Goal: Feedback & Contribution: Submit feedback/report problem

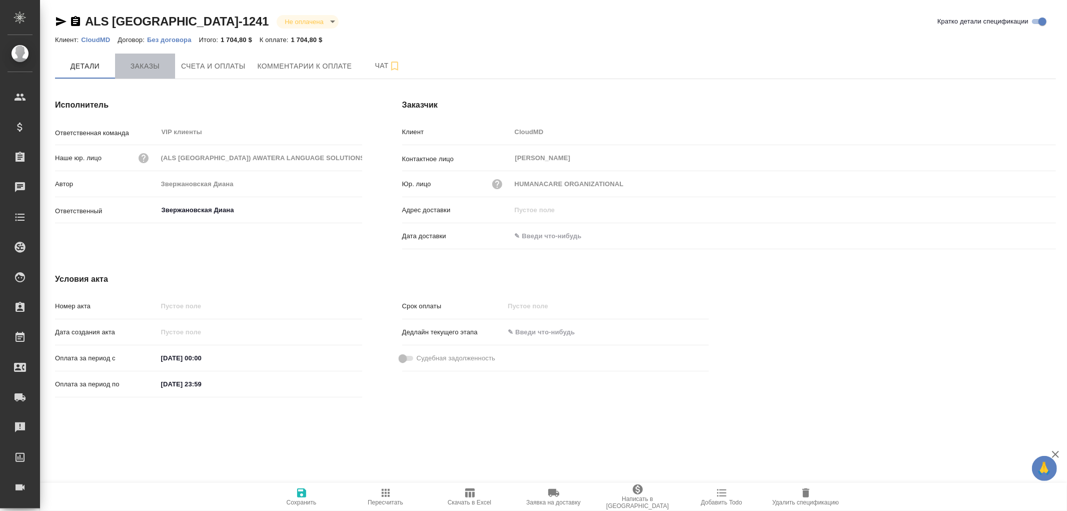
click at [142, 65] on span "Заказы" at bounding box center [145, 66] width 48 height 13
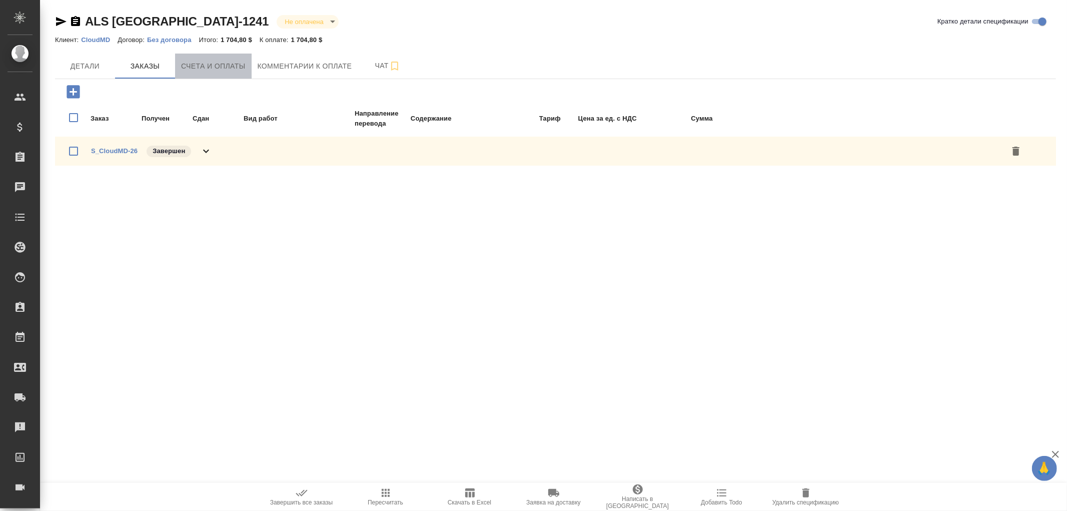
click at [203, 64] on span "Счета и оплаты" at bounding box center [213, 66] width 65 height 13
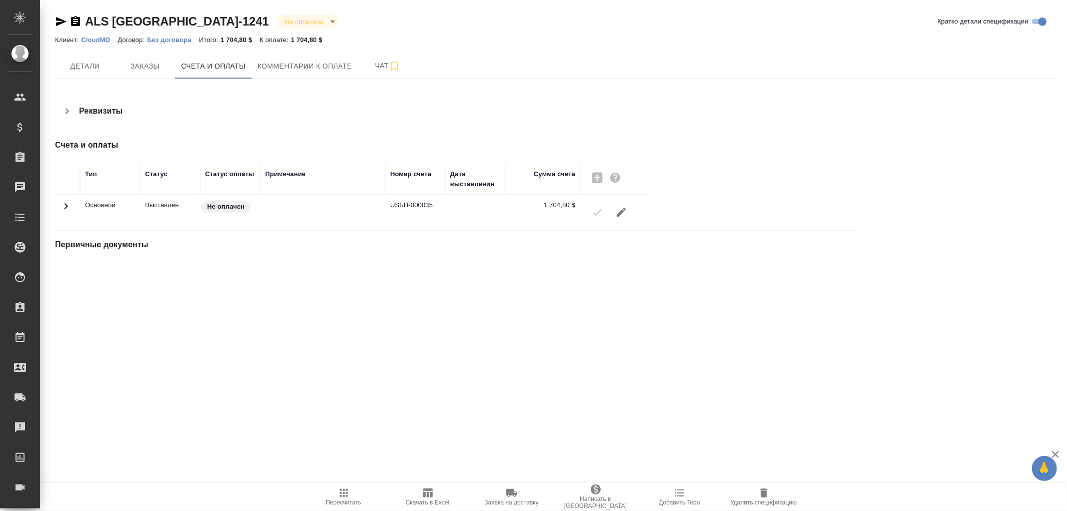
click at [163, 41] on p "Без договора" at bounding box center [173, 40] width 52 height 8
click at [73, 19] on icon "button" at bounding box center [75, 21] width 9 height 10
click at [80, 73] on button "Детали" at bounding box center [85, 66] width 60 height 25
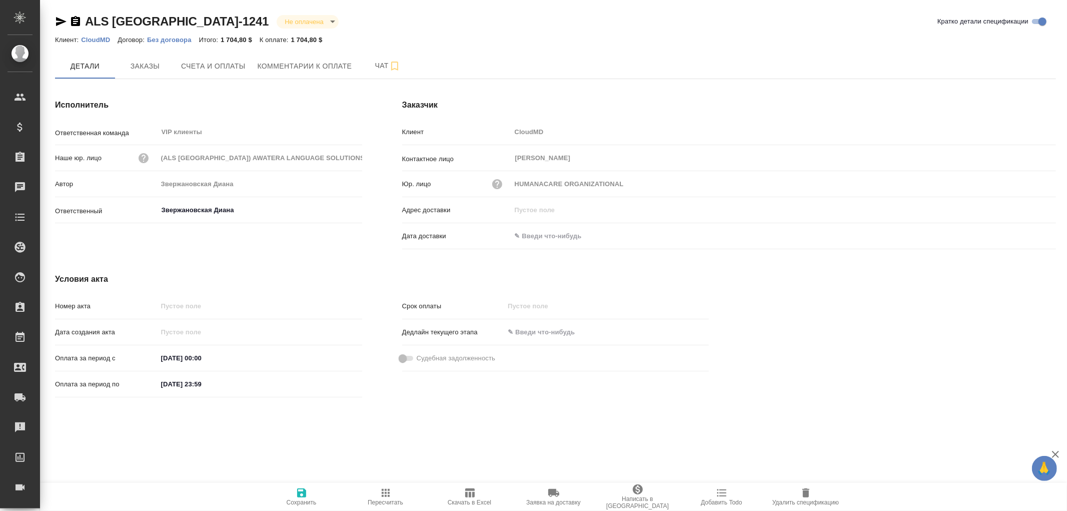
click at [549, 242] on input "text" at bounding box center [555, 236] width 88 height 15
click at [1024, 232] on icon "button" at bounding box center [1026, 235] width 9 height 10
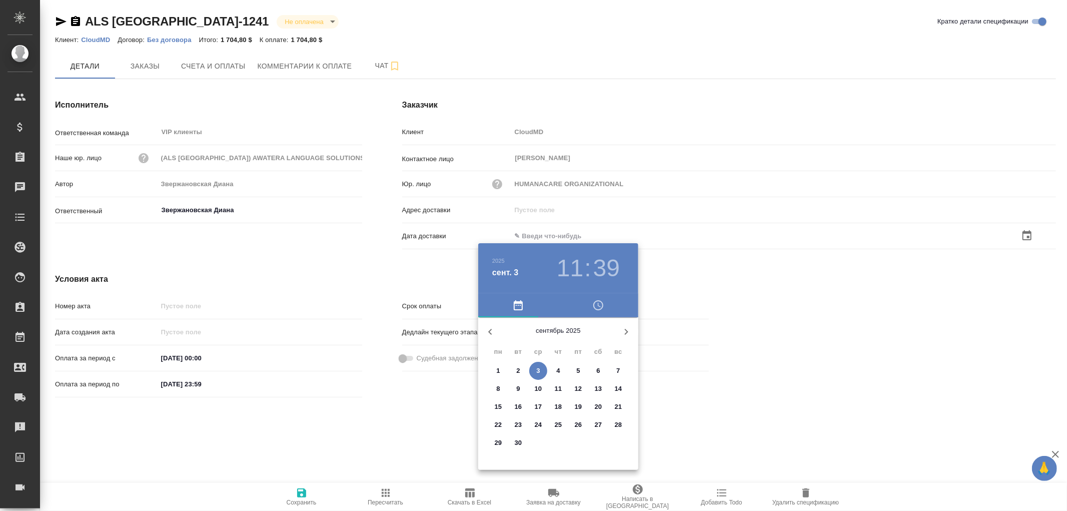
click at [490, 328] on icon "button" at bounding box center [490, 332] width 12 height 12
click at [518, 388] on p "5" at bounding box center [518, 389] width 4 height 10
type input "05.08.2025 11:39"
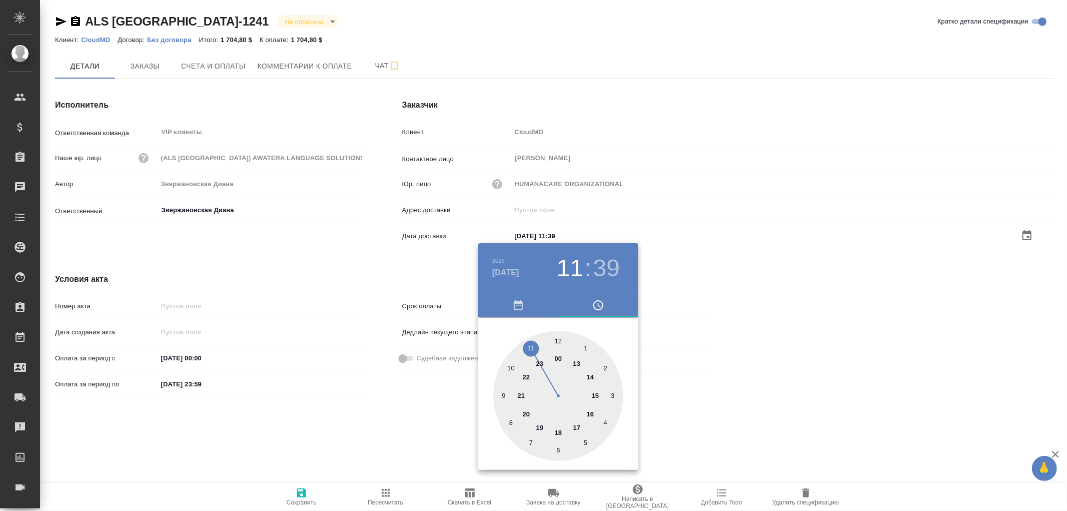
click at [296, 491] on div at bounding box center [533, 255] width 1067 height 511
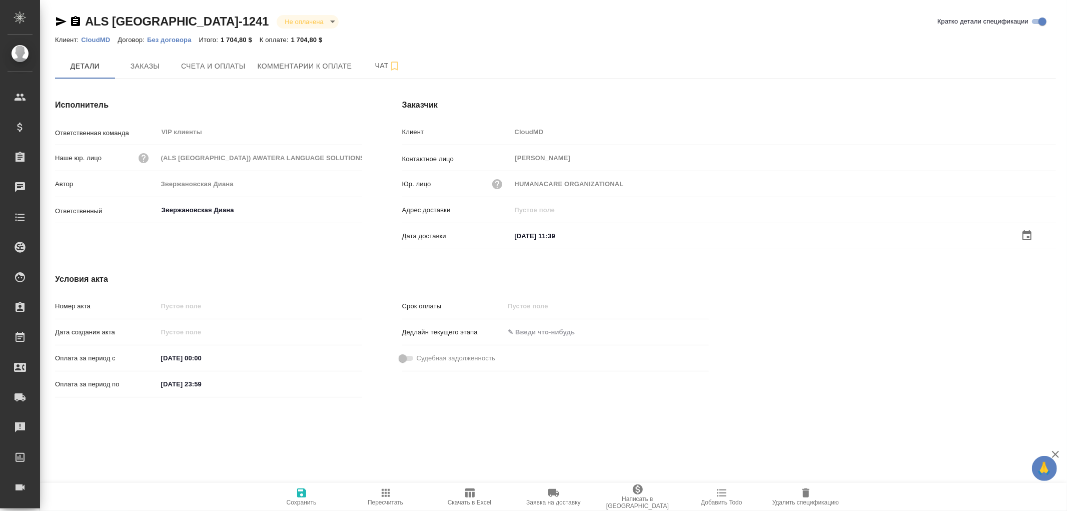
click at [301, 491] on icon "button" at bounding box center [302, 493] width 12 height 12
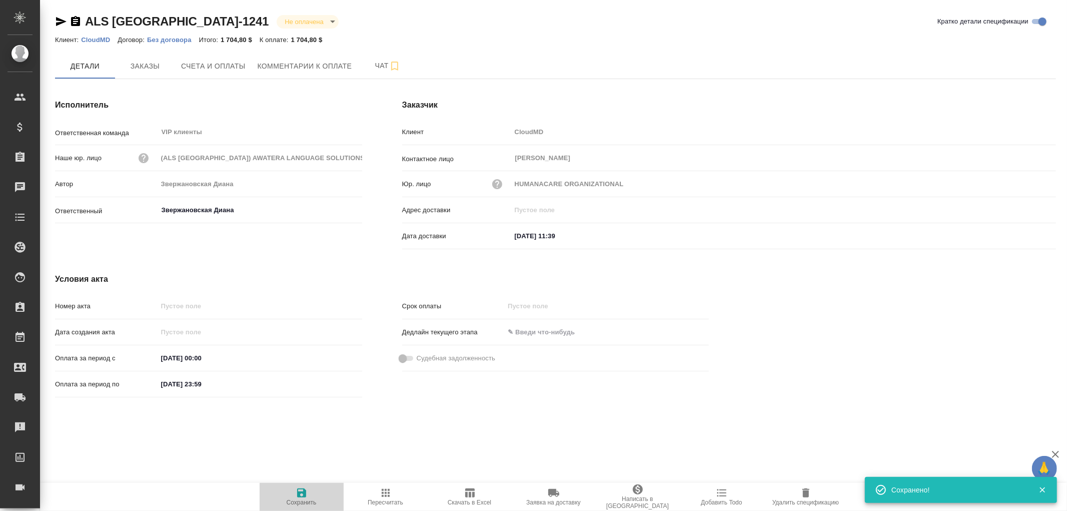
click at [302, 491] on icon "button" at bounding box center [302, 493] width 12 height 12
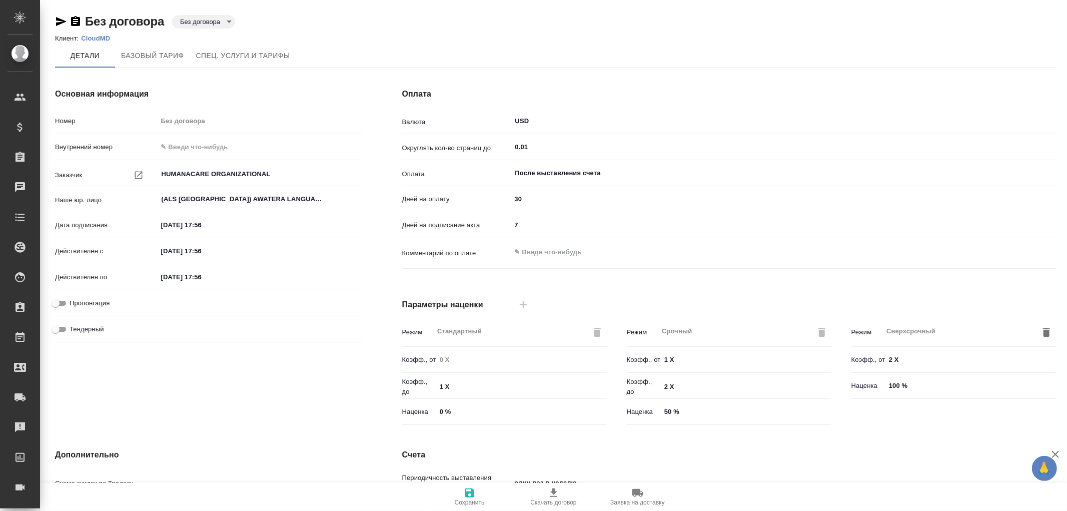
type input "1022 awatera + Marketing"
type input "0-30-70-100"
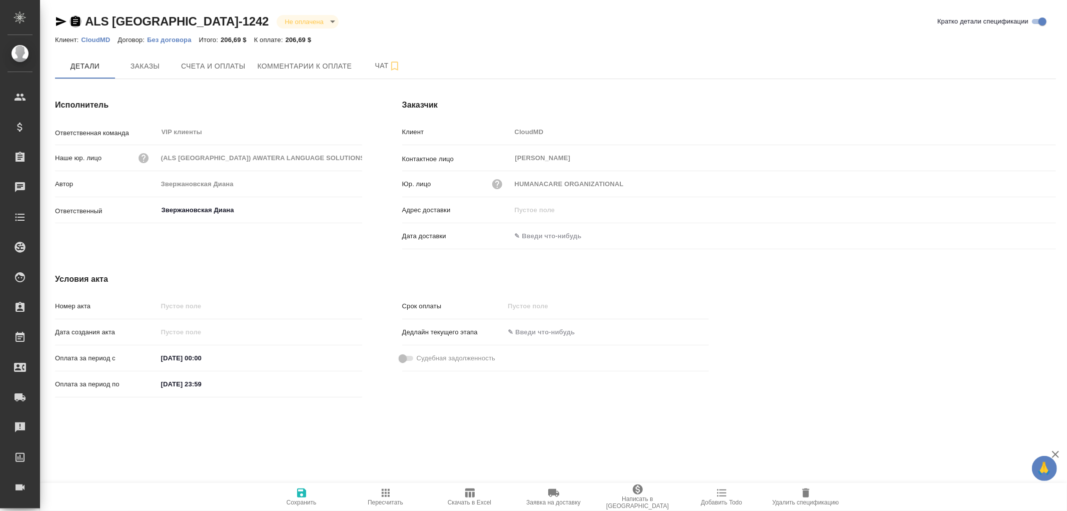
click at [77, 21] on icon "button" at bounding box center [75, 21] width 9 height 10
drag, startPoint x: 522, startPoint y: 240, endPoint x: 532, endPoint y: 239, distance: 9.6
click at [524, 240] on input "text" at bounding box center [555, 236] width 88 height 15
drag, startPoint x: 1037, startPoint y: 232, endPoint x: 1028, endPoint y: 235, distance: 9.2
click at [1033, 232] on div at bounding box center [1038, 235] width 35 height 12
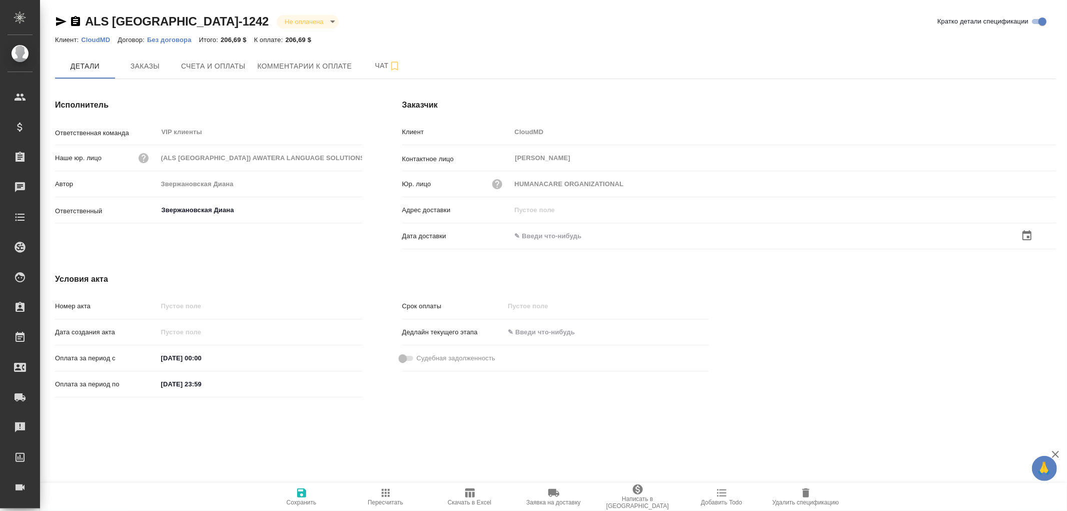
click at [1025, 238] on icon "button" at bounding box center [1027, 236] width 12 height 12
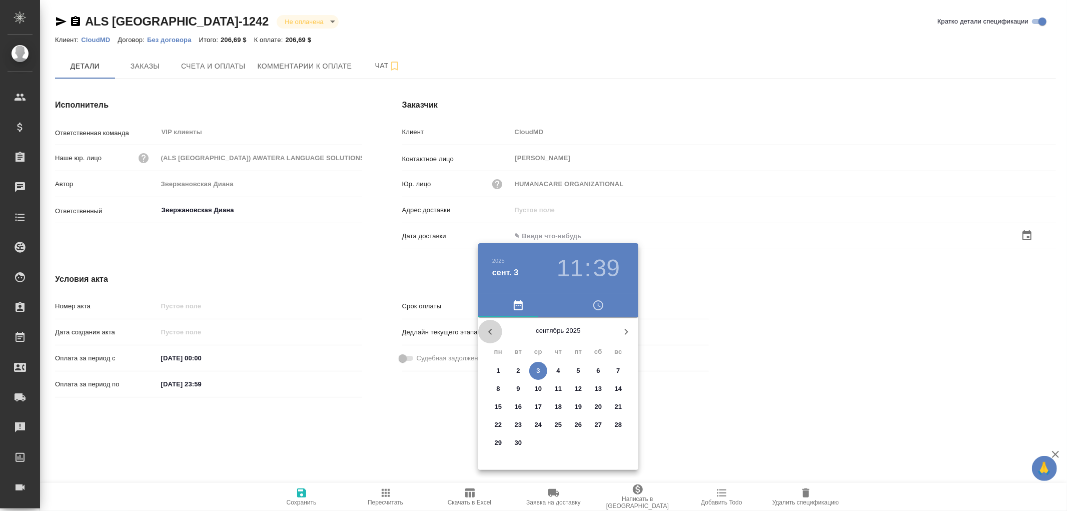
click at [489, 330] on icon "button" at bounding box center [490, 332] width 4 height 6
click at [517, 386] on p "5" at bounding box center [518, 389] width 4 height 10
type input "[DATE] 11:39"
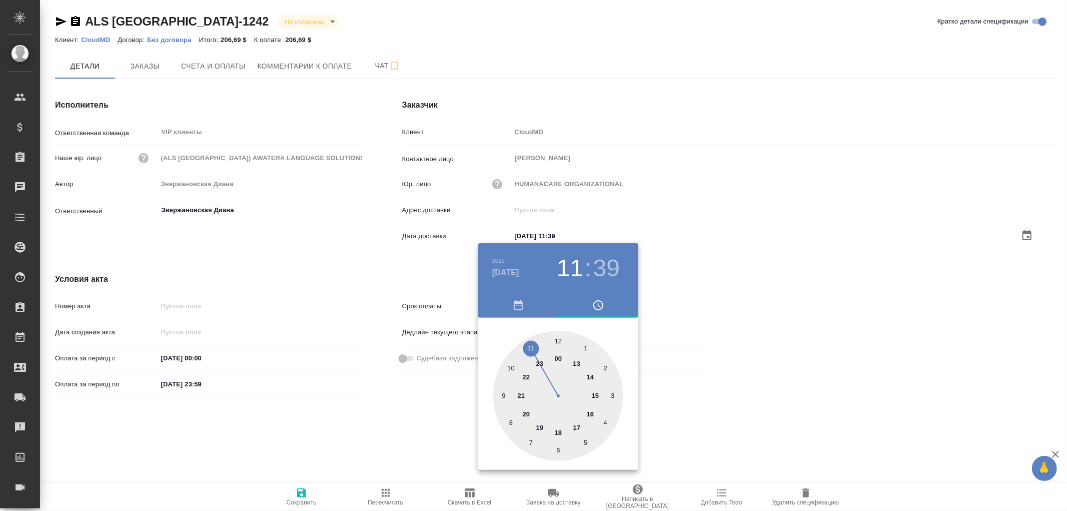
click at [302, 495] on div at bounding box center [533, 255] width 1067 height 511
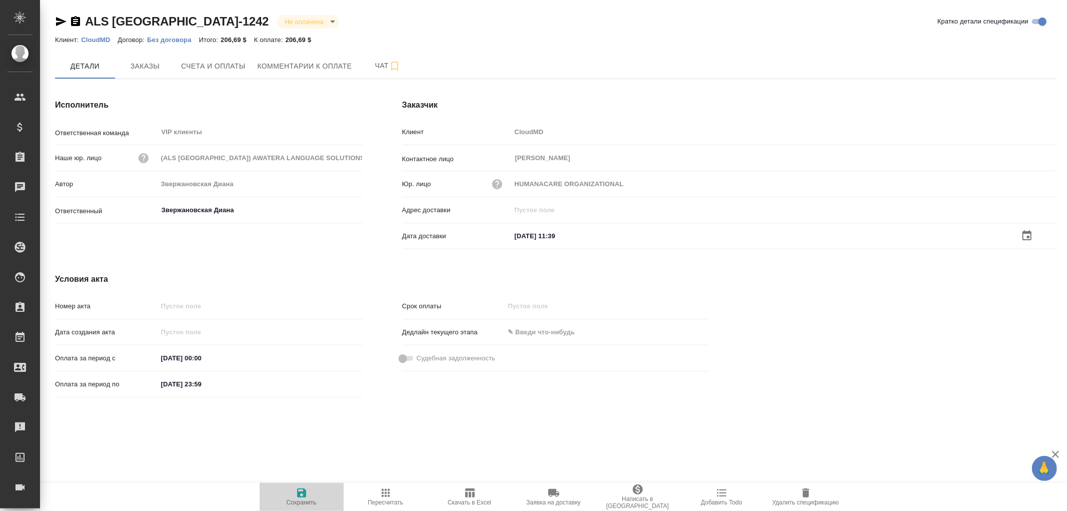
click at [302, 493] on icon "button" at bounding box center [302, 493] width 12 height 12
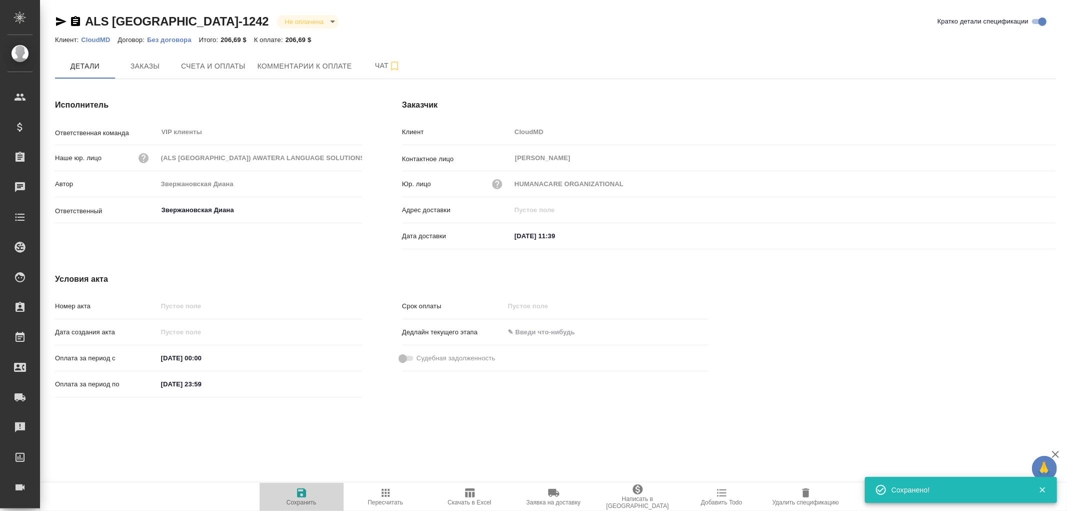
click at [302, 493] on icon "button" at bounding box center [302, 493] width 12 height 12
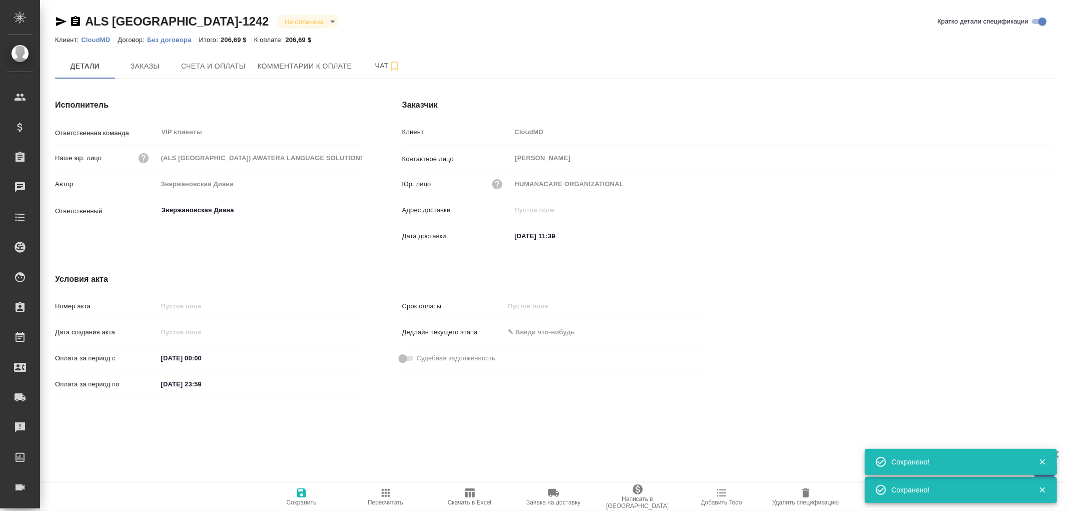
click at [92, 38] on p "CloudMD" at bounding box center [99, 40] width 37 height 8
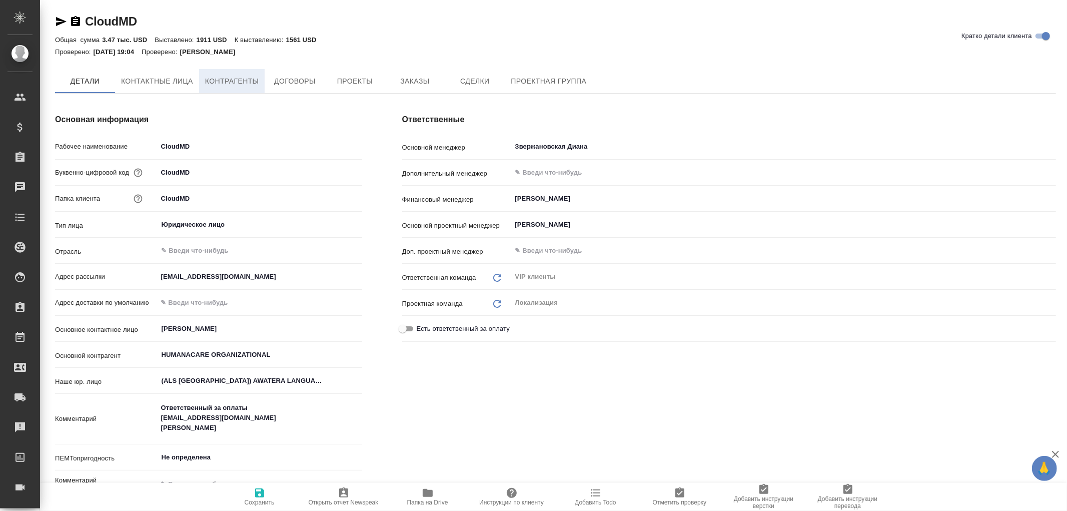
type textarea "x"
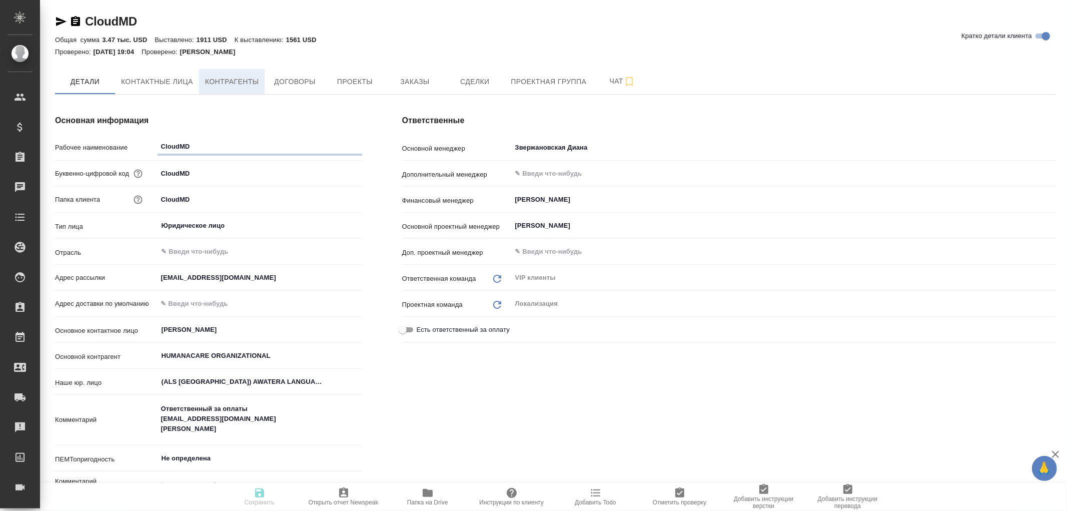
type textarea "x"
click at [222, 81] on span "Контрагенты" at bounding box center [232, 82] width 54 height 13
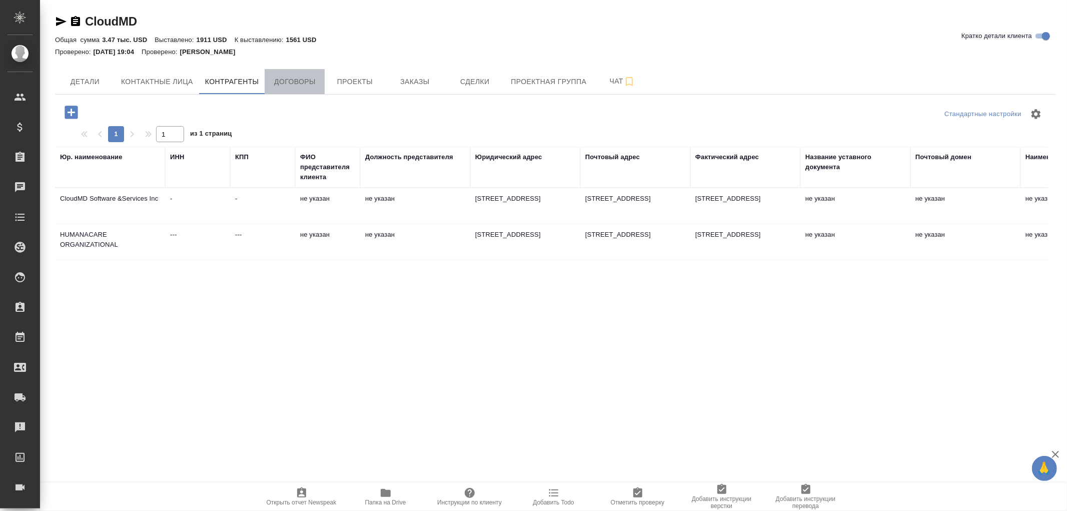
click at [291, 83] on span "Договоры" at bounding box center [295, 82] width 48 height 13
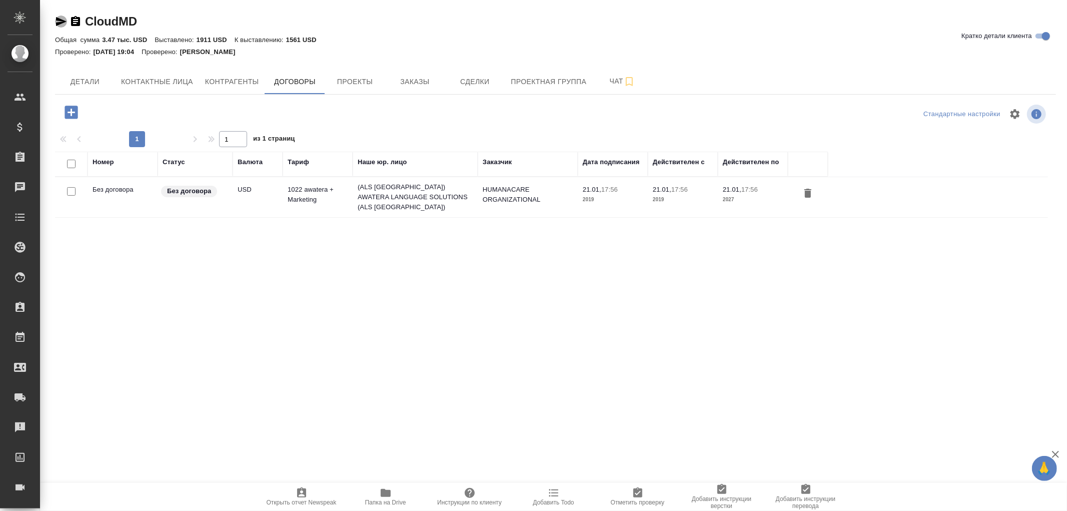
drag, startPoint x: 61, startPoint y: 22, endPoint x: 183, endPoint y: 49, distance: 125.0
click at [63, 22] on icon "button" at bounding box center [61, 21] width 11 height 9
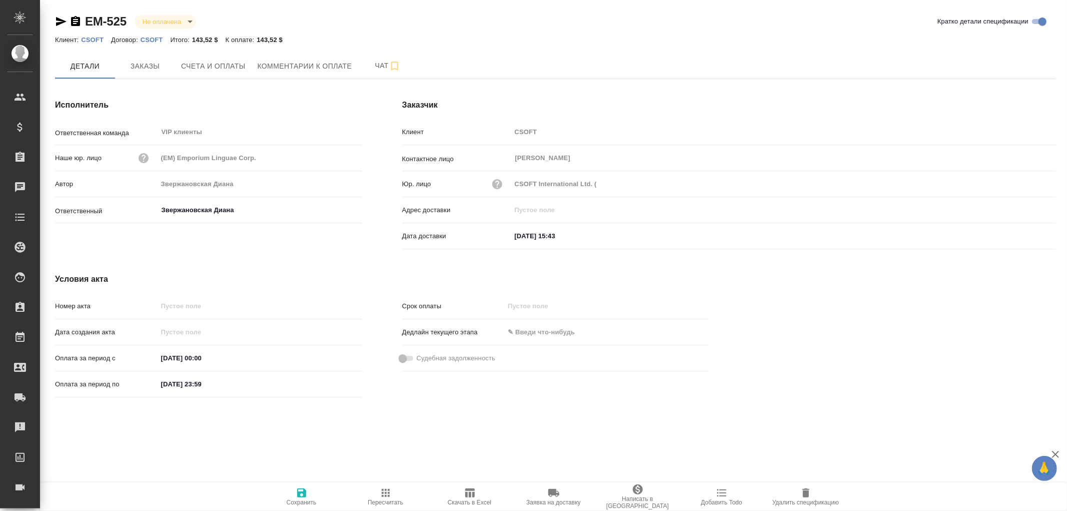
click at [93, 42] on p "CSOFT" at bounding box center [96, 40] width 30 height 8
click at [77, 22] on icon "button" at bounding box center [75, 21] width 9 height 10
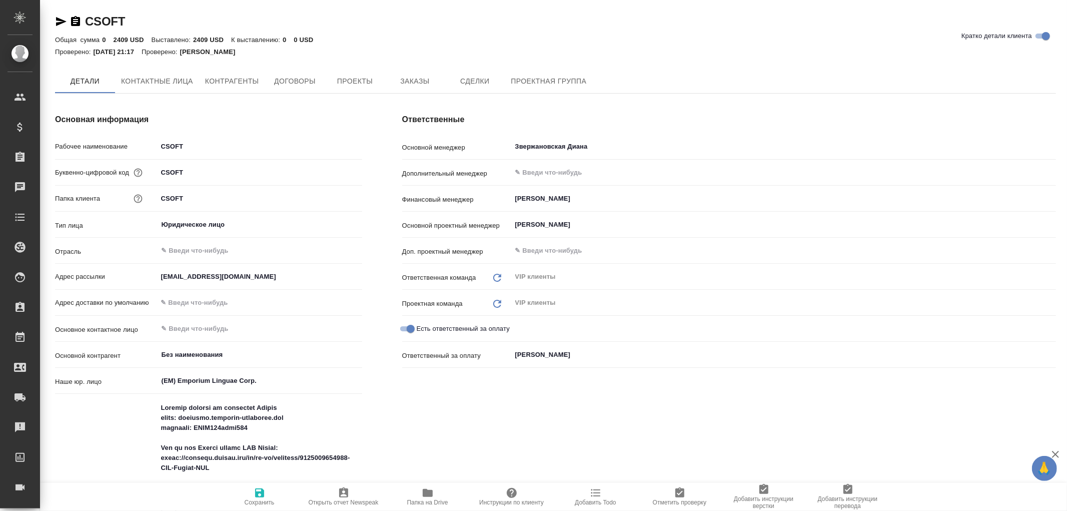
type textarea "x"
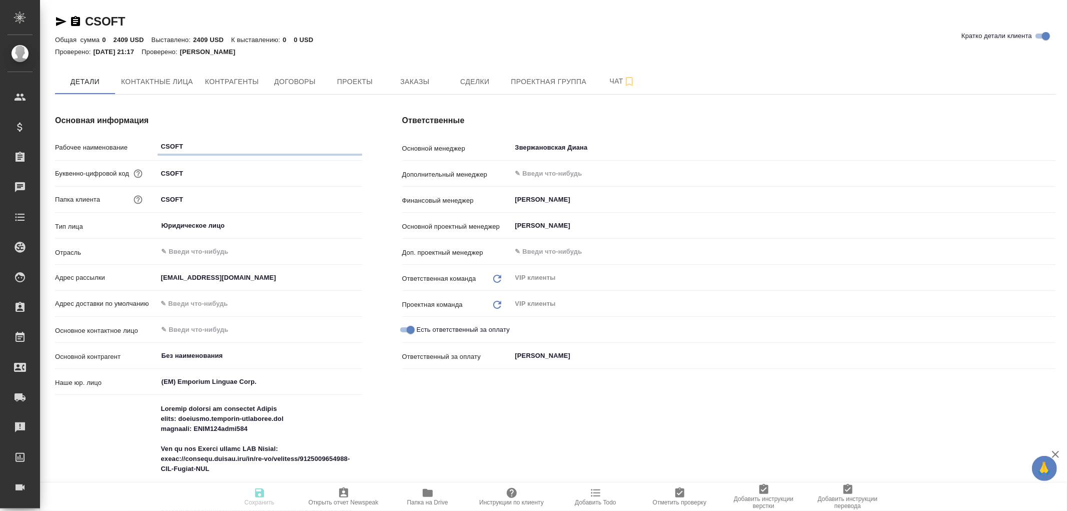
type textarea "x"
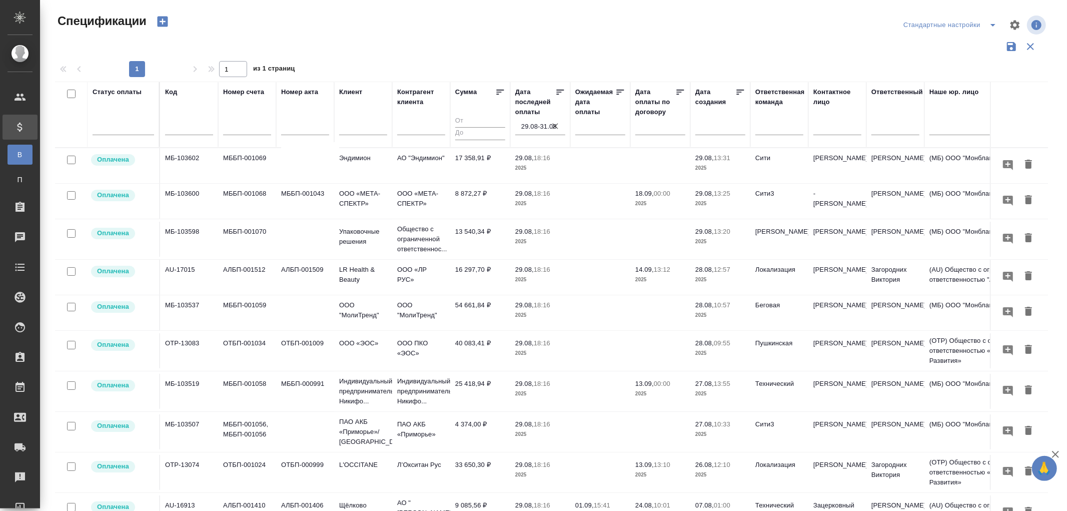
scroll to position [401, 0]
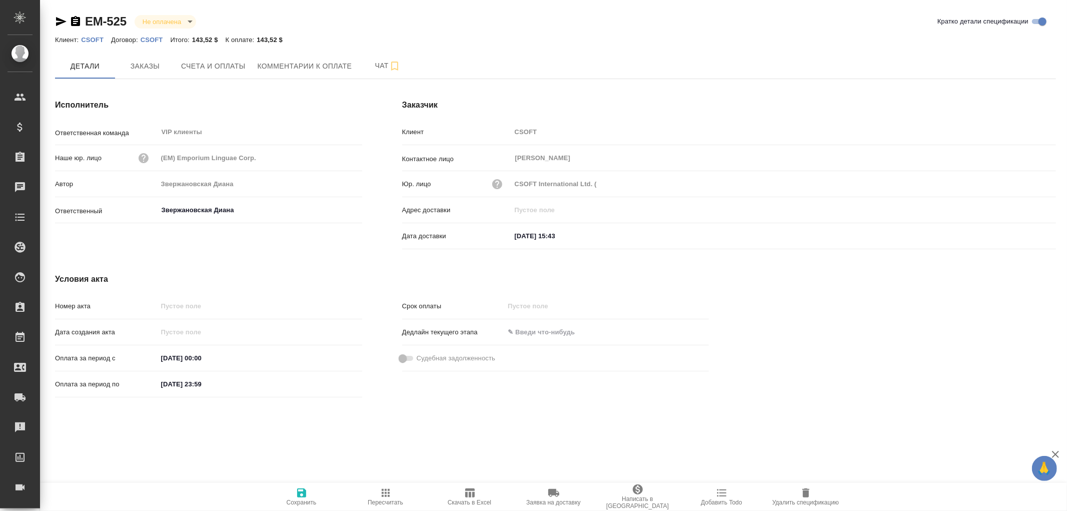
drag, startPoint x: 78, startPoint y: 21, endPoint x: 292, endPoint y: 4, distance: 214.7
click at [78, 20] on icon "button" at bounding box center [75, 21] width 9 height 10
click at [85, 39] on p "CSOFT" at bounding box center [96, 40] width 30 height 8
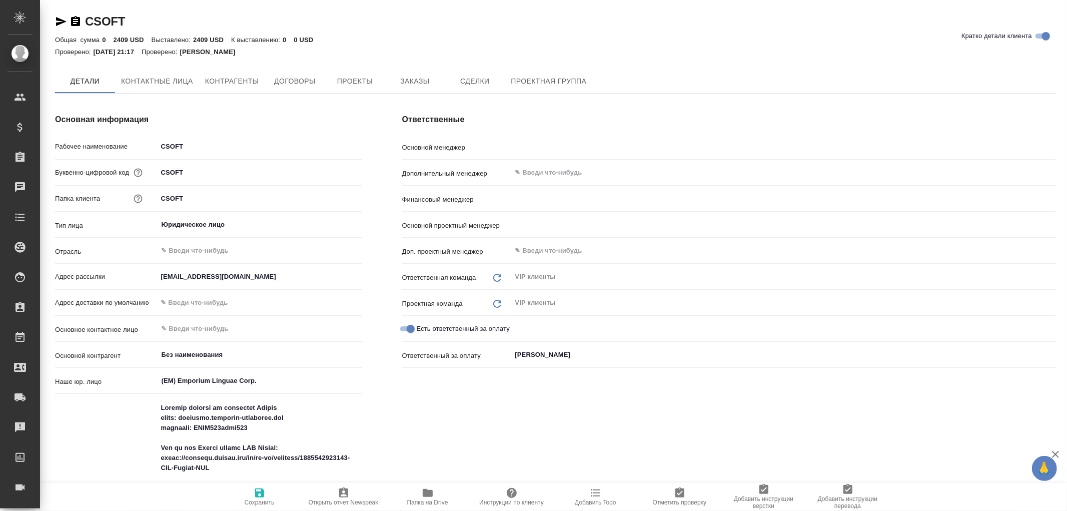
click at [76, 22] on icon "button" at bounding box center [76, 22] width 12 height 12
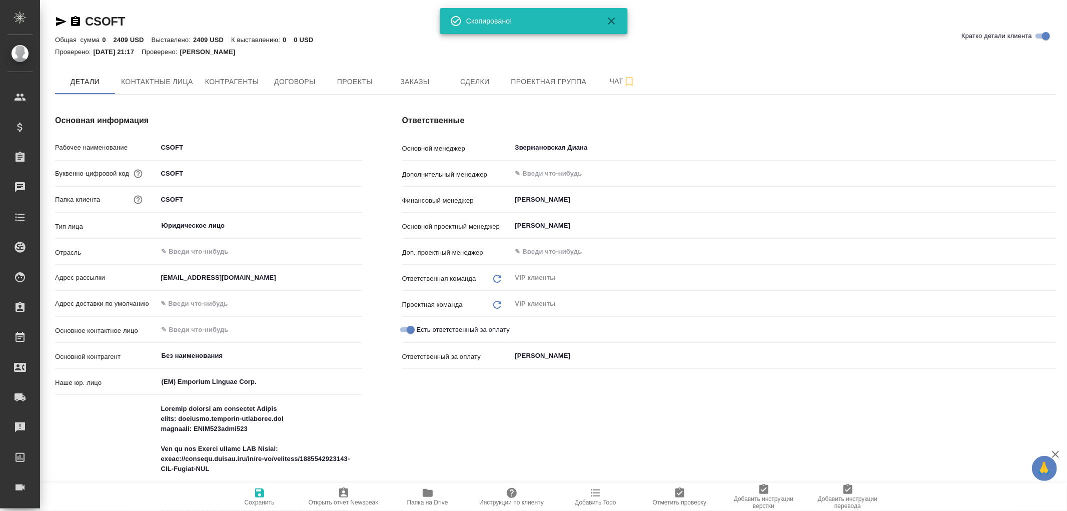
type input "Звержановская Диана"
type input "Воробьёва Екатерина"
type input "Горшкова Валентина"
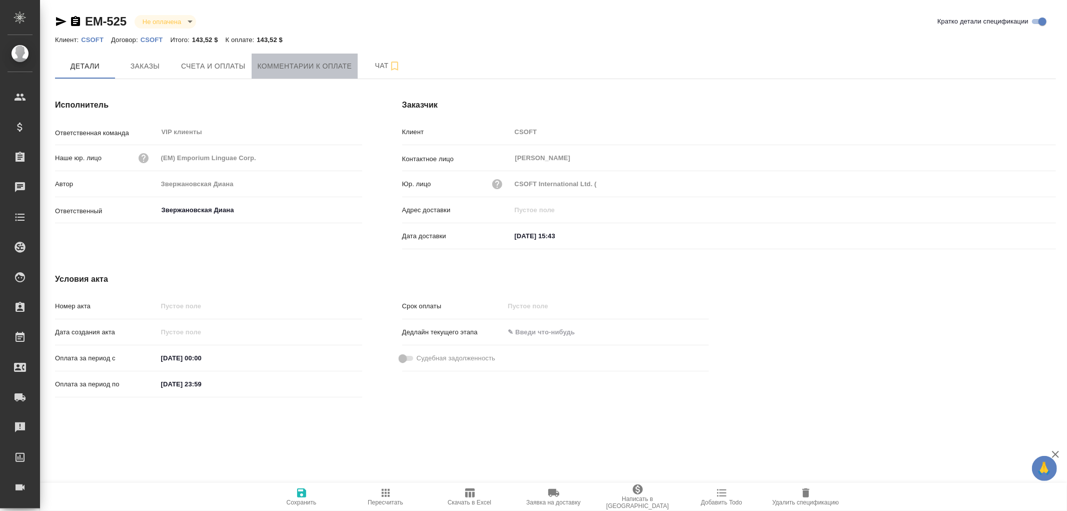
click at [268, 67] on span "Комментарии к оплате" at bounding box center [305, 66] width 95 height 13
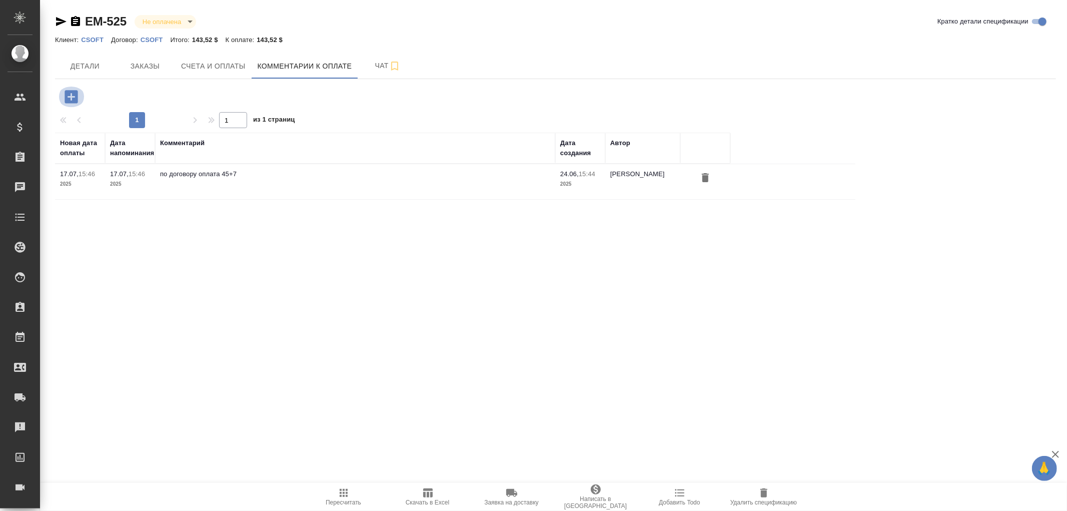
click at [72, 92] on icon "button" at bounding box center [71, 96] width 13 height 13
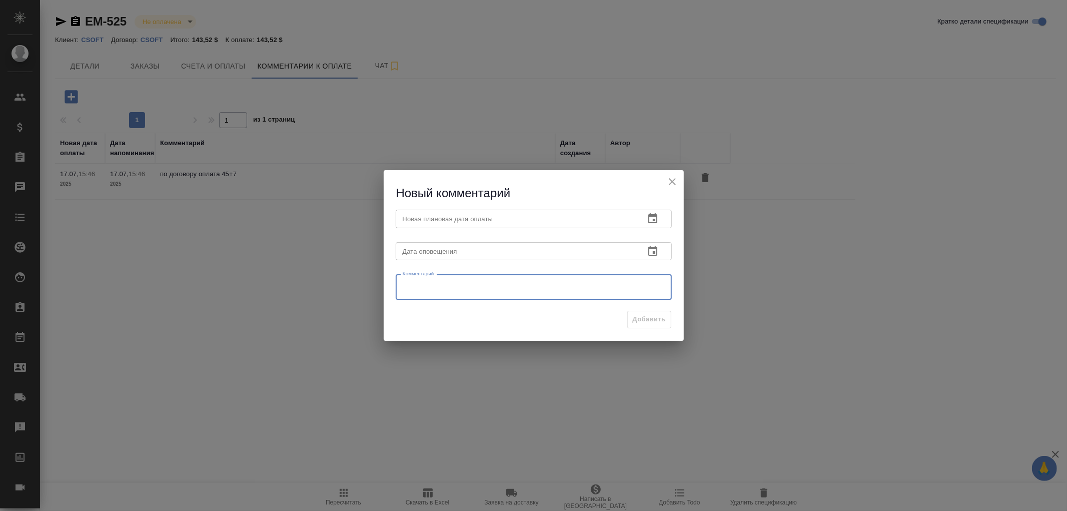
drag, startPoint x: 438, startPoint y: 291, endPoint x: 451, endPoint y: 291, distance: 12.5
click at [441, 289] on textarea at bounding box center [534, 287] width 262 height 15
click at [415, 287] on textarea at bounding box center [534, 287] width 262 height 15
paste textarea "оплата только свыше 500 из-за комиссии банка"
type textarea "оплата только свыше 500 из-за комиссии банка. Ждем выполнение заказов и оплату,…"
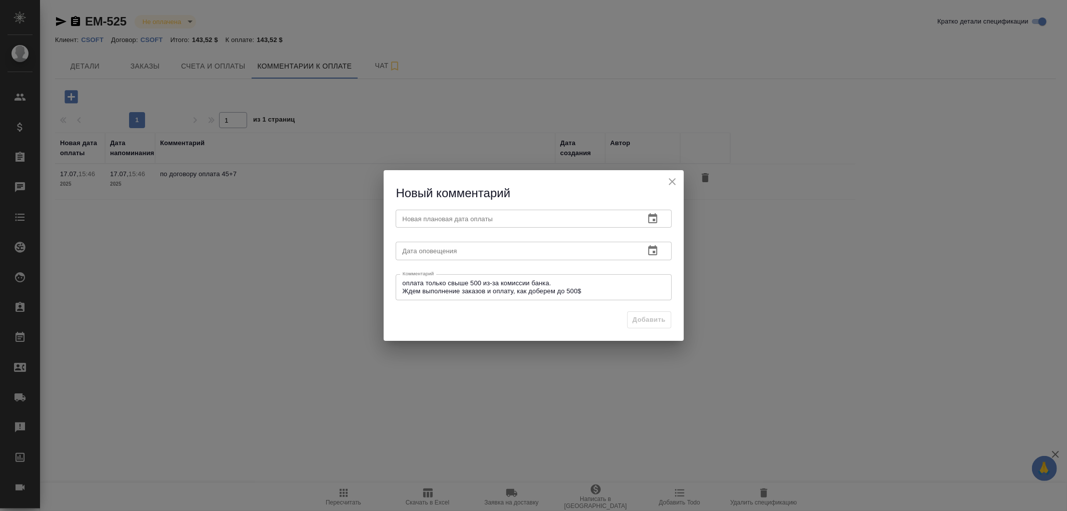
drag, startPoint x: 400, startPoint y: 282, endPoint x: 593, endPoint y: 292, distance: 193.3
click at [593, 292] on div "оплата только свыше 500 из-за комиссии банка. Ждем выполнение заказов и оплату,…" at bounding box center [534, 287] width 276 height 26
drag, startPoint x: 402, startPoint y: 284, endPoint x: 601, endPoint y: 293, distance: 198.8
click at [601, 293] on textarea "оплата только свыше 500 из-за комиссии банка. Ждем выполнение заказов и оплату,…" at bounding box center [534, 287] width 262 height 16
click at [513, 255] on input "text" at bounding box center [516, 251] width 241 height 18
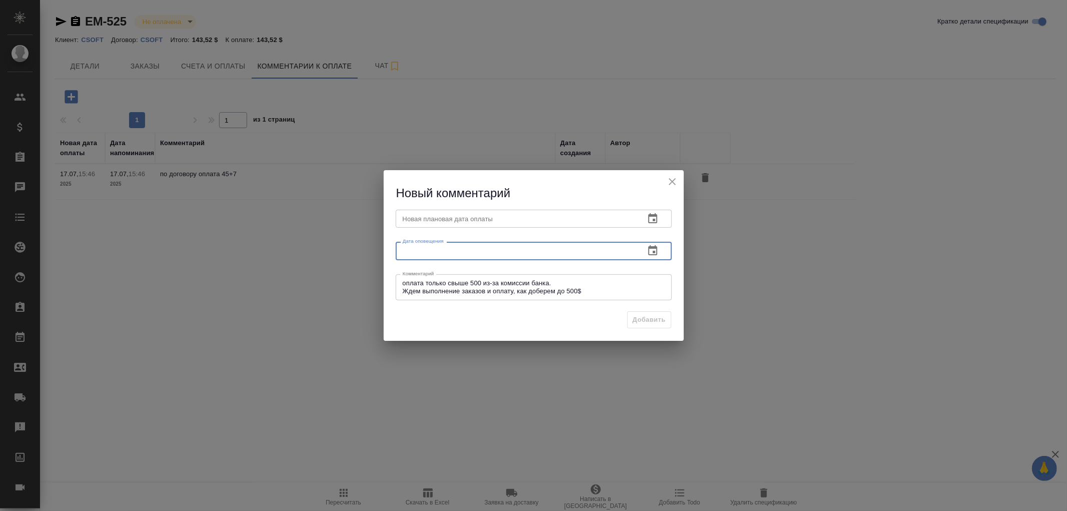
click at [651, 253] on icon "button" at bounding box center [653, 251] width 12 height 12
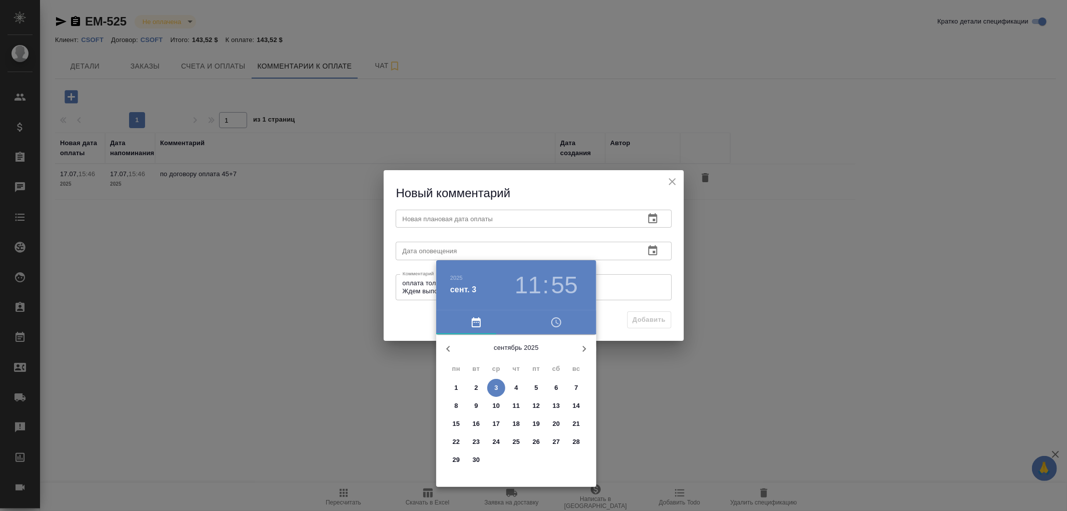
click at [478, 461] on p "30" at bounding box center [477, 460] width 8 height 10
type input "30.09.2025 11:55"
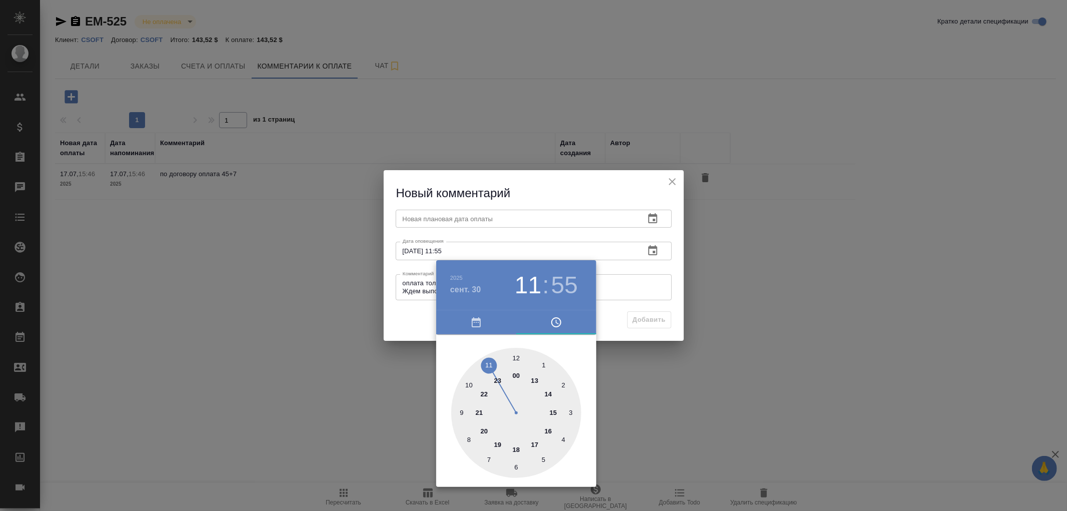
drag, startPoint x: 462, startPoint y: 222, endPoint x: 476, endPoint y: 214, distance: 15.7
click at [462, 222] on div at bounding box center [533, 255] width 1067 height 511
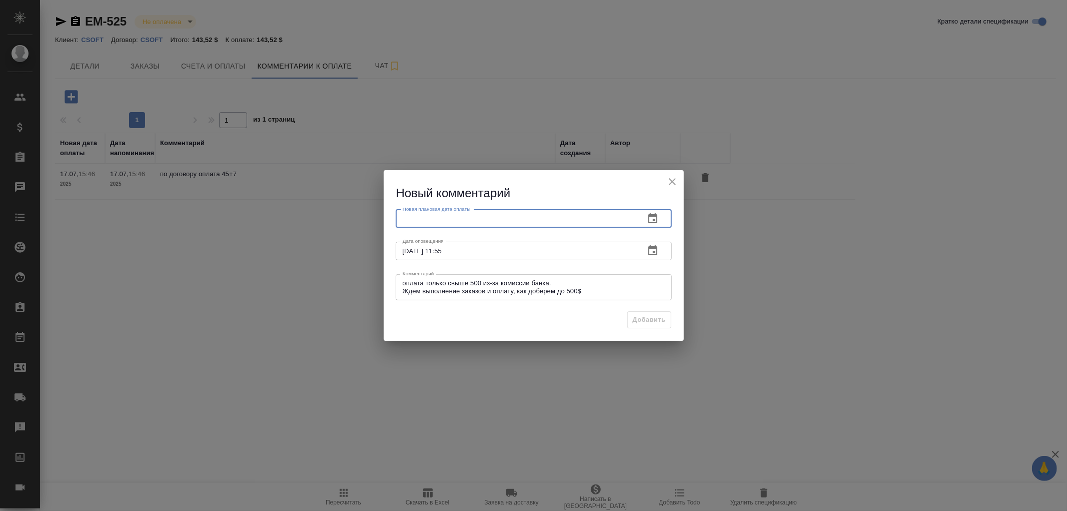
drag, startPoint x: 477, startPoint y: 221, endPoint x: 589, endPoint y: 219, distance: 112.0
click at [477, 221] on input "text" at bounding box center [516, 219] width 241 height 18
click at [651, 221] on icon "button" at bounding box center [653, 219] width 12 height 12
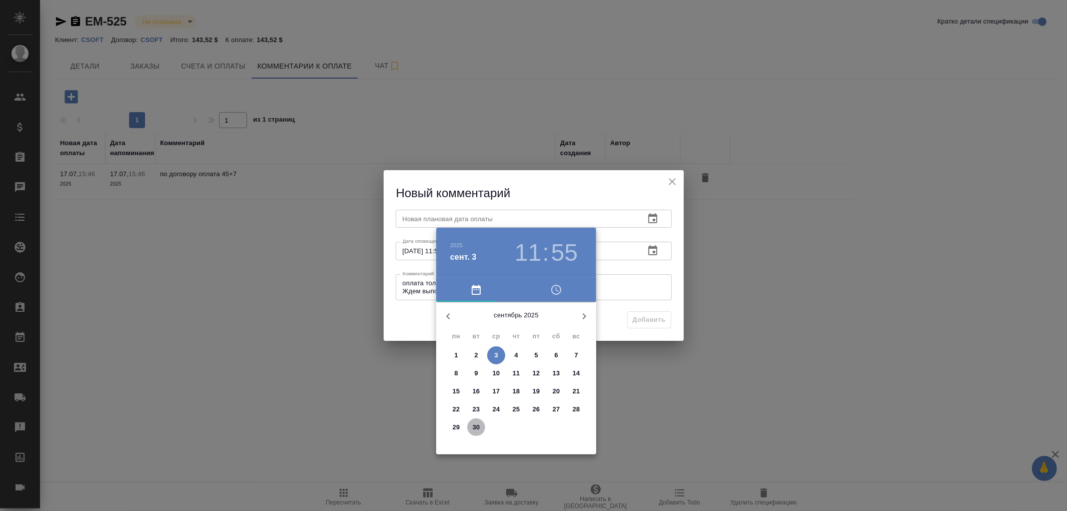
click at [474, 426] on p "30" at bounding box center [477, 427] width 8 height 10
type input "30.09.2025 11:55"
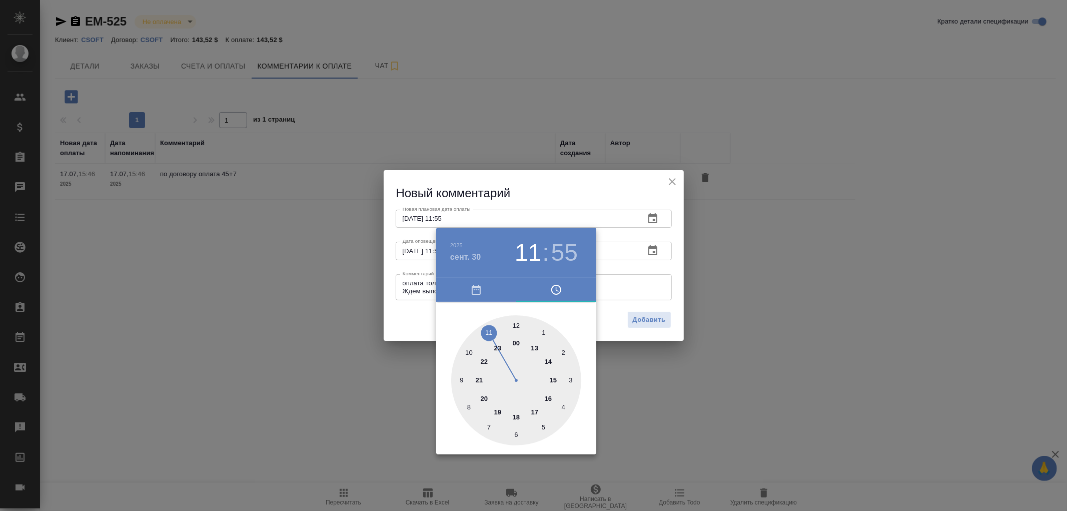
drag, startPoint x: 648, startPoint y: 331, endPoint x: 657, endPoint y: 323, distance: 11.7
click at [654, 327] on div at bounding box center [533, 255] width 1067 height 511
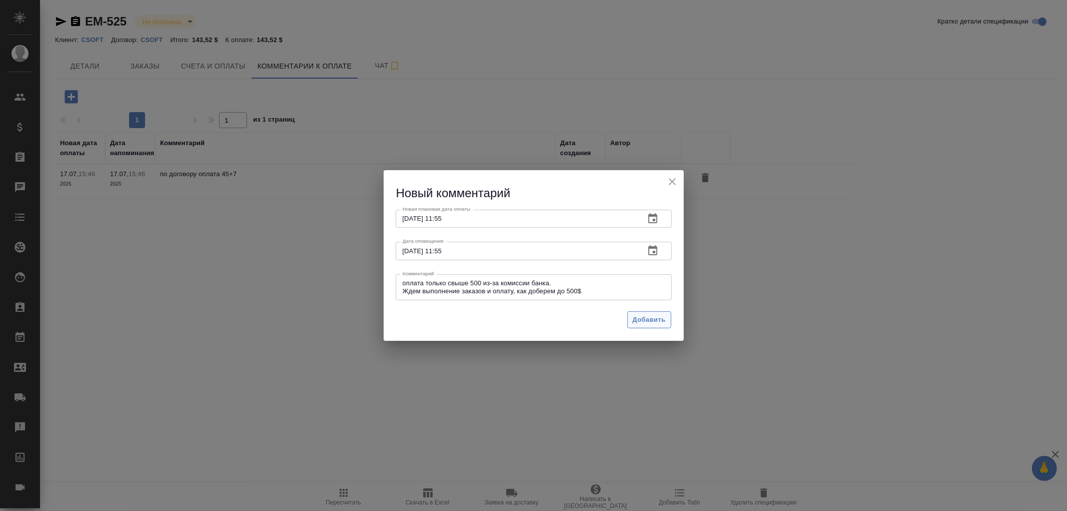
click at [657, 319] on span "Добавить" at bounding box center [649, 320] width 33 height 12
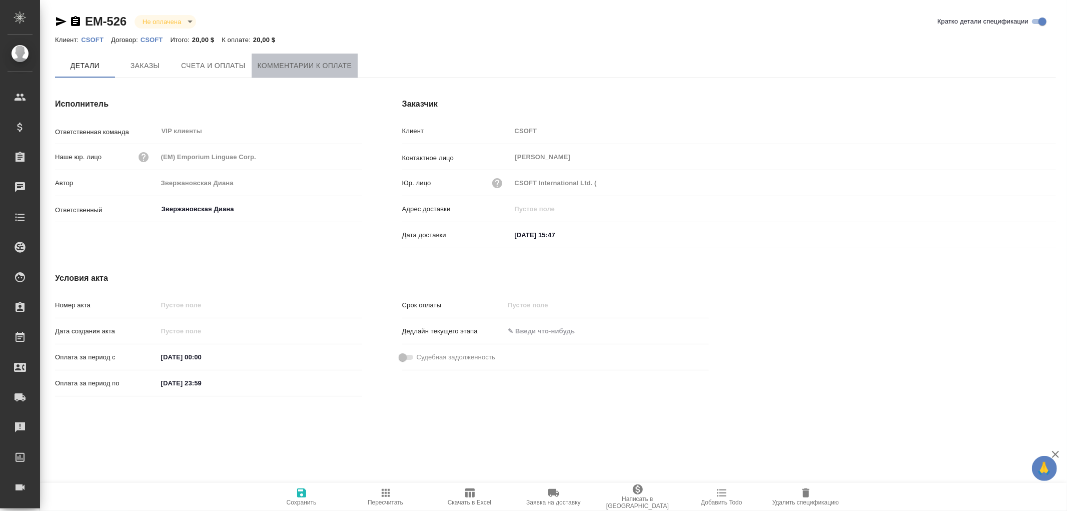
click at [297, 67] on span "Комментарии к оплате" at bounding box center [305, 66] width 95 height 13
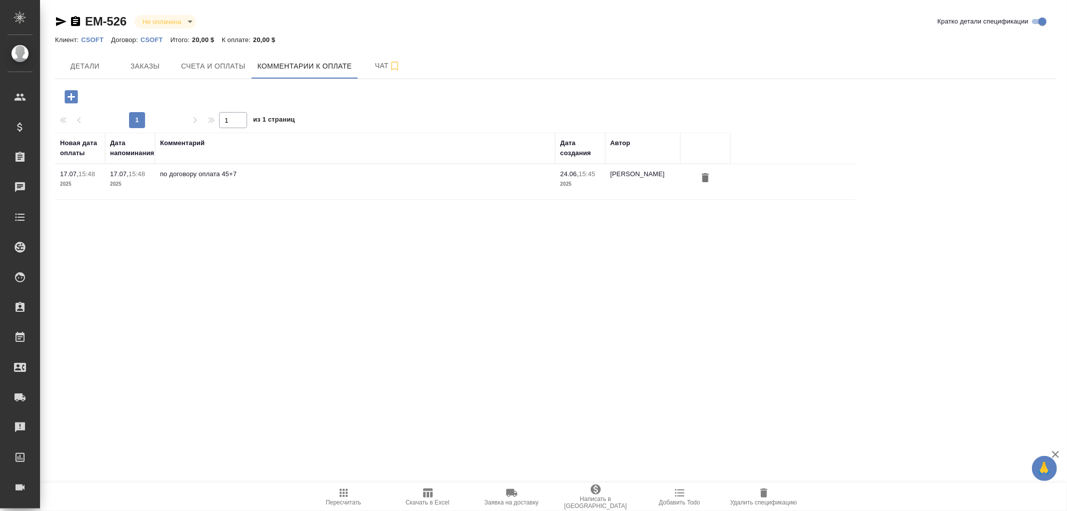
click at [74, 97] on icon "button" at bounding box center [72, 97] width 18 height 18
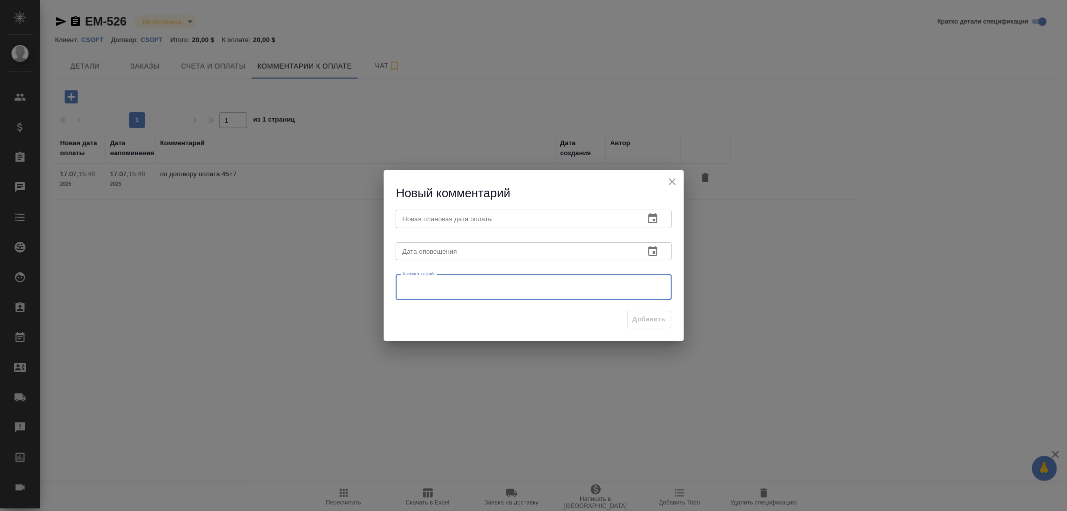
click at [424, 284] on textarea at bounding box center [534, 287] width 262 height 15
paste textarea "оплата только свыше 500 из-за комиссии банка. Ждем выполнение заказов и оплату,…"
type textarea "оплата только свыше 500 из-за комиссии банка. Ждем выполнение заказов и оплату,…"
click at [474, 246] on input "text" at bounding box center [516, 251] width 241 height 18
click at [653, 248] on icon "button" at bounding box center [652, 250] width 9 height 10
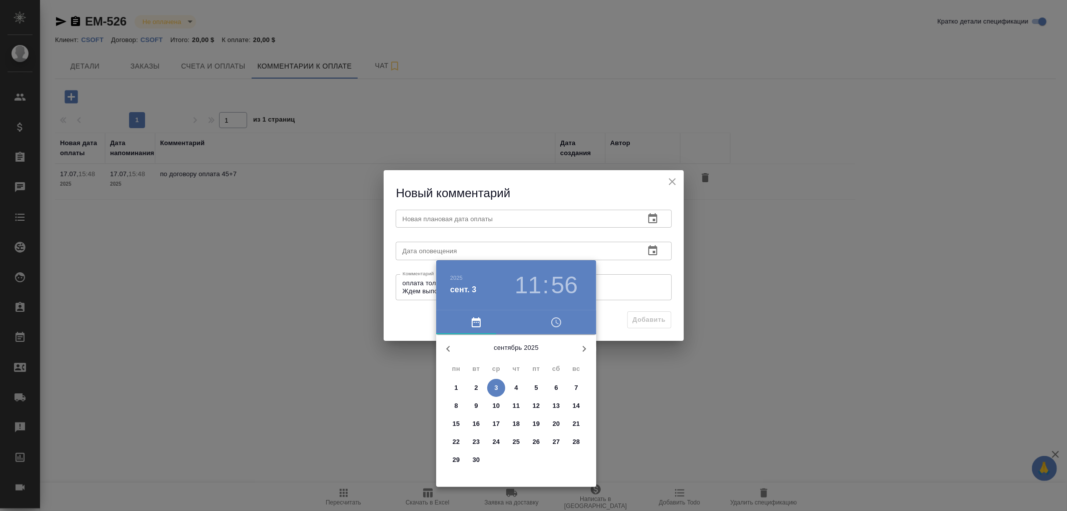
click at [474, 458] on p "30" at bounding box center [477, 460] width 8 height 10
type input "30.09.2025 11:56"
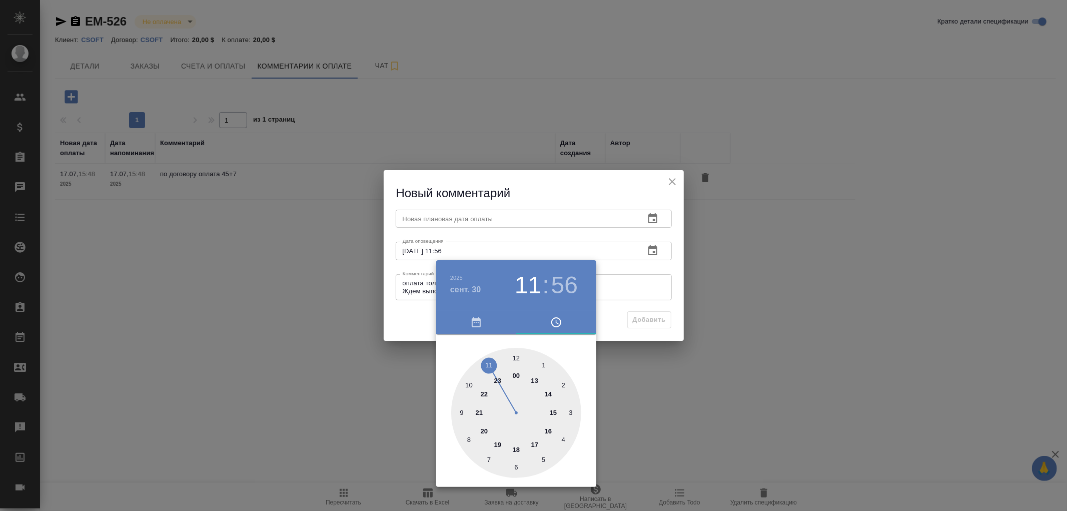
click at [467, 226] on div at bounding box center [533, 255] width 1067 height 511
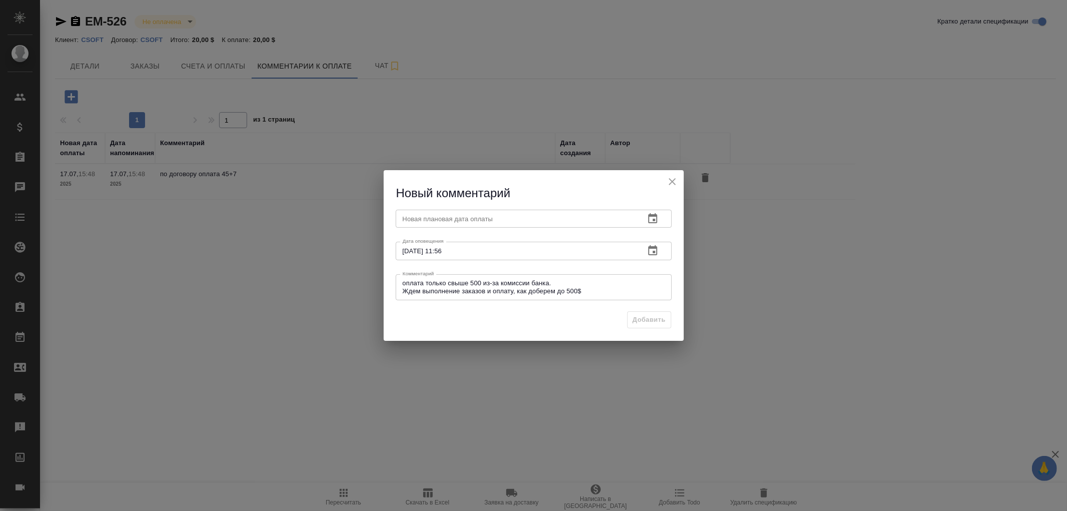
drag, startPoint x: 430, startPoint y: 221, endPoint x: 505, endPoint y: 224, distance: 75.1
click at [431, 221] on input "text" at bounding box center [516, 219] width 241 height 18
click at [657, 219] on icon "button" at bounding box center [652, 218] width 9 height 10
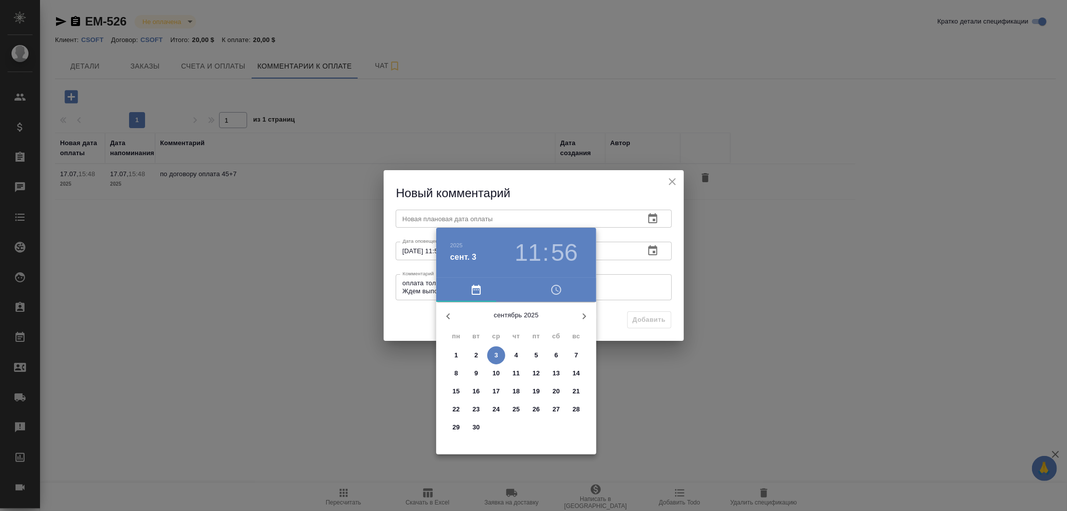
click at [474, 427] on p "30" at bounding box center [477, 427] width 8 height 10
type input "30.09.2025 11:56"
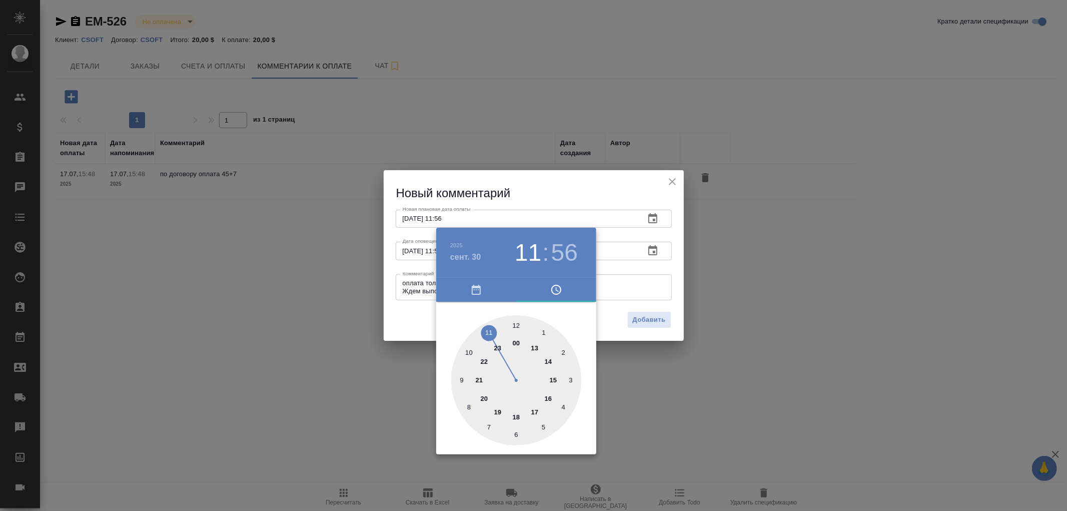
click at [658, 316] on div at bounding box center [533, 255] width 1067 height 511
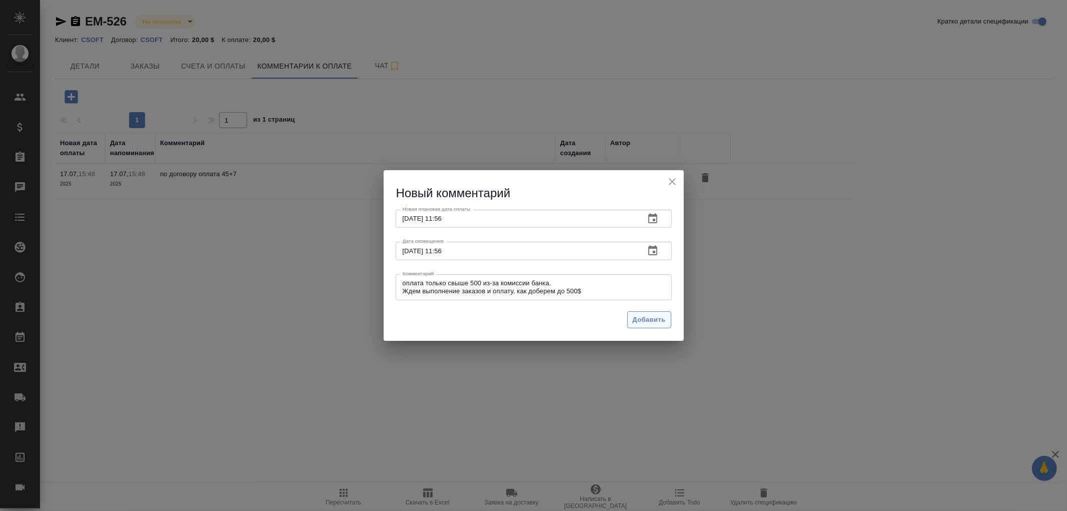
click at [653, 317] on span "Добавить" at bounding box center [649, 320] width 33 height 12
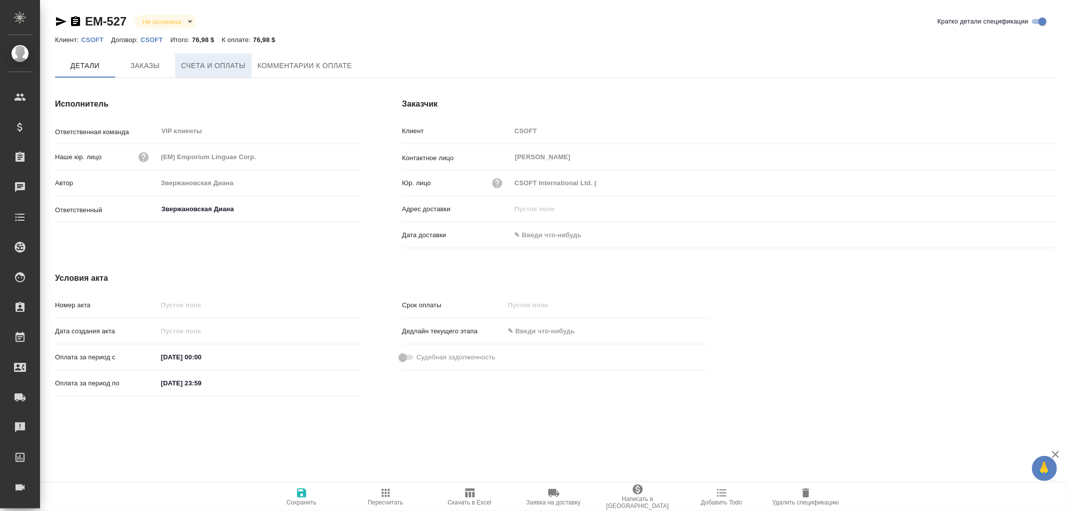
click at [227, 66] on span "Счета и оплаты" at bounding box center [213, 66] width 65 height 13
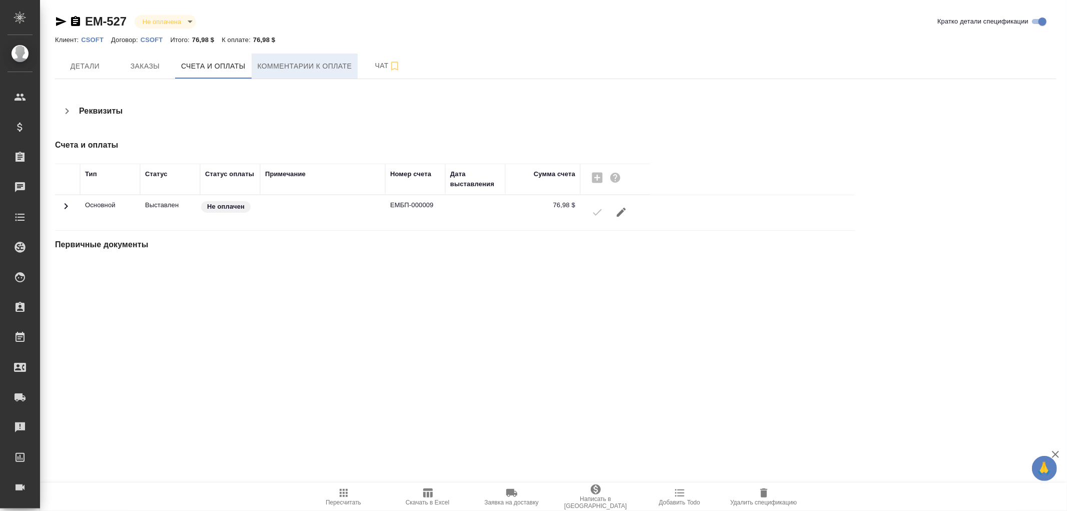
click at [296, 62] on span "Комментарии к оплате" at bounding box center [305, 66] width 95 height 13
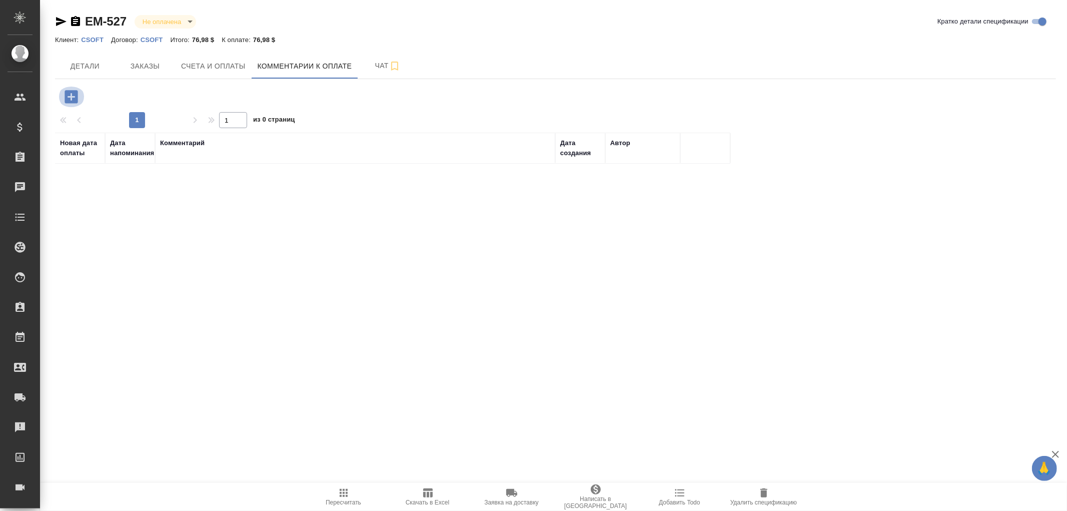
click at [69, 94] on icon "button" at bounding box center [71, 96] width 13 height 13
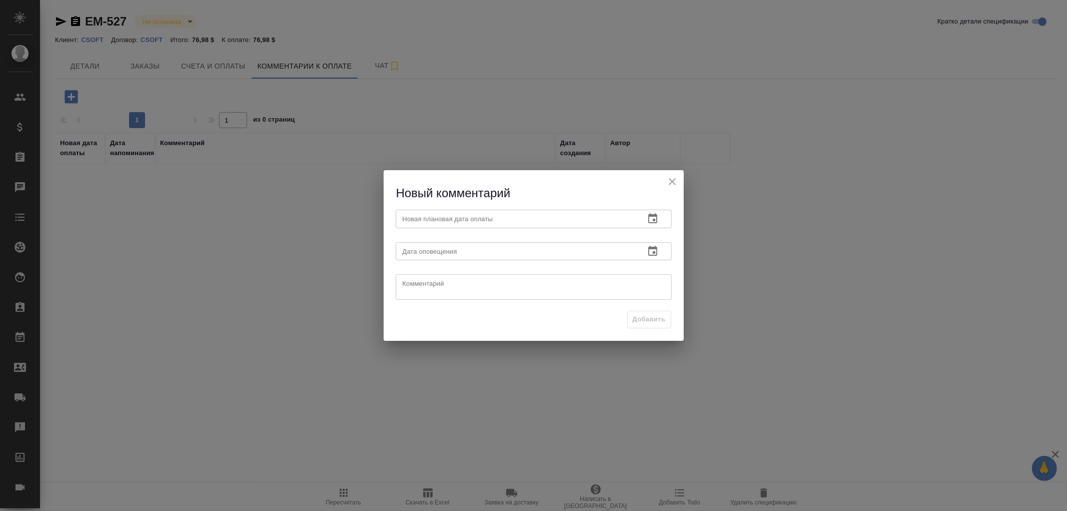
click at [421, 283] on textarea at bounding box center [534, 287] width 262 height 15
paste textarea "оплата только свыше 500 из-за комиссии банка. Ждем выполнение заказов и оплату,…"
type textarea "оплата только свыше 500 из-за комиссии банка. Ждем выполнение заказов и оплату,…"
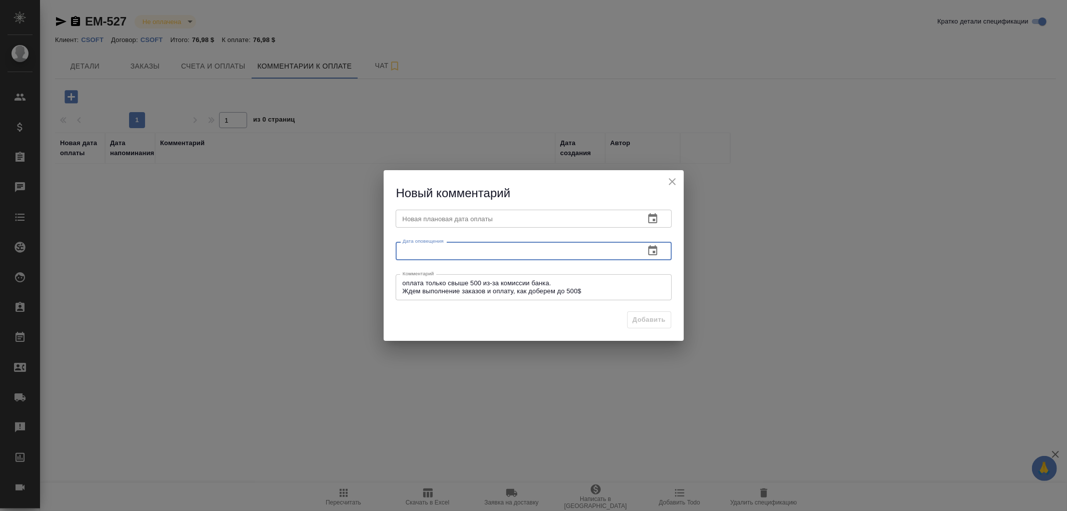
click at [428, 253] on input "text" at bounding box center [516, 251] width 241 height 18
click at [652, 250] on icon "button" at bounding box center [653, 251] width 12 height 12
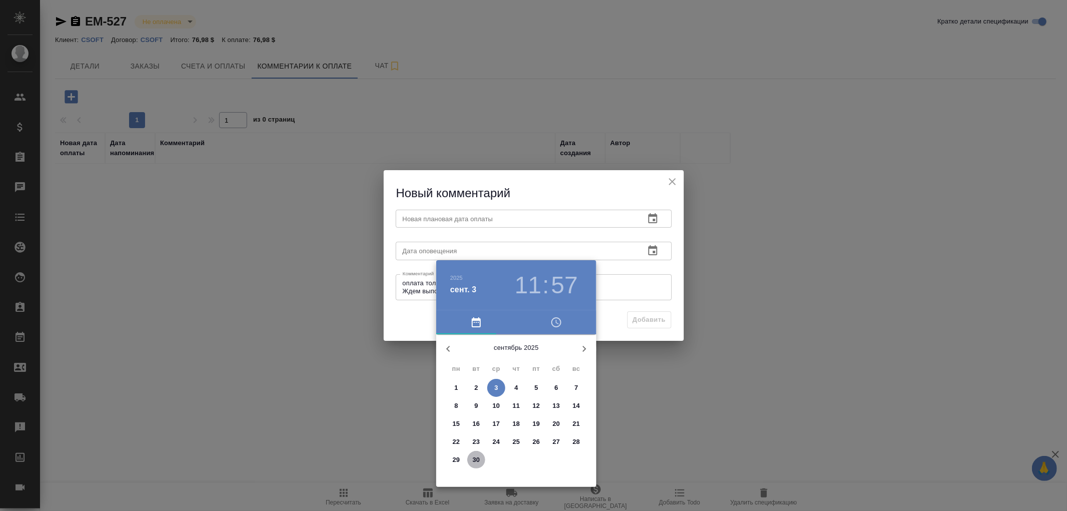
click at [473, 462] on p "30" at bounding box center [477, 460] width 8 height 10
type input "[DATE] 11:57"
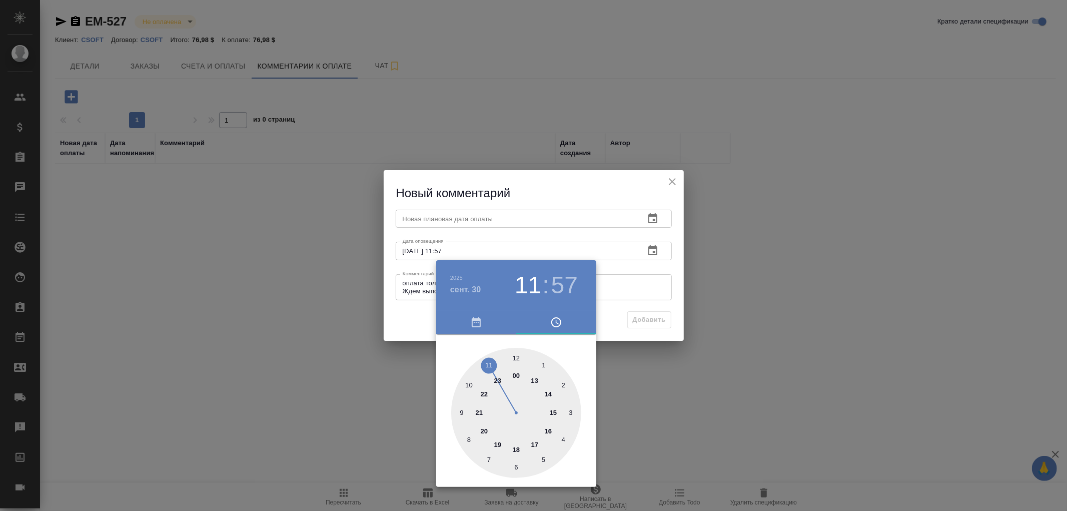
click at [466, 219] on div at bounding box center [533, 255] width 1067 height 511
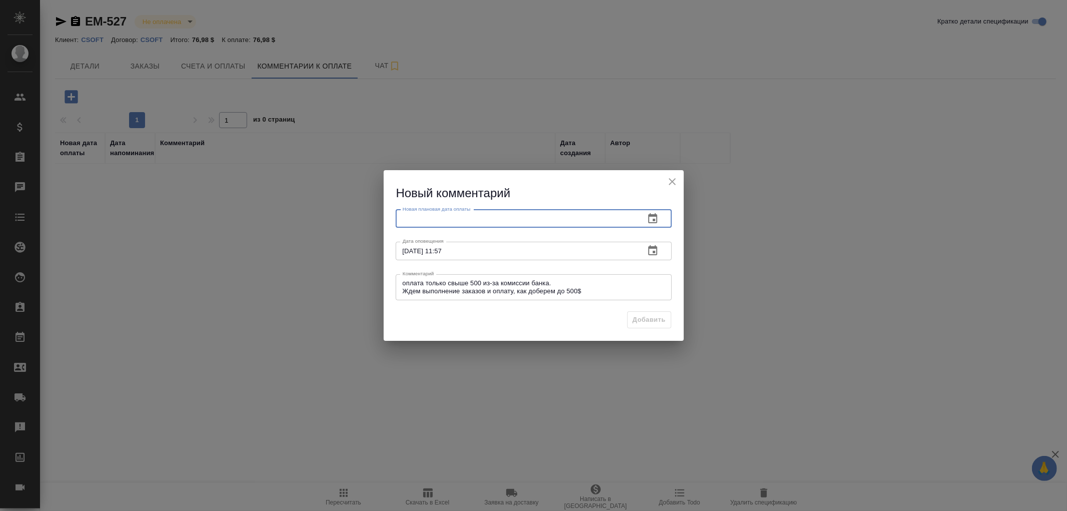
click at [484, 219] on input "text" at bounding box center [516, 219] width 241 height 18
click at [661, 221] on button "button" at bounding box center [653, 219] width 24 height 24
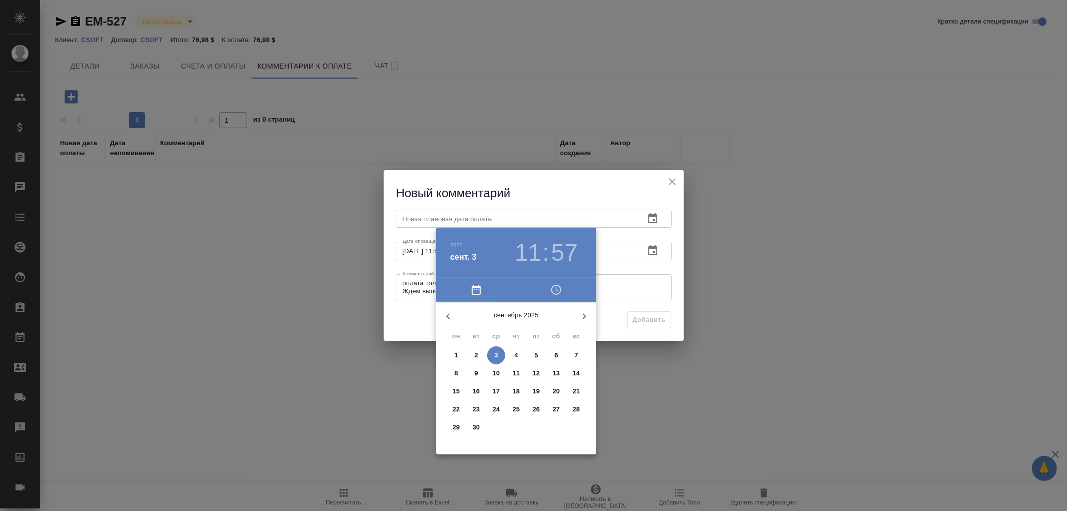
click at [480, 429] on span "30" at bounding box center [476, 427] width 18 height 10
type input "[DATE] 11:57"
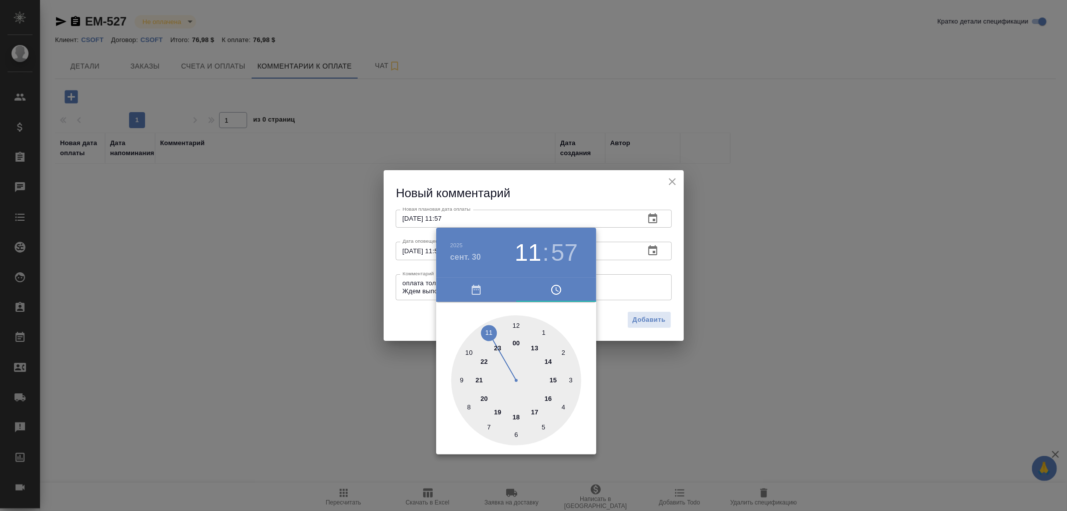
click at [650, 319] on div at bounding box center [533, 255] width 1067 height 511
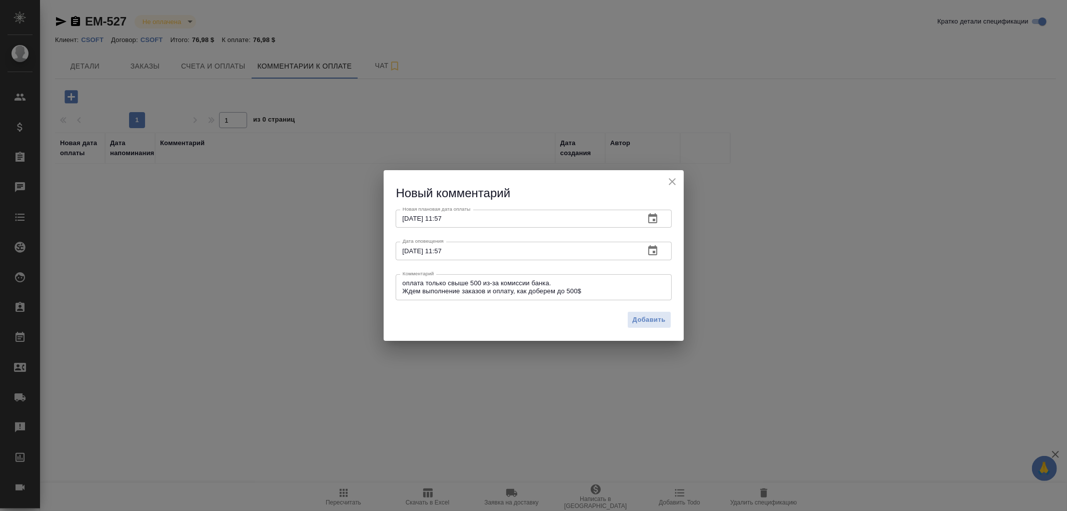
click at [663, 322] on span "Добавить" at bounding box center [649, 320] width 33 height 12
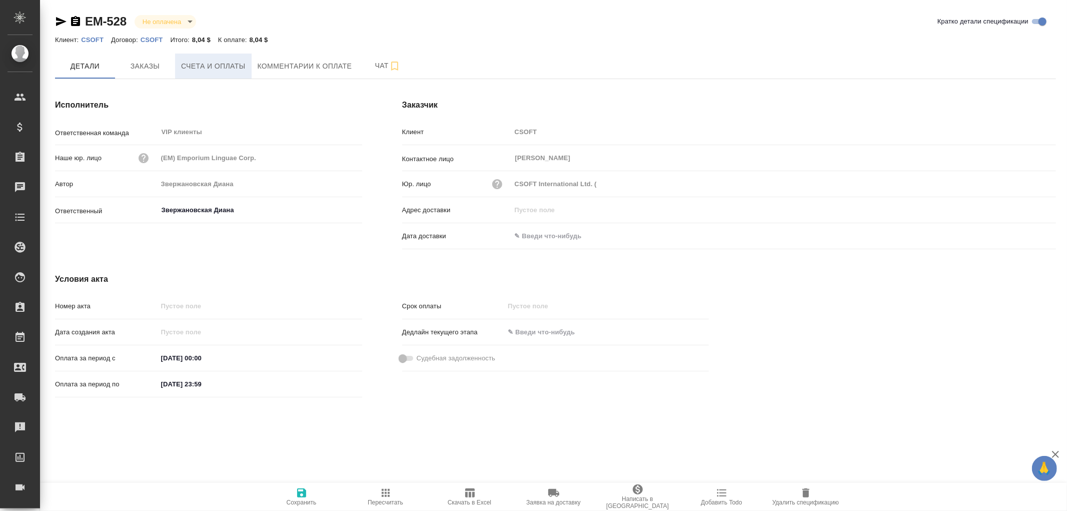
click at [218, 63] on span "Счета и оплаты" at bounding box center [213, 66] width 65 height 13
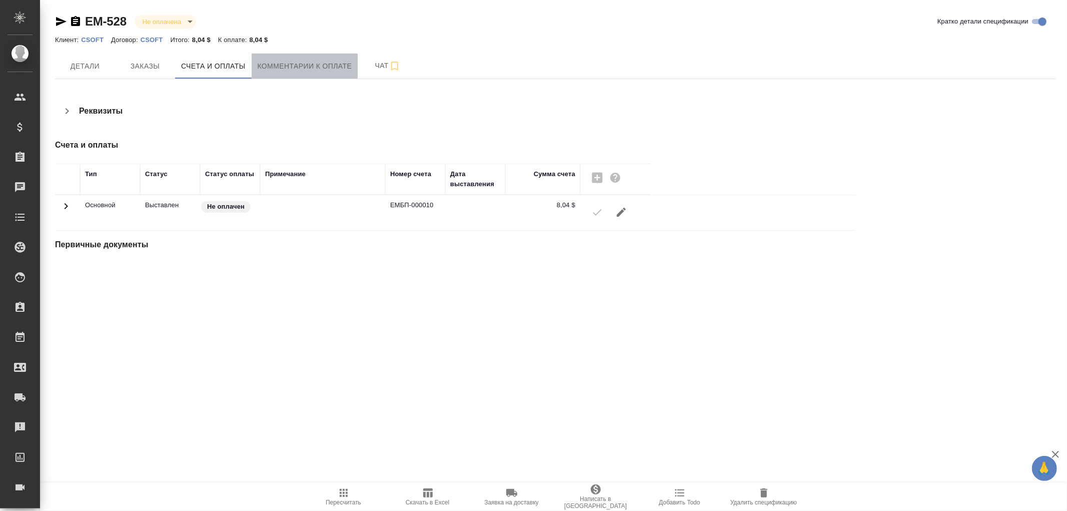
click at [300, 58] on button "Комментарии к оплате" at bounding box center [305, 66] width 107 height 25
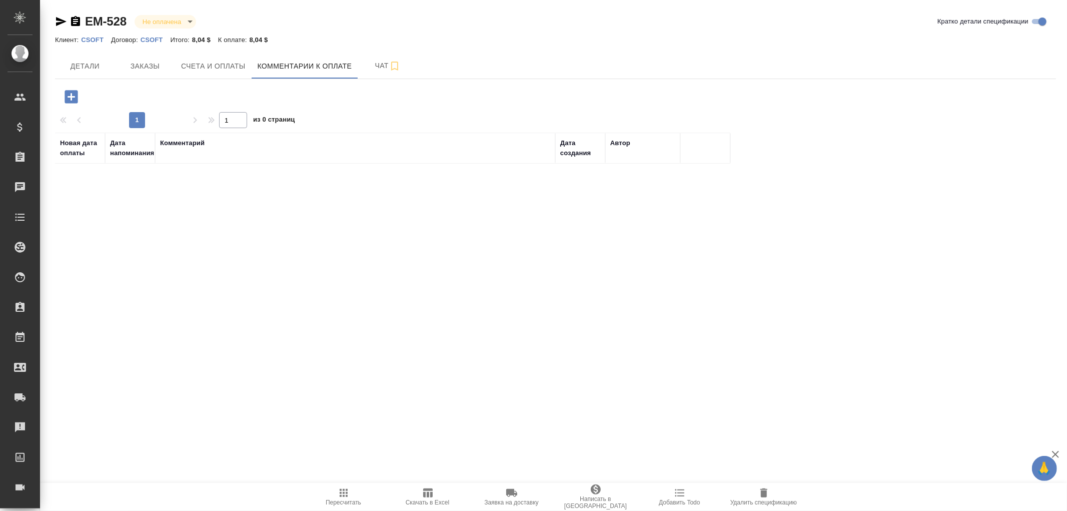
click at [69, 94] on icon "button" at bounding box center [71, 96] width 13 height 13
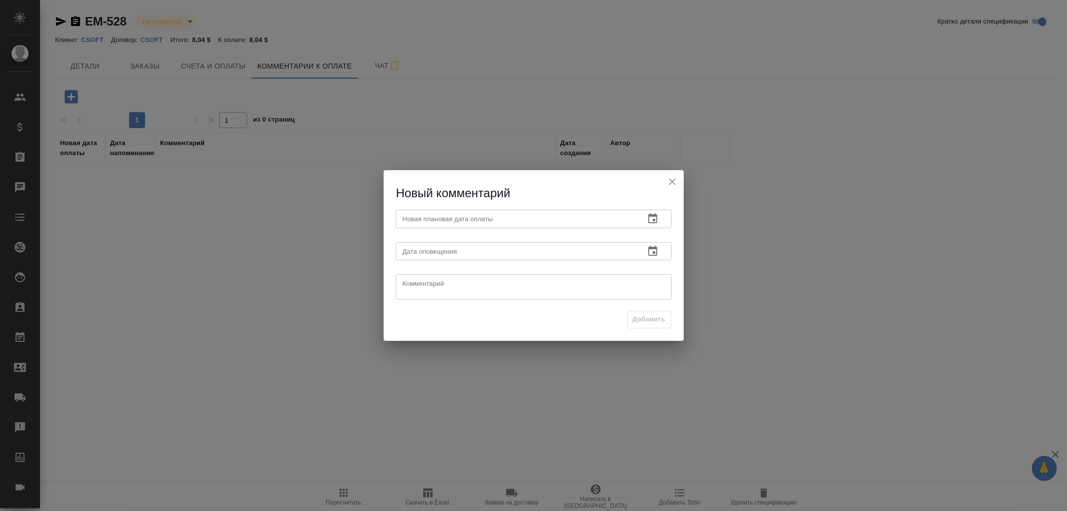
click at [409, 289] on textarea at bounding box center [534, 287] width 262 height 15
paste textarea "оплата только свыше 500 из-за комиссии банка. Ждем выполнение заказов и оплату,…"
type textarea "оплата только свыше 500 из-за комиссии банка. Ждем выполнение заказов и оплату,…"
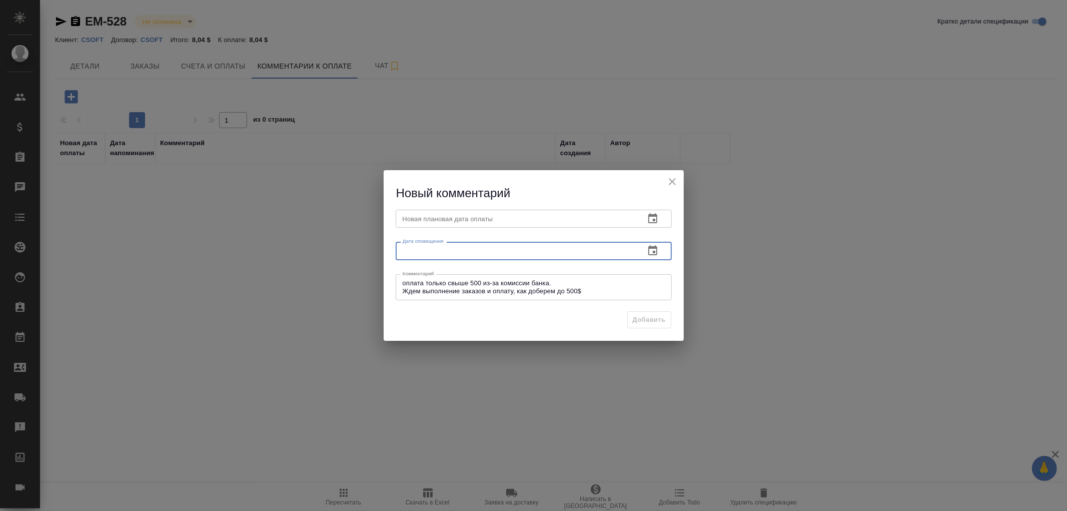
click at [457, 248] on input "text" at bounding box center [516, 251] width 241 height 18
click at [648, 253] on icon "button" at bounding box center [652, 250] width 9 height 10
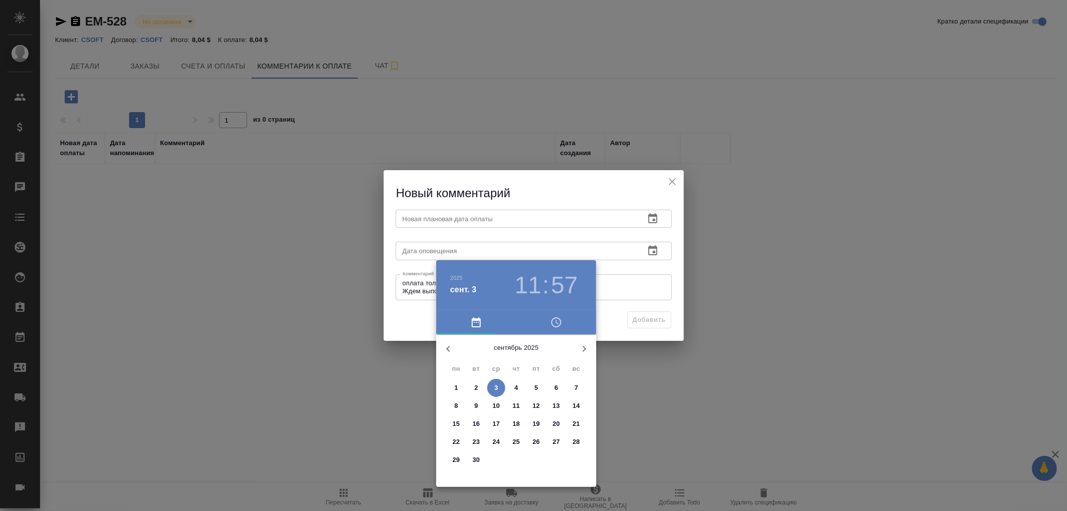
click at [483, 462] on span "30" at bounding box center [476, 460] width 18 height 10
type input "[DATE] 11:57"
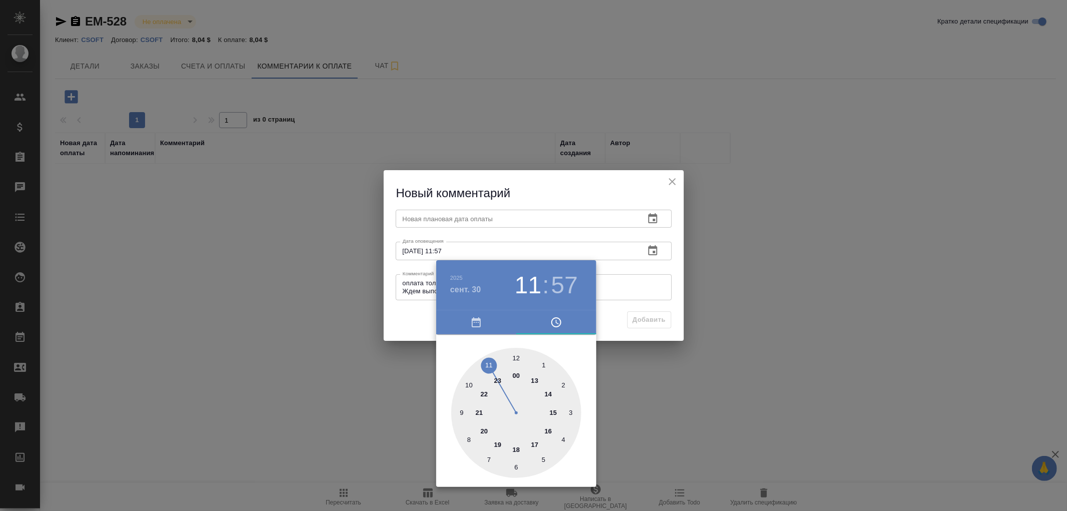
click at [408, 224] on div at bounding box center [533, 255] width 1067 height 511
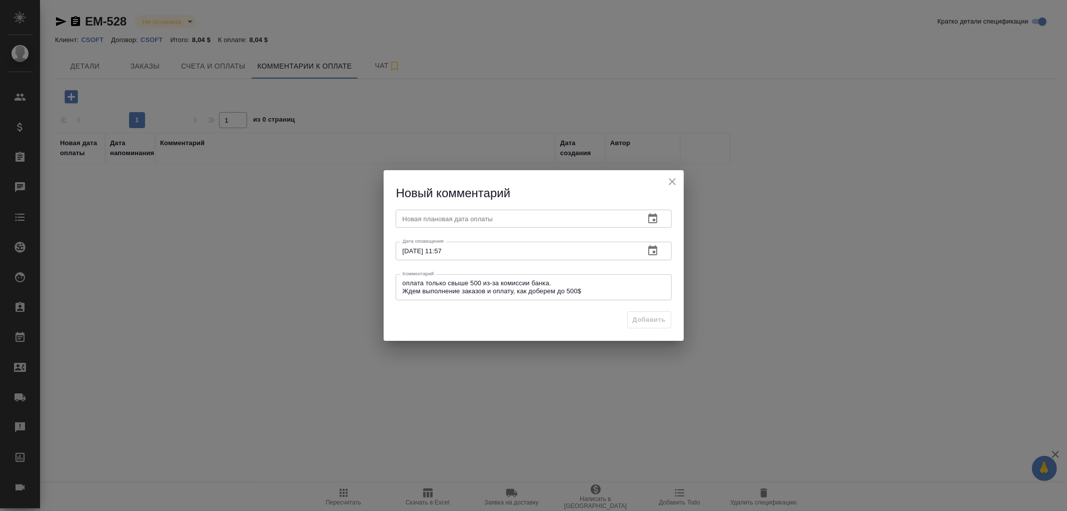
click at [418, 217] on input "text" at bounding box center [516, 219] width 241 height 18
click at [655, 216] on icon "button" at bounding box center [652, 218] width 9 height 10
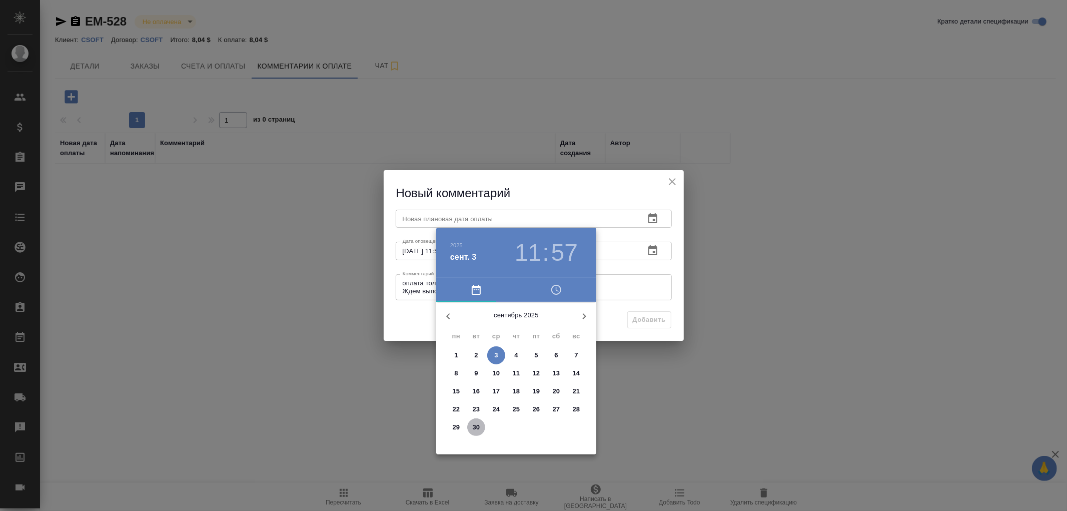
click at [483, 426] on span "30" at bounding box center [476, 427] width 18 height 10
type input "[DATE] 11:57"
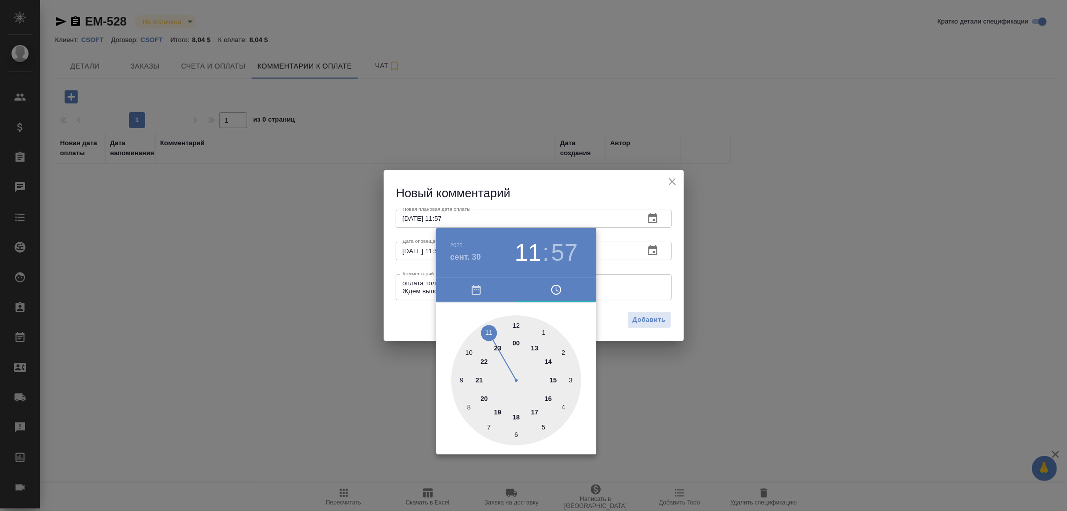
click at [653, 320] on div at bounding box center [533, 255] width 1067 height 511
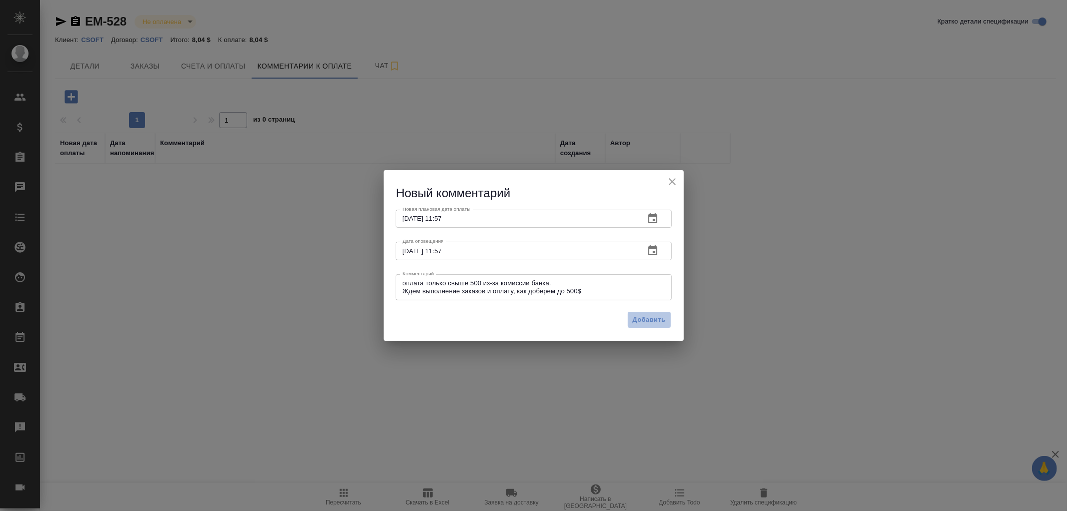
click at [653, 320] on span "Добавить" at bounding box center [649, 320] width 33 height 12
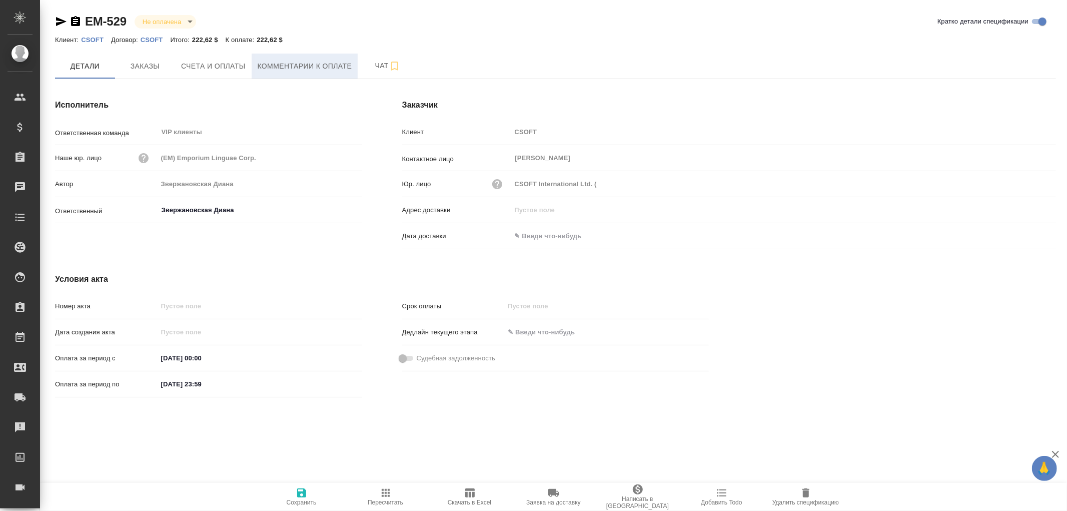
drag, startPoint x: 270, startPoint y: 69, endPoint x: 279, endPoint y: 72, distance: 9.5
click at [272, 69] on span "Комментарии к оплате" at bounding box center [305, 66] width 95 height 13
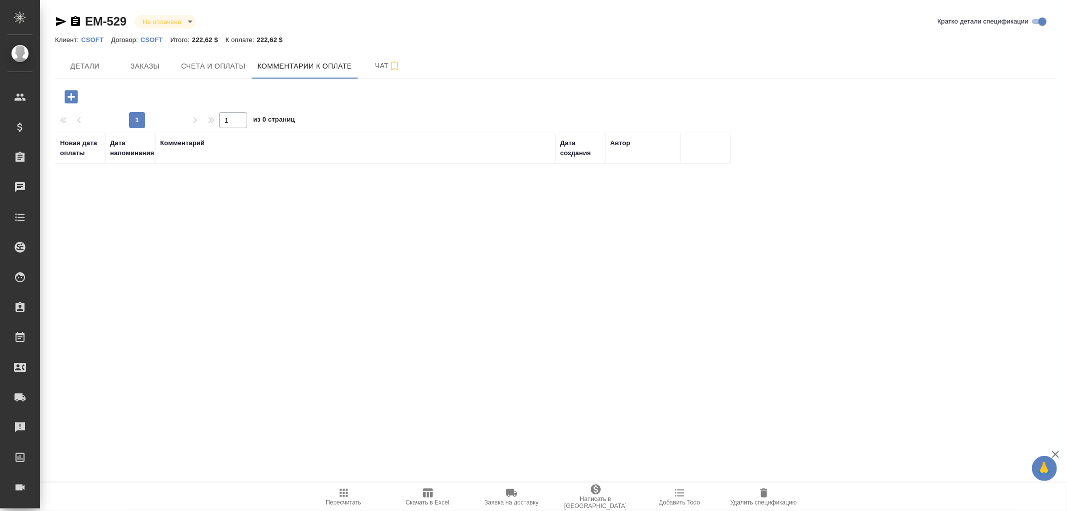
click at [76, 98] on icon "button" at bounding box center [71, 96] width 13 height 13
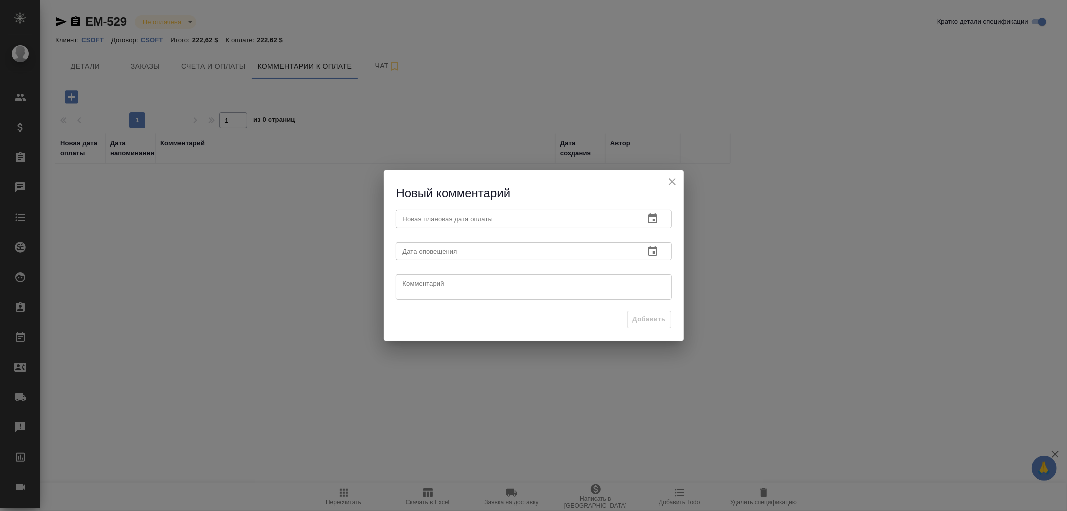
click at [419, 281] on textarea at bounding box center [534, 287] width 262 height 15
paste textarea "оплата только свыше 500 из-за комиссии банка. Ждем выполнение заказов и оплату,…"
type textarea "оплата только свыше 500 из-за комиссии банка. Ждем выполнение заказов и оплату,…"
click at [451, 251] on input "text" at bounding box center [516, 251] width 241 height 18
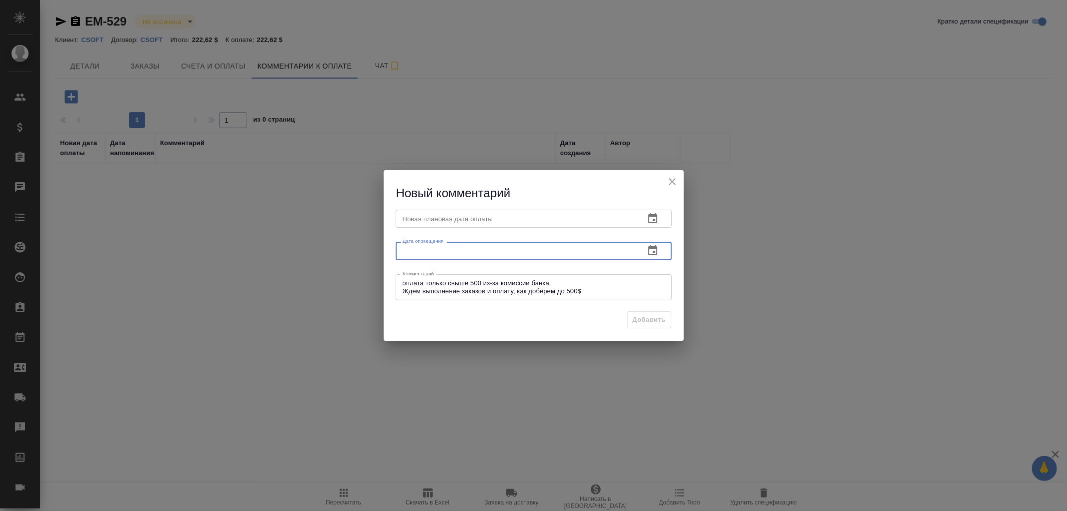
click at [652, 252] on icon "button" at bounding box center [653, 251] width 12 height 12
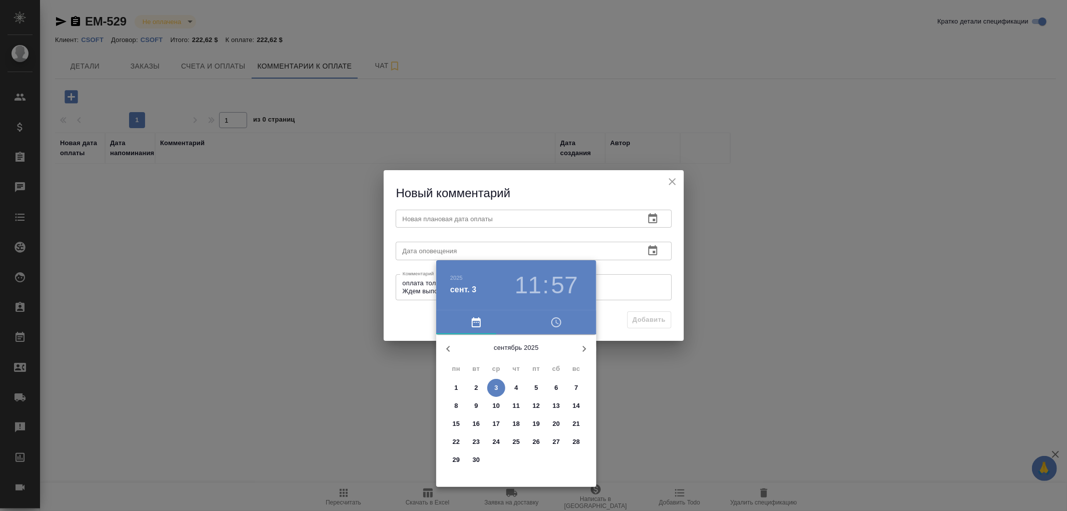
click at [482, 459] on span "30" at bounding box center [476, 460] width 18 height 10
type input "[DATE] 11:57"
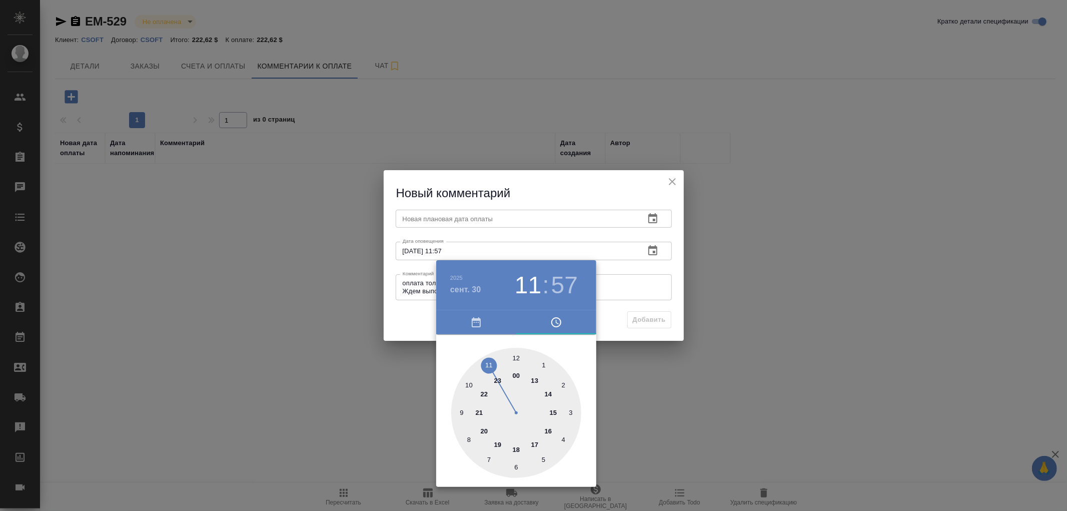
click at [447, 213] on div at bounding box center [533, 255] width 1067 height 511
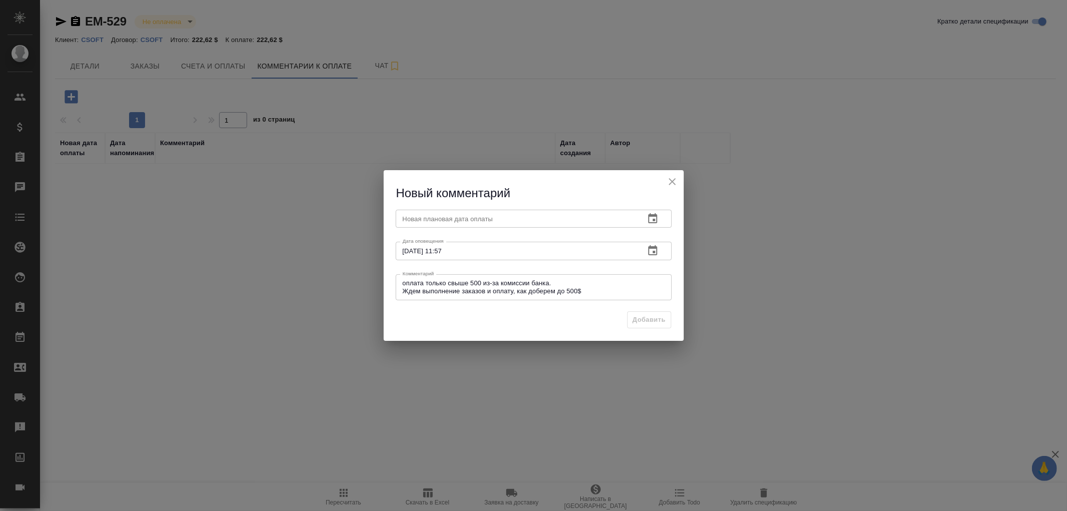
click at [448, 221] on input "text" at bounding box center [516, 219] width 241 height 18
click at [654, 217] on icon "button" at bounding box center [653, 219] width 12 height 12
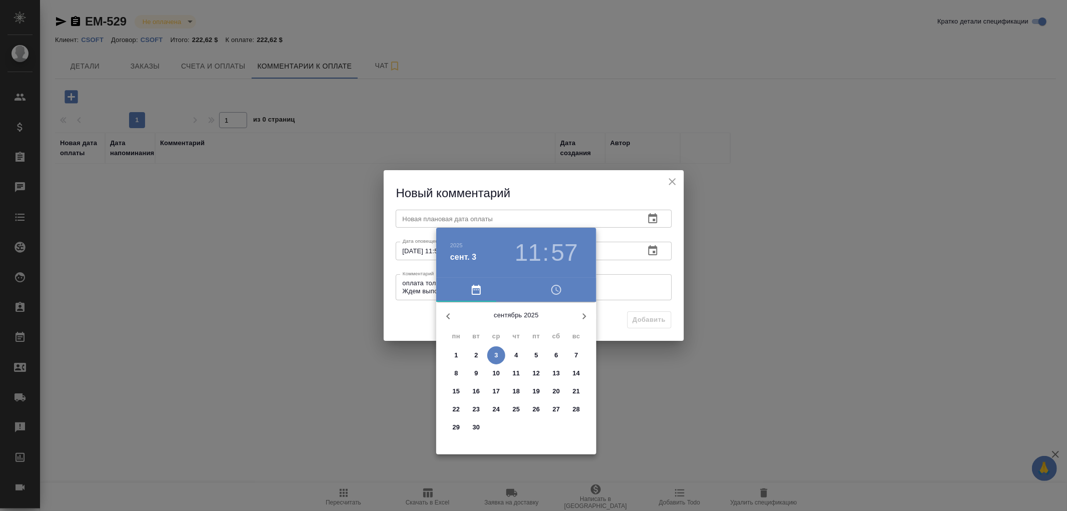
click at [477, 421] on button "30" at bounding box center [476, 427] width 18 height 18
type input "[DATE] 11:57"
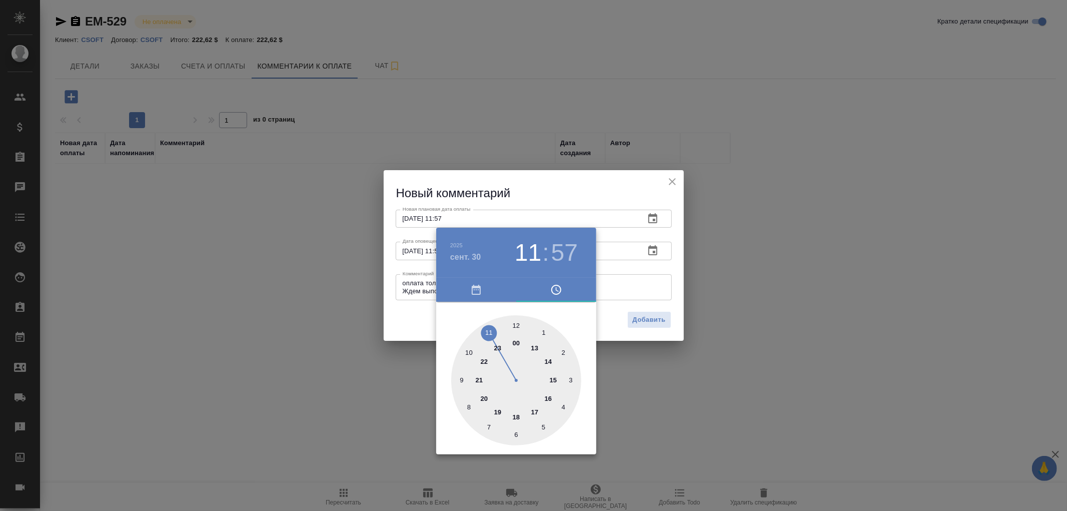
click at [652, 322] on div at bounding box center [533, 255] width 1067 height 511
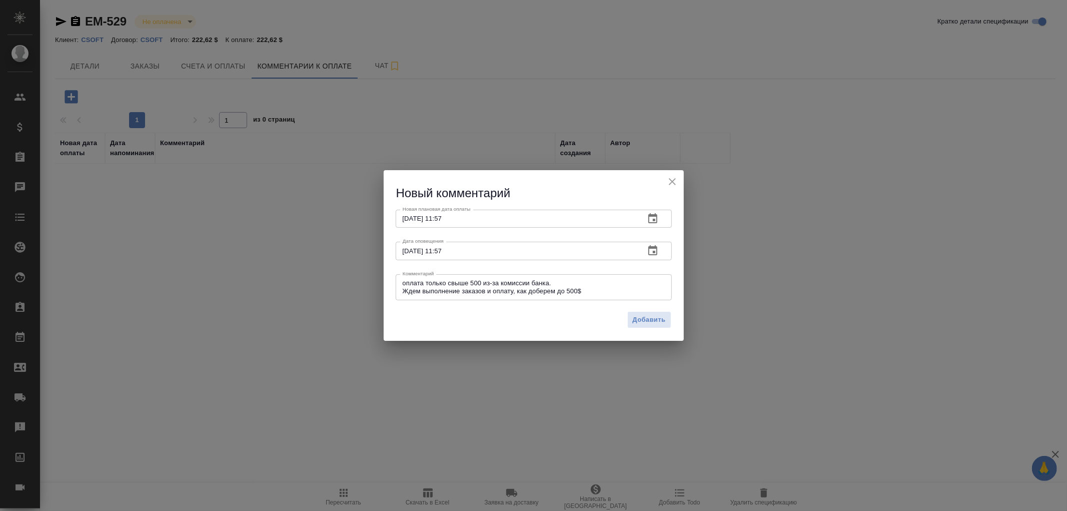
click at [659, 318] on span "Добавить" at bounding box center [649, 320] width 33 height 12
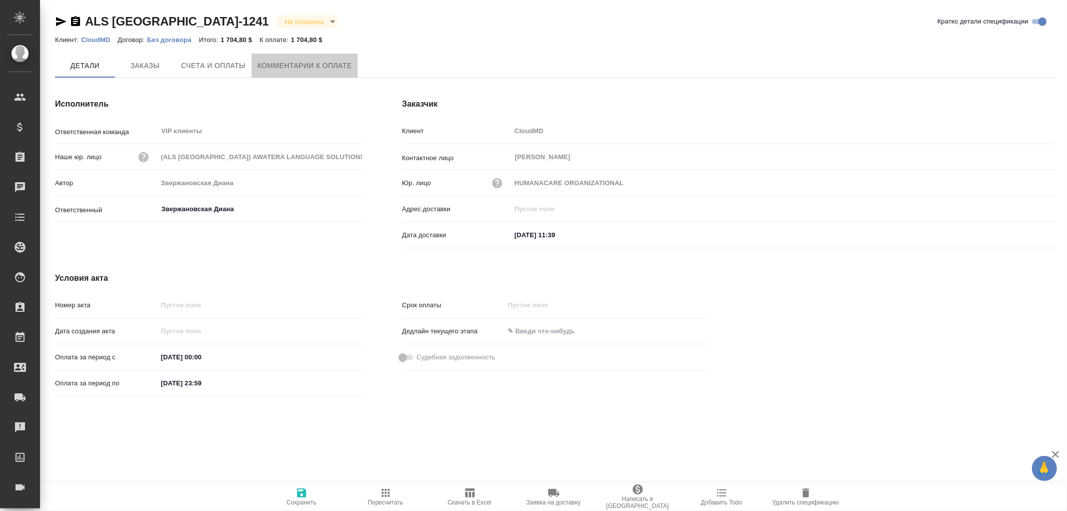
click at [291, 62] on span "Комментарии к оплате" at bounding box center [305, 66] width 95 height 13
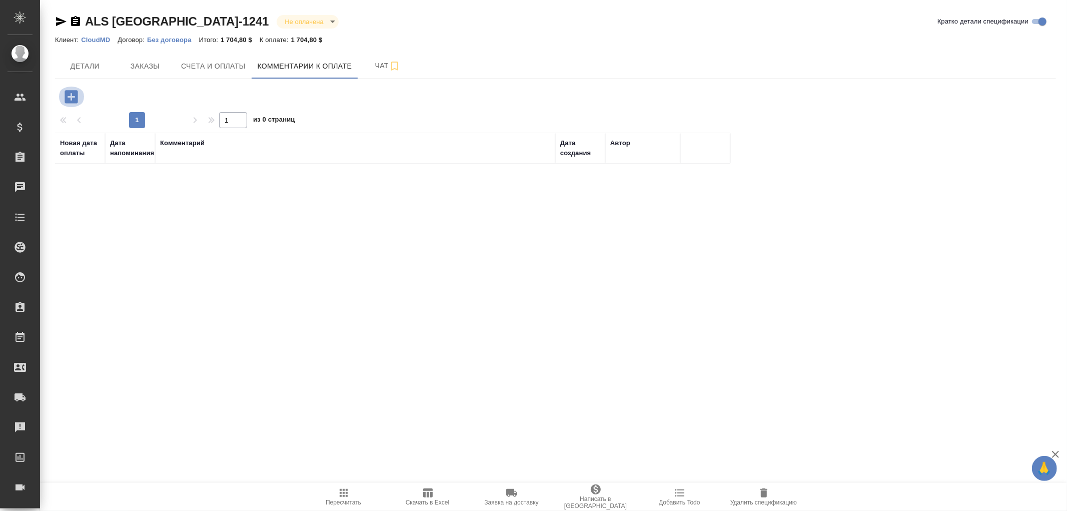
click at [72, 96] on icon "button" at bounding box center [72, 97] width 18 height 18
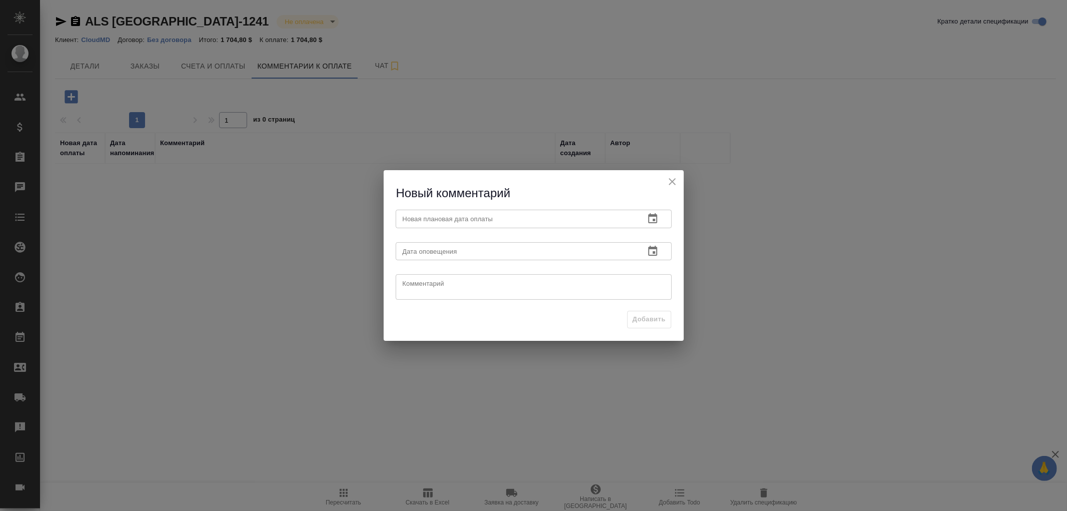
click at [449, 284] on textarea at bounding box center [534, 287] width 262 height 15
click at [474, 287] on textarea at bounding box center [534, 287] width 262 height 15
type textarea "R"
type textarea "[PERSON_NAME] уточняет про оплату."
click at [653, 250] on icon "button" at bounding box center [653, 251] width 12 height 12
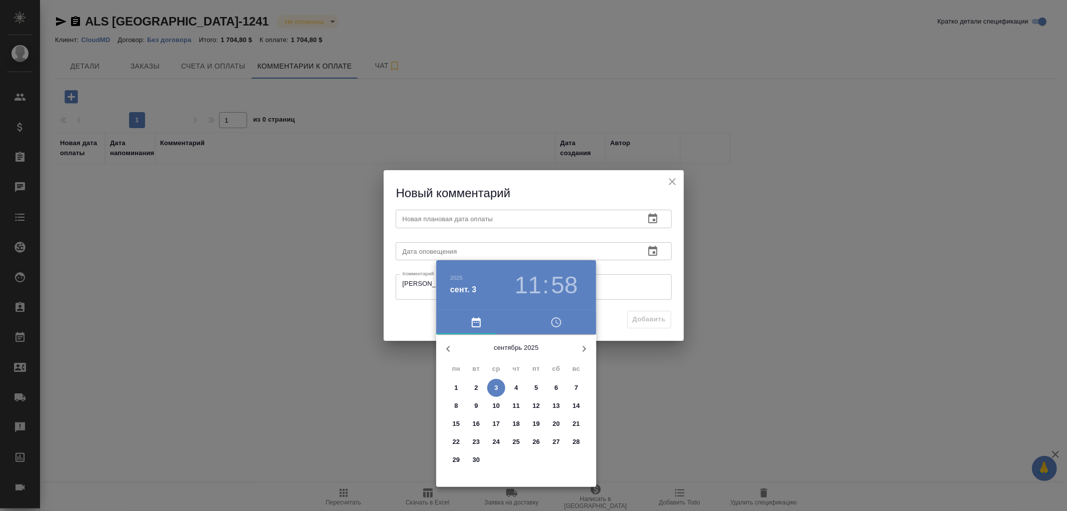
click at [461, 424] on span "15" at bounding box center [456, 424] width 18 height 10
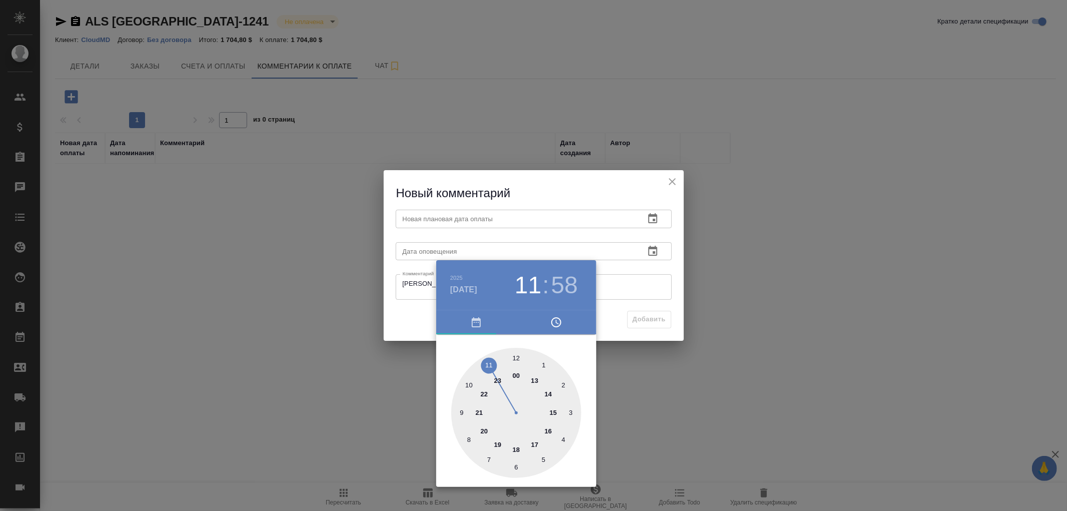
type input "[DATE] 11:58"
click at [453, 213] on div at bounding box center [533, 255] width 1067 height 511
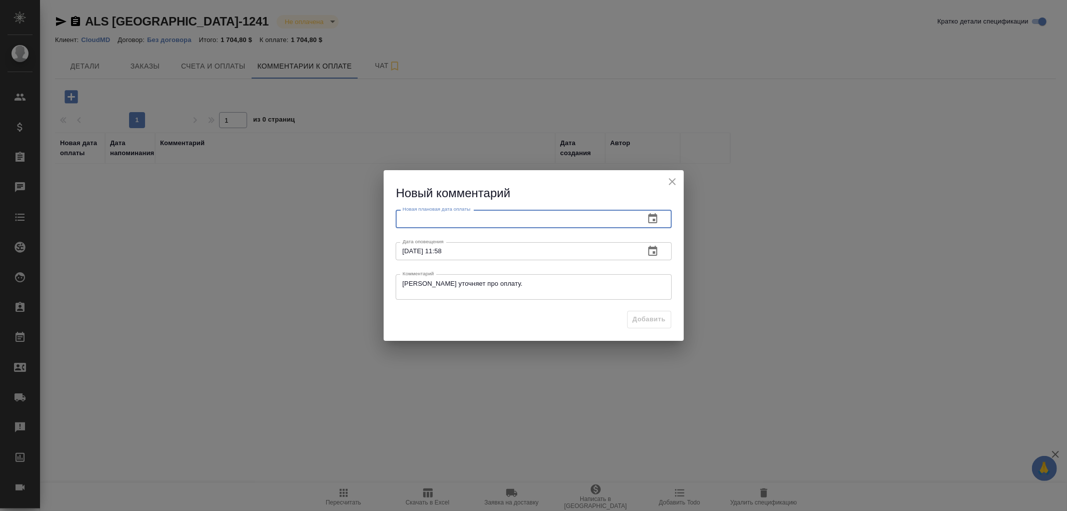
drag, startPoint x: 456, startPoint y: 223, endPoint x: 536, endPoint y: 220, distance: 80.0
click at [463, 222] on input "text" at bounding box center [516, 219] width 241 height 18
click at [661, 222] on button "button" at bounding box center [653, 219] width 24 height 24
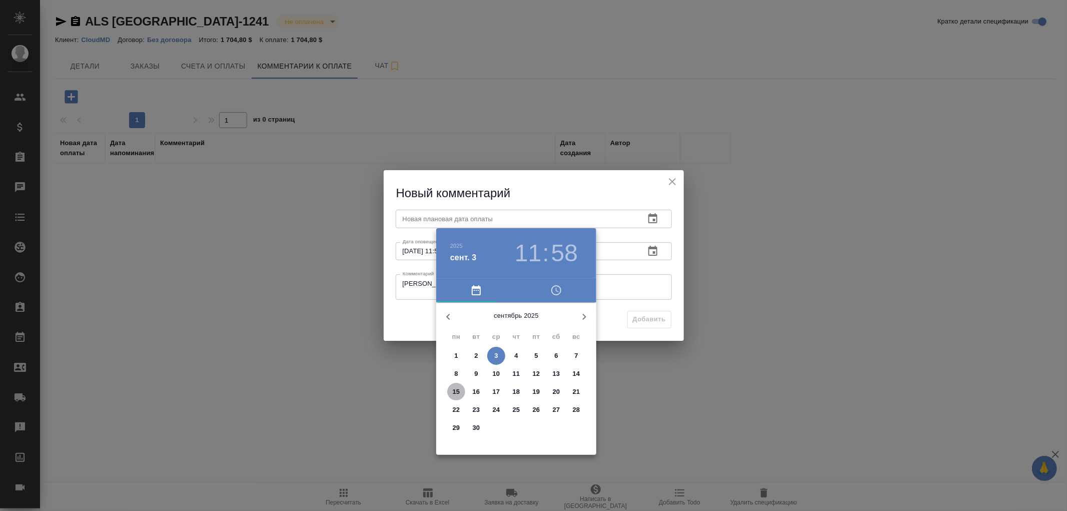
click at [463, 389] on span "15" at bounding box center [456, 392] width 18 height 10
type input "[DATE] 11:58"
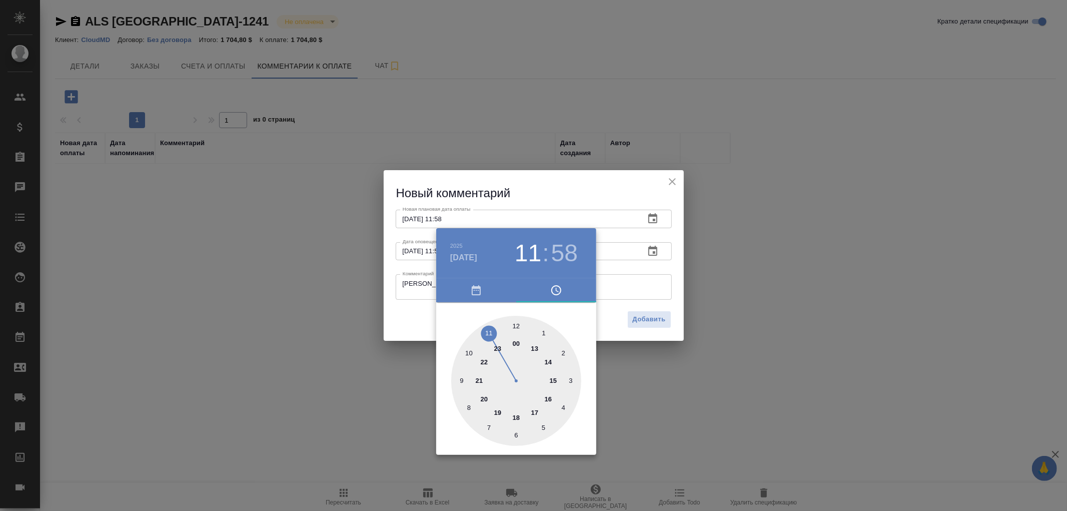
click at [650, 319] on div at bounding box center [533, 255] width 1067 height 511
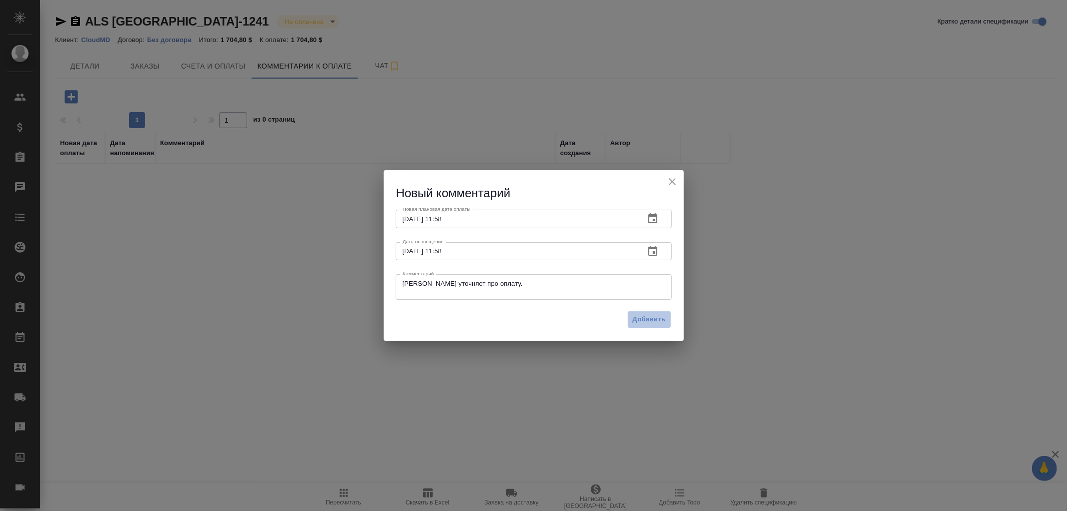
click at [650, 319] on span "Добавить" at bounding box center [649, 320] width 33 height 12
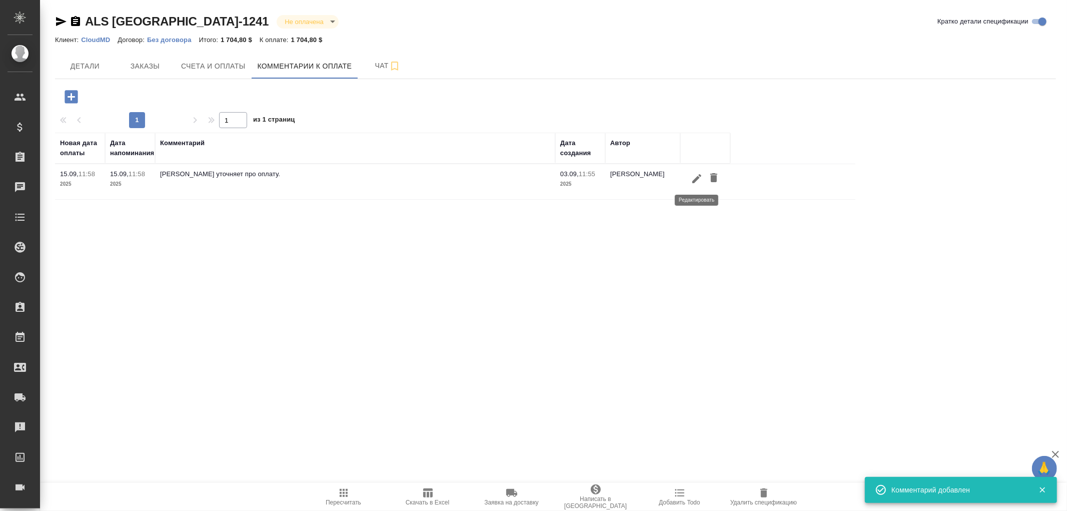
click at [699, 181] on icon "button" at bounding box center [697, 179] width 12 height 12
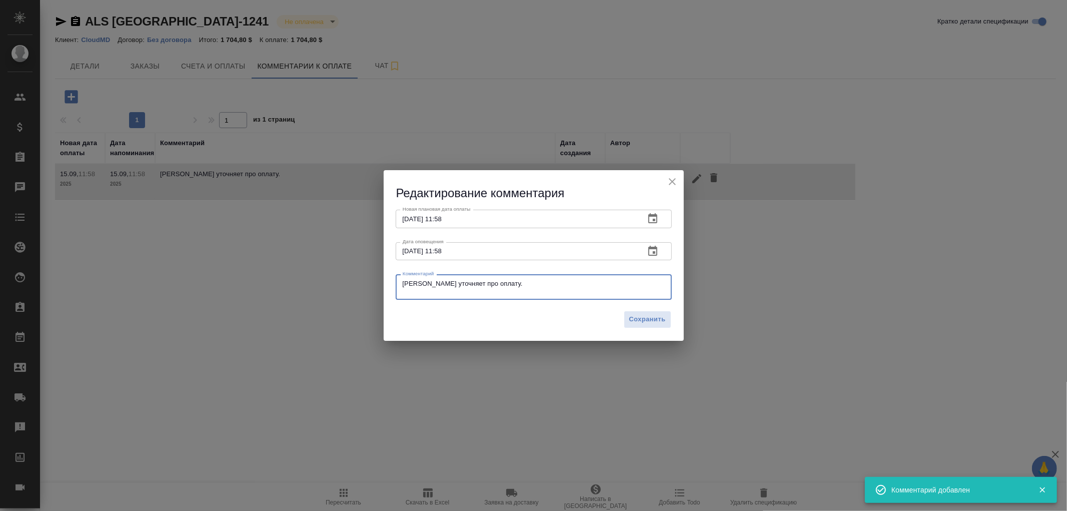
drag, startPoint x: 497, startPoint y: 287, endPoint x: 371, endPoint y: 284, distance: 126.5
click at [371, 284] on div "Редактирование комментария Новая плановая дата оплаты [DATE] 11:58 Новая планов…" at bounding box center [533, 255] width 1067 height 511
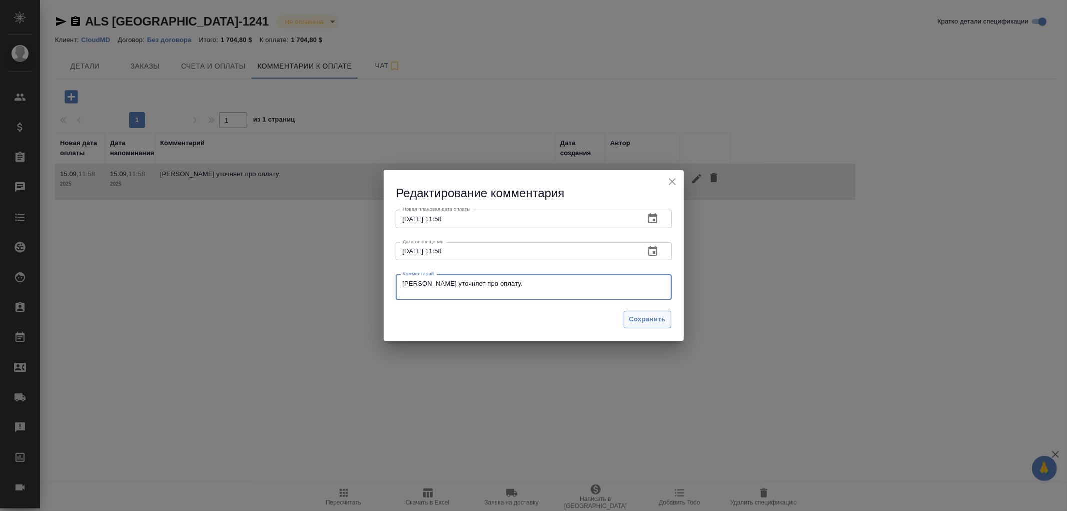
click at [649, 319] on span "Сохранить" at bounding box center [647, 320] width 37 height 12
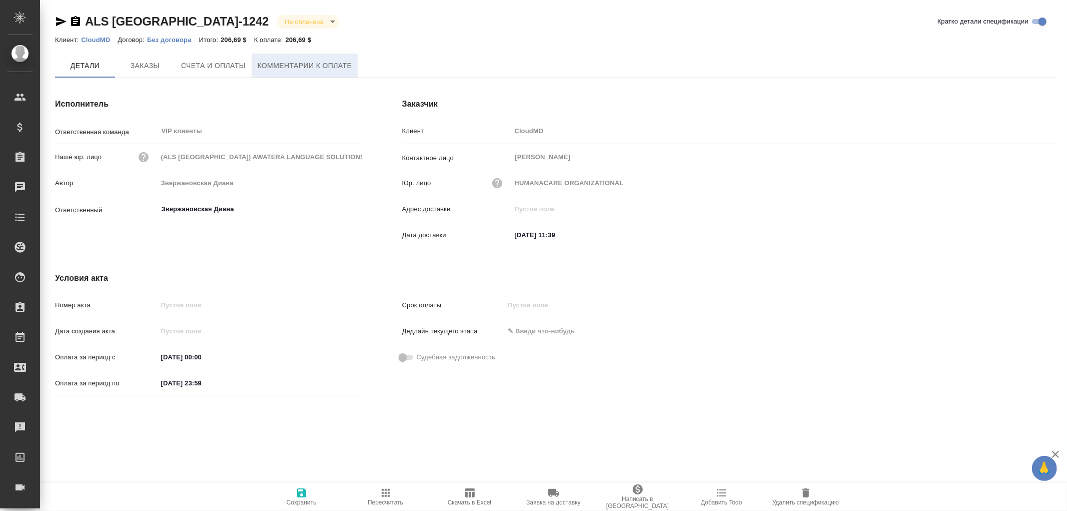
click at [297, 62] on span "Комментарии к оплате" at bounding box center [305, 66] width 95 height 13
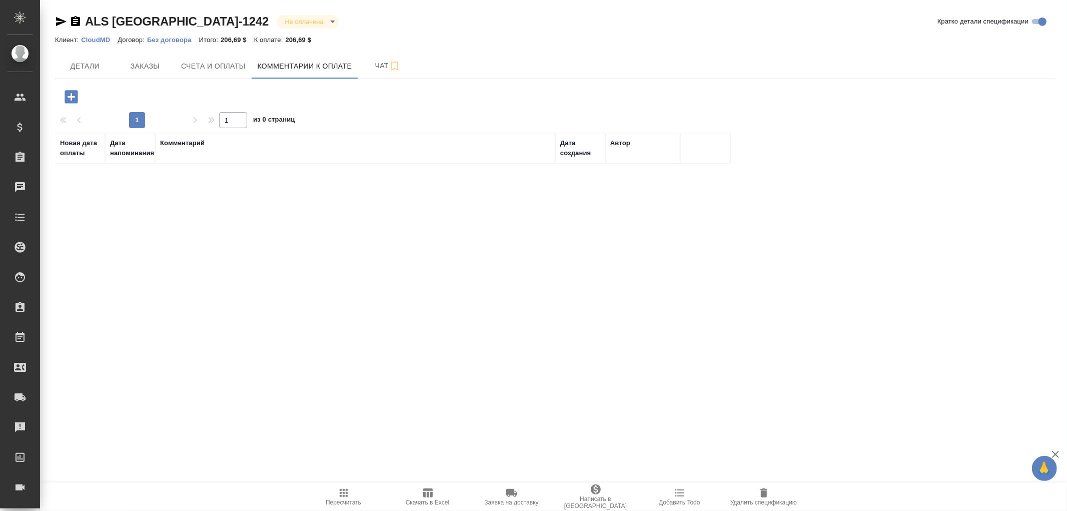
click at [73, 98] on icon "button" at bounding box center [71, 96] width 13 height 13
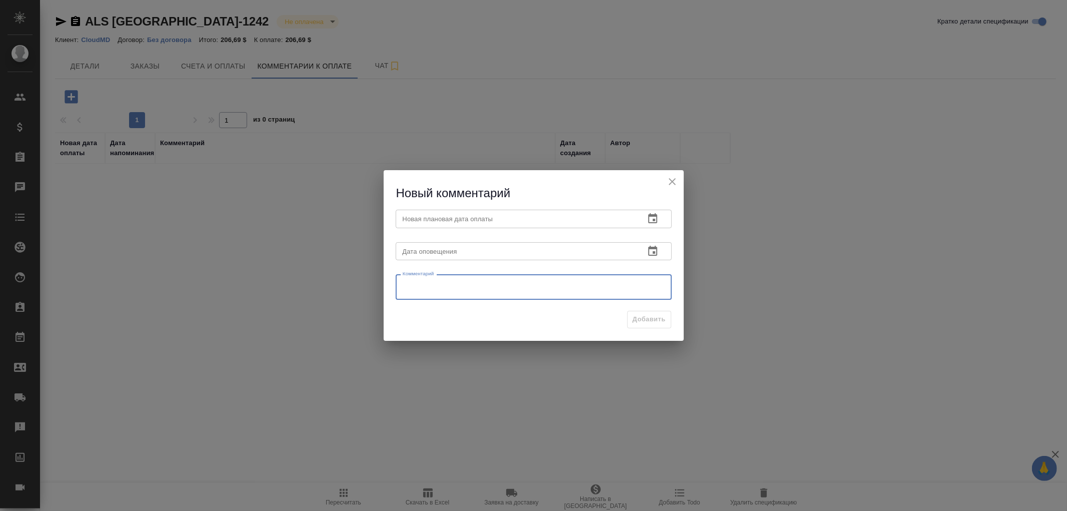
click at [435, 283] on textarea at bounding box center [534, 287] width 262 height 15
paste textarea "[PERSON_NAME] уточняет про оплату."
type textarea "[PERSON_NAME] уточняет про оплату."
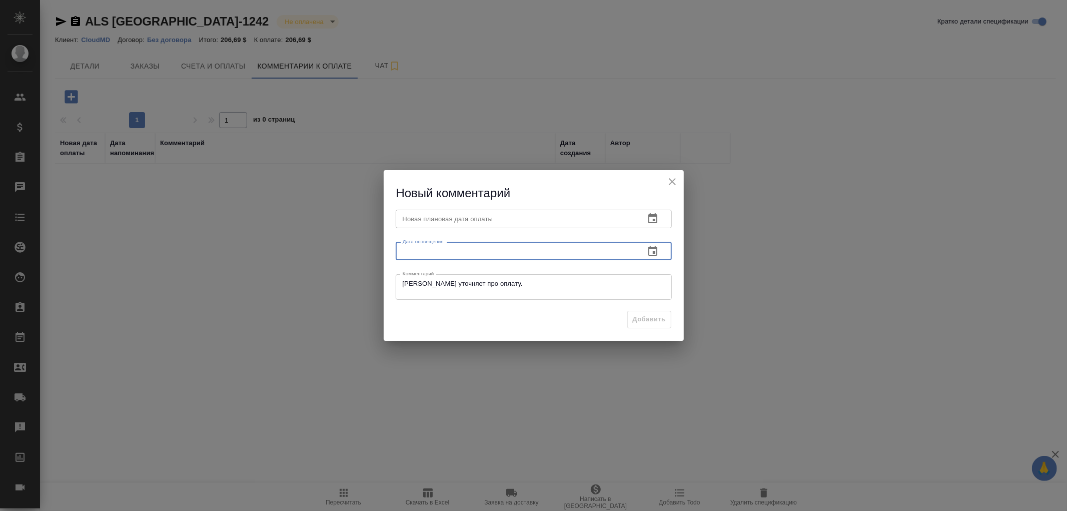
click at [453, 252] on input "text" at bounding box center [516, 251] width 241 height 18
click at [649, 254] on icon "button" at bounding box center [652, 251] width 9 height 10
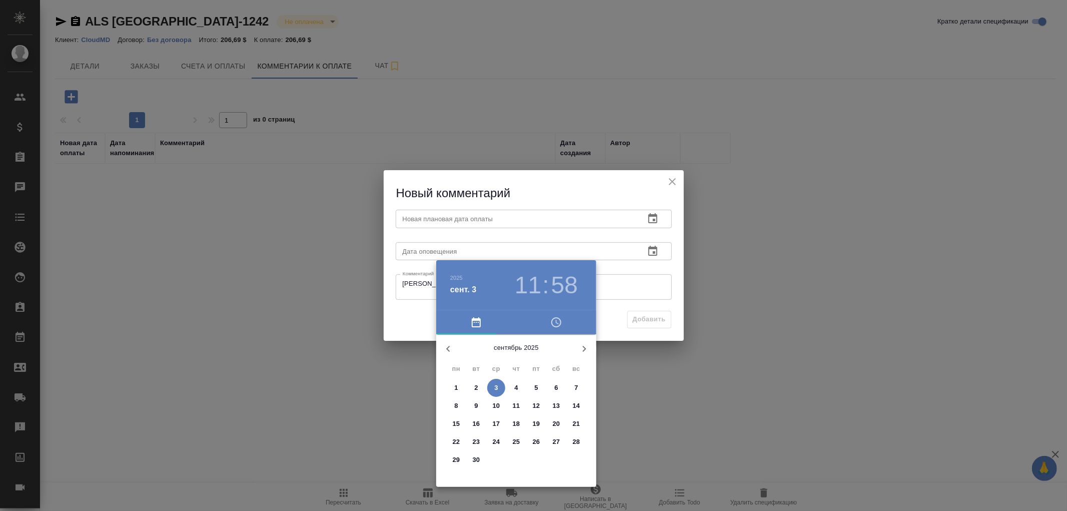
click at [454, 419] on p "15" at bounding box center [457, 424] width 8 height 10
type input "[DATE] 11:58"
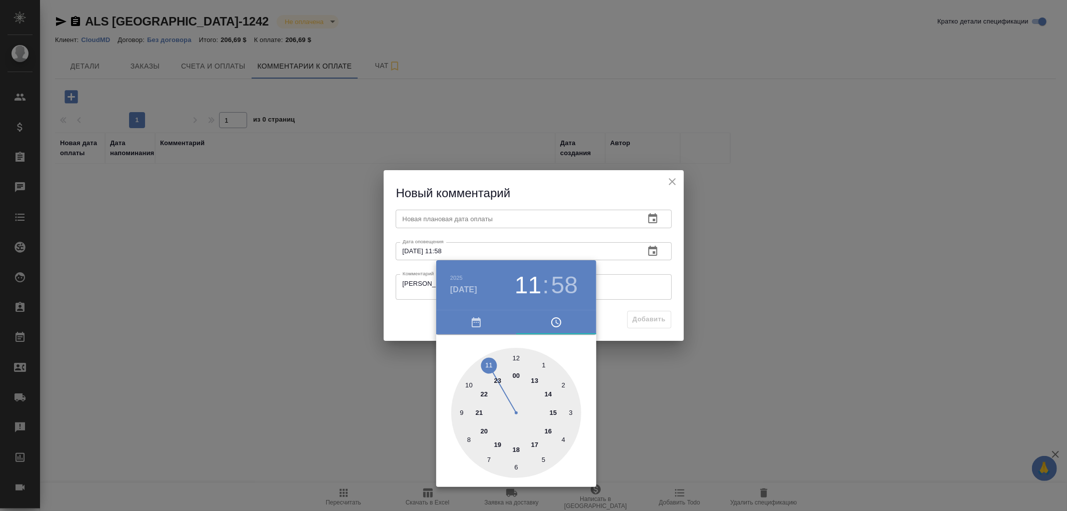
click at [453, 217] on div at bounding box center [533, 255] width 1067 height 511
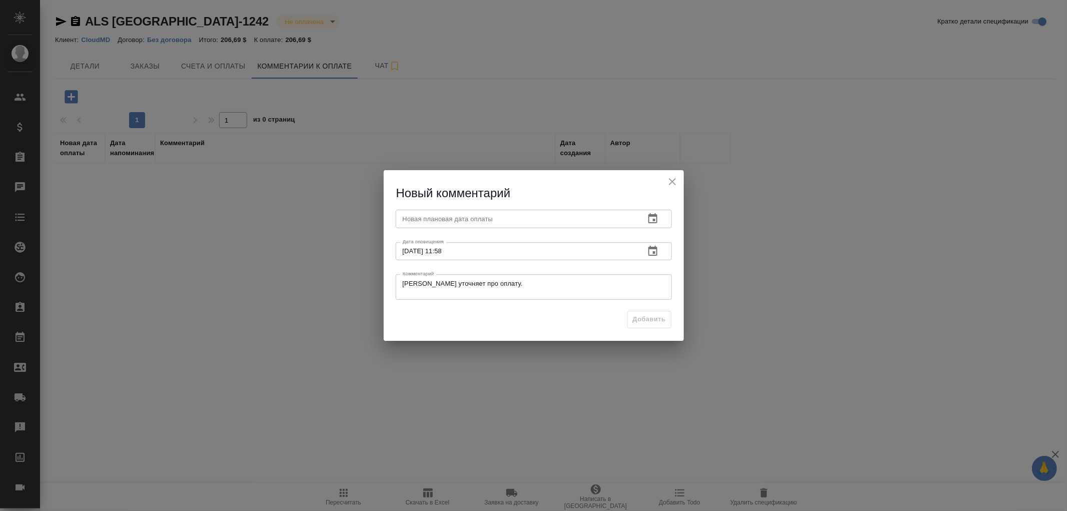
click at [449, 219] on input "text" at bounding box center [516, 219] width 241 height 18
click at [651, 217] on icon "button" at bounding box center [653, 219] width 12 height 12
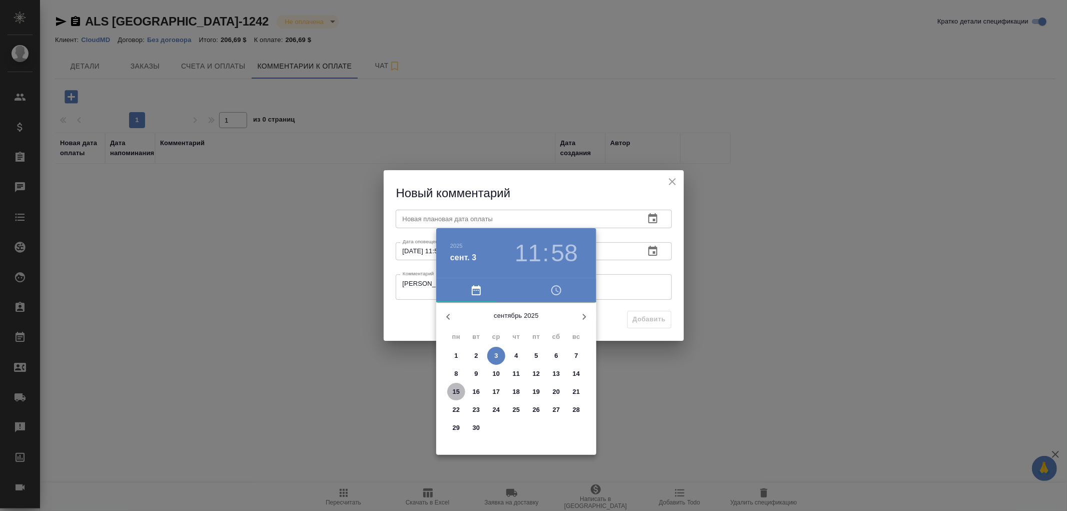
click at [457, 387] on p "15" at bounding box center [457, 392] width 8 height 10
type input "15.09.2025 11:58"
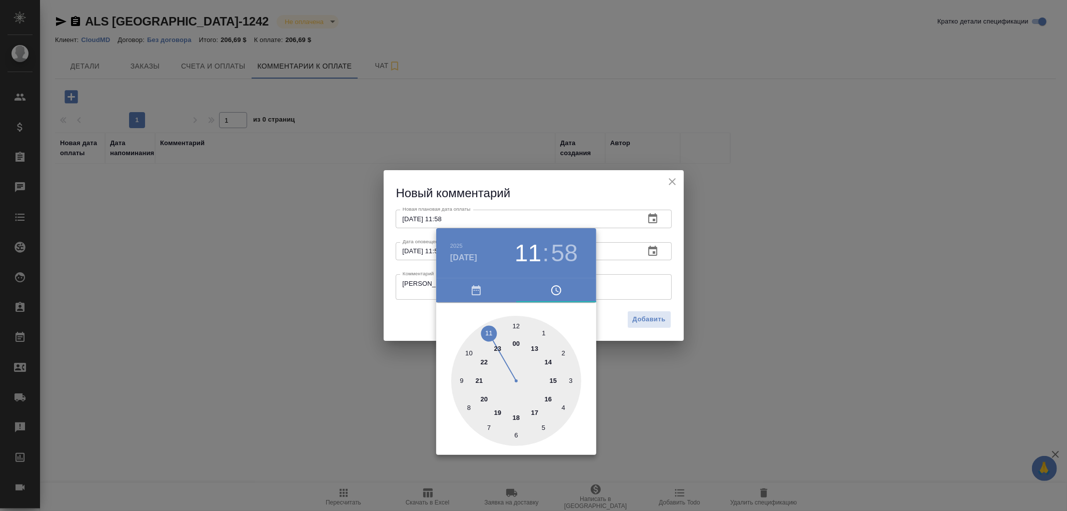
click at [652, 320] on div at bounding box center [533, 255] width 1067 height 511
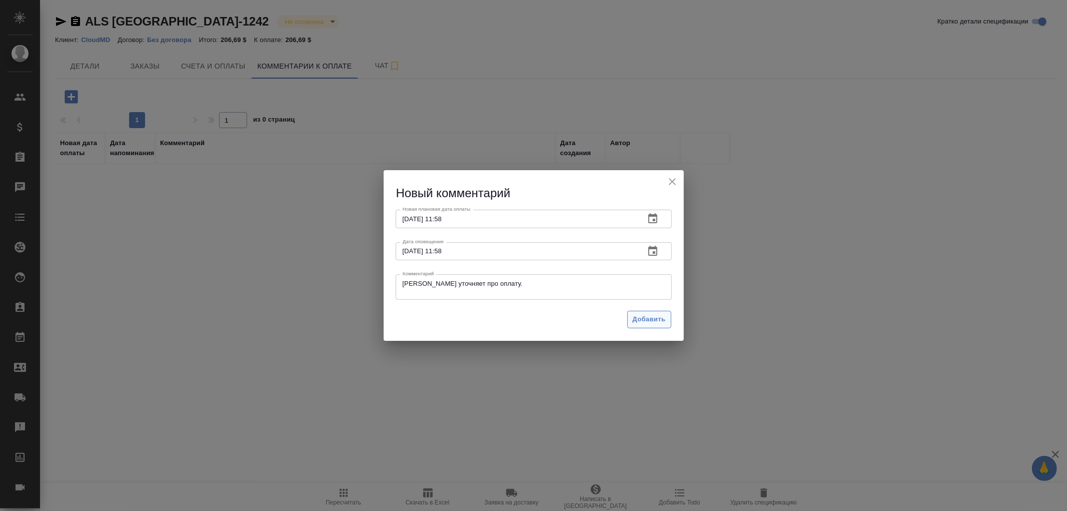
click at [653, 319] on span "Добавить" at bounding box center [649, 320] width 33 height 12
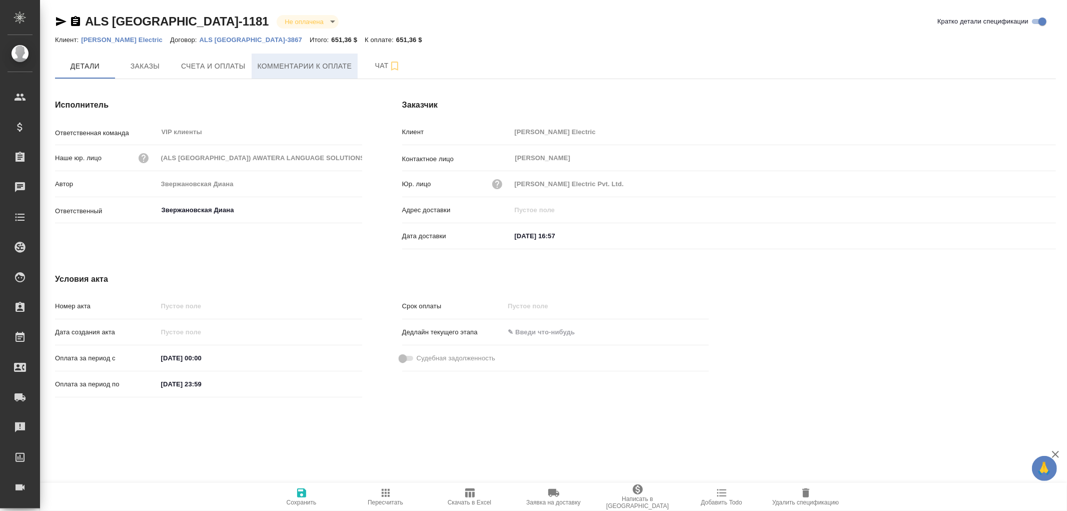
click at [279, 67] on span "Комментарии к оплате" at bounding box center [305, 66] width 95 height 13
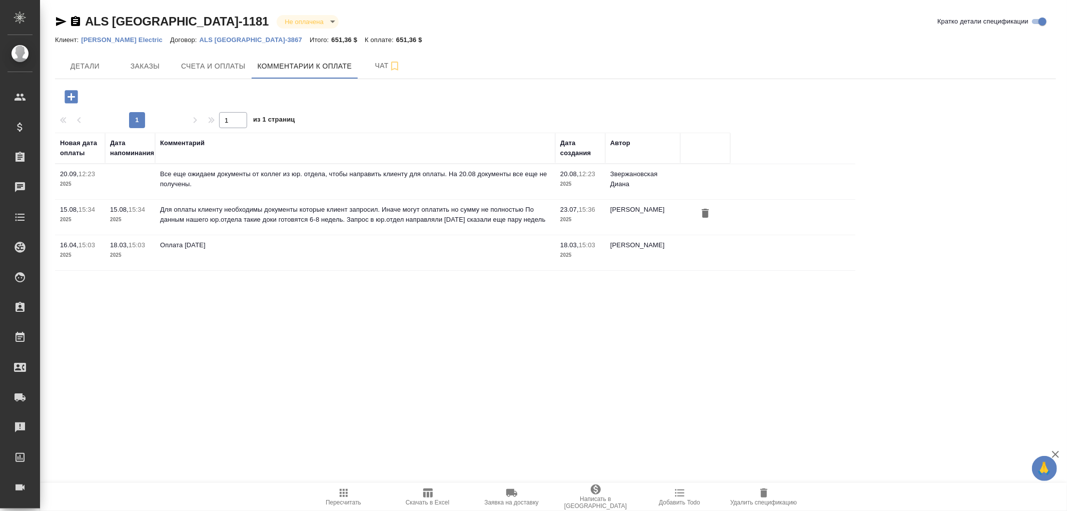
click at [67, 98] on icon "button" at bounding box center [71, 96] width 13 height 13
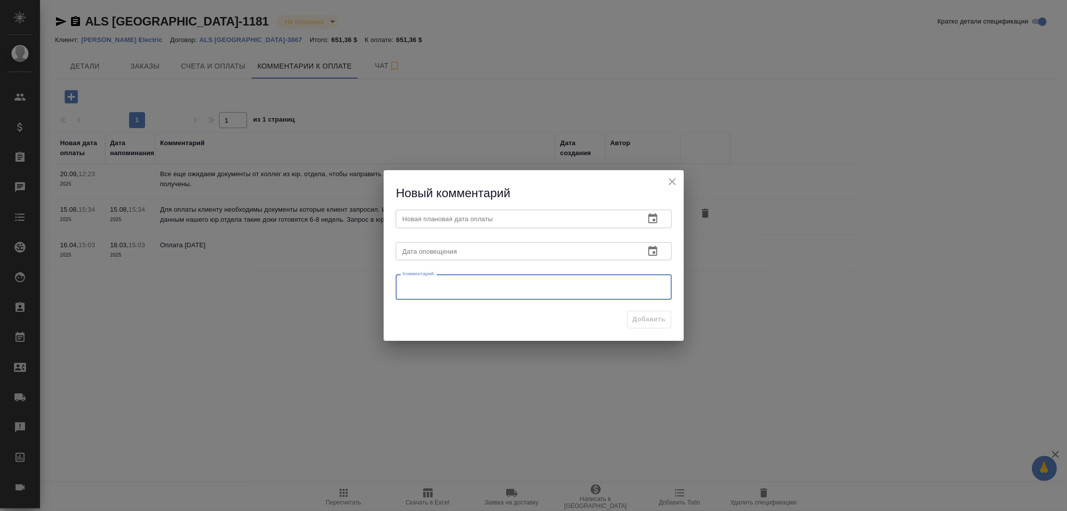
click at [482, 284] on textarea at bounding box center [534, 287] width 262 height 15
click at [437, 281] on textarea at bounding box center [534, 287] width 262 height 15
type textarea "Д"
click at [537, 283] on textarea "Необходимые документы все получены" at bounding box center [534, 287] width 262 height 15
click at [647, 283] on textarea "Необходимые документы все получены, все сделано по запросу клиента." at bounding box center [534, 287] width 262 height 15
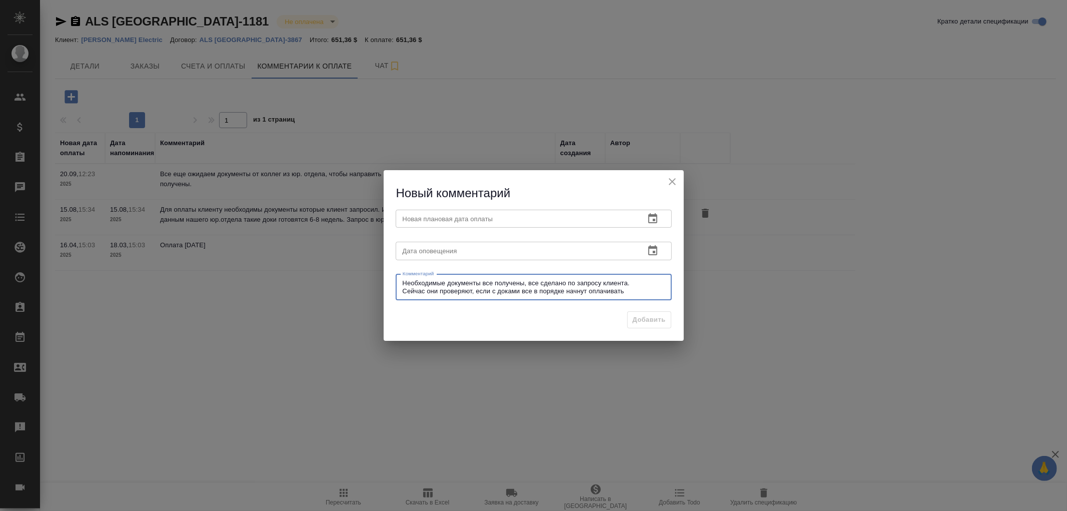
type textarea "Необходимые документы все получены, все сделано по запросу клиента. Сейчас они …"
click at [647, 248] on icon "button" at bounding box center [653, 251] width 12 height 12
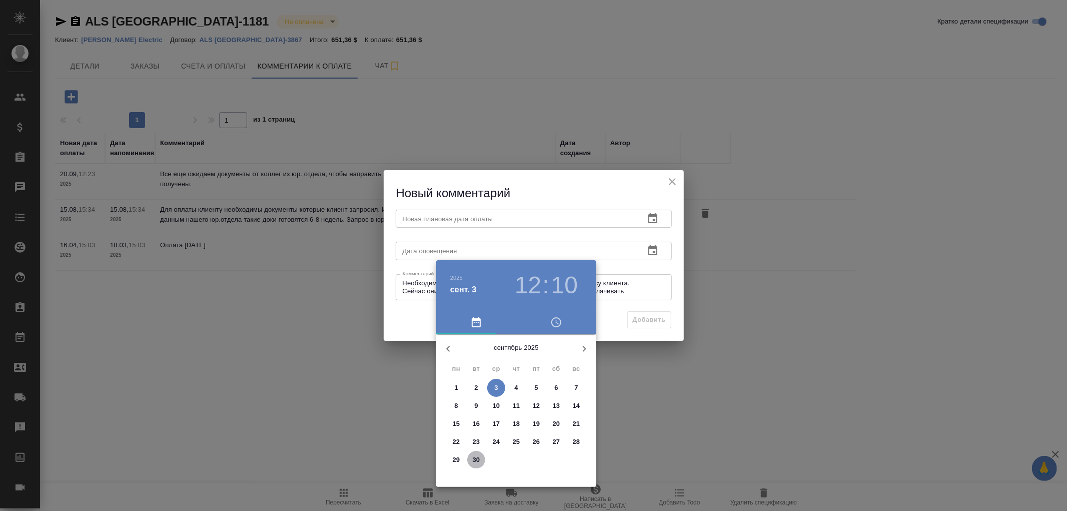
click at [473, 457] on p "30" at bounding box center [477, 460] width 8 height 10
type input "[DATE] 12:10"
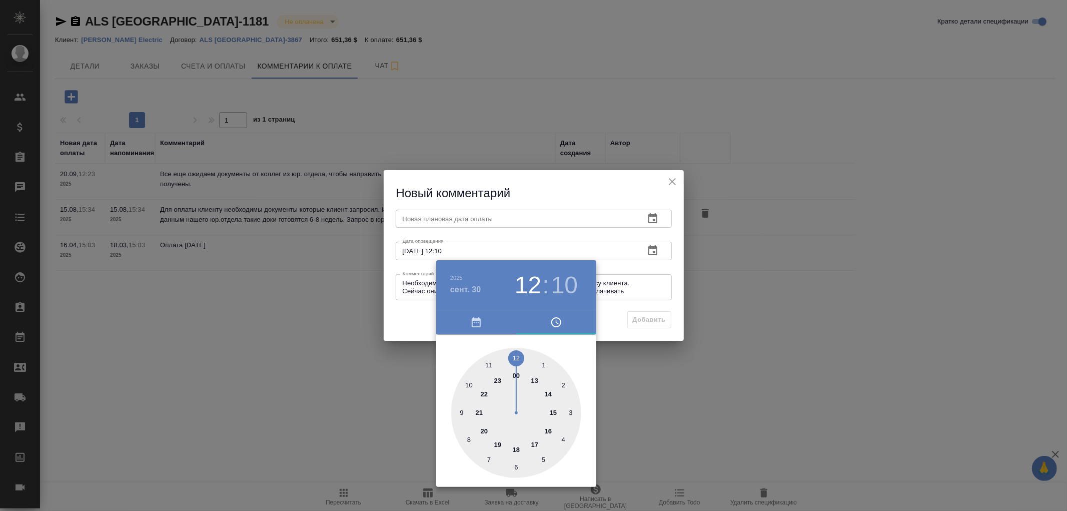
click at [473, 221] on div at bounding box center [533, 255] width 1067 height 511
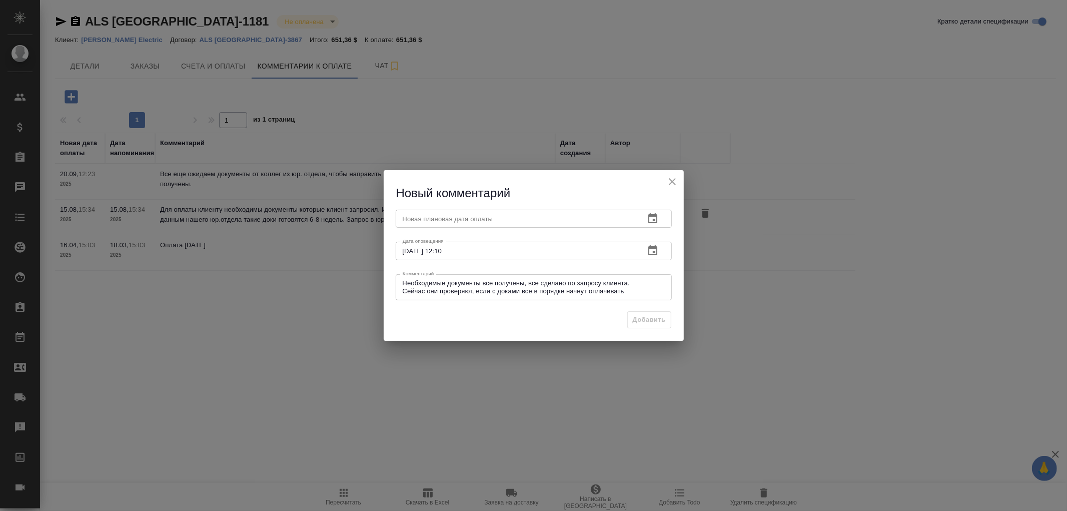
drag, startPoint x: 488, startPoint y: 217, endPoint x: 577, endPoint y: 220, distance: 89.1
click at [491, 217] on input "text" at bounding box center [516, 219] width 241 height 18
click at [650, 222] on icon "button" at bounding box center [652, 218] width 9 height 10
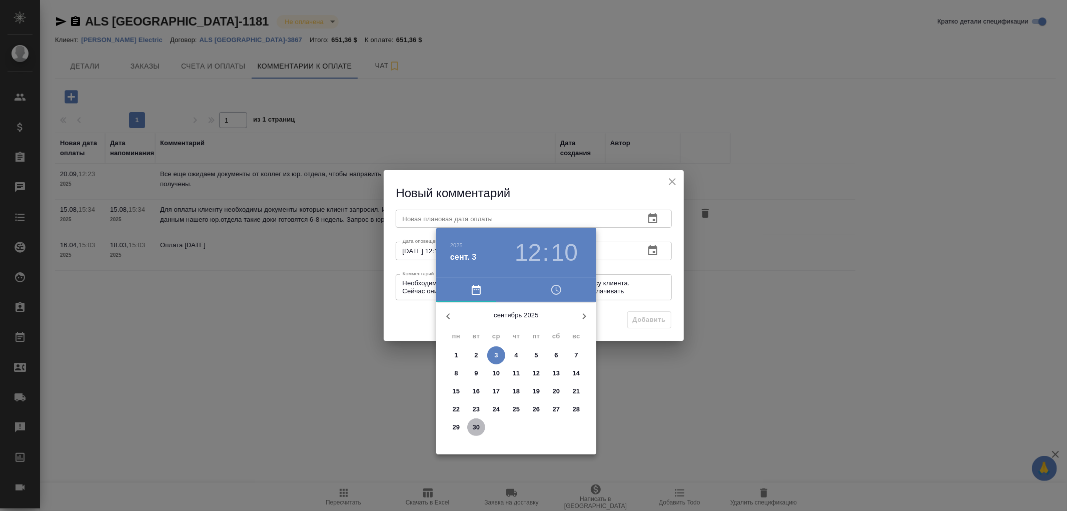
click at [479, 423] on p "30" at bounding box center [477, 427] width 8 height 10
type input "30.09.2025 12:10"
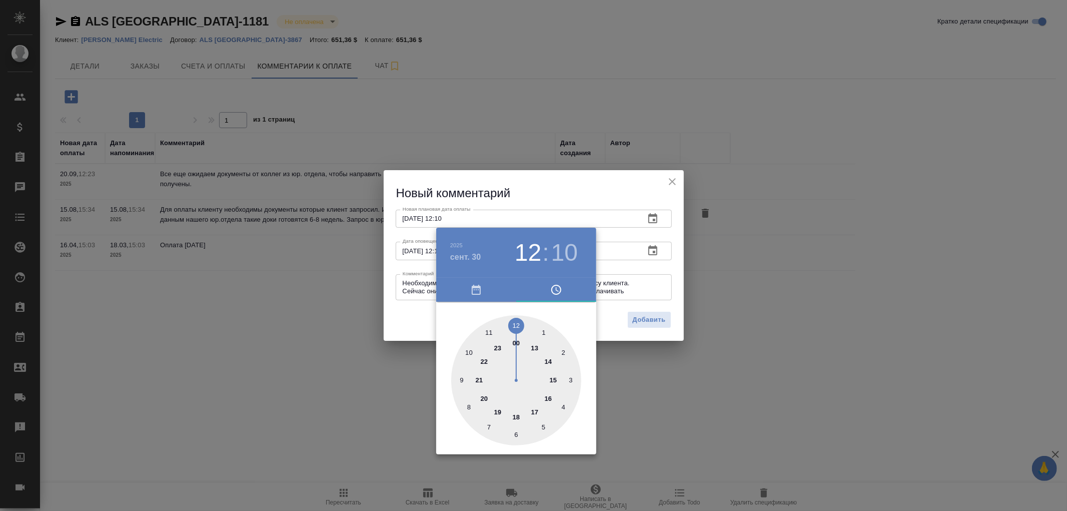
click at [662, 318] on div at bounding box center [533, 255] width 1067 height 511
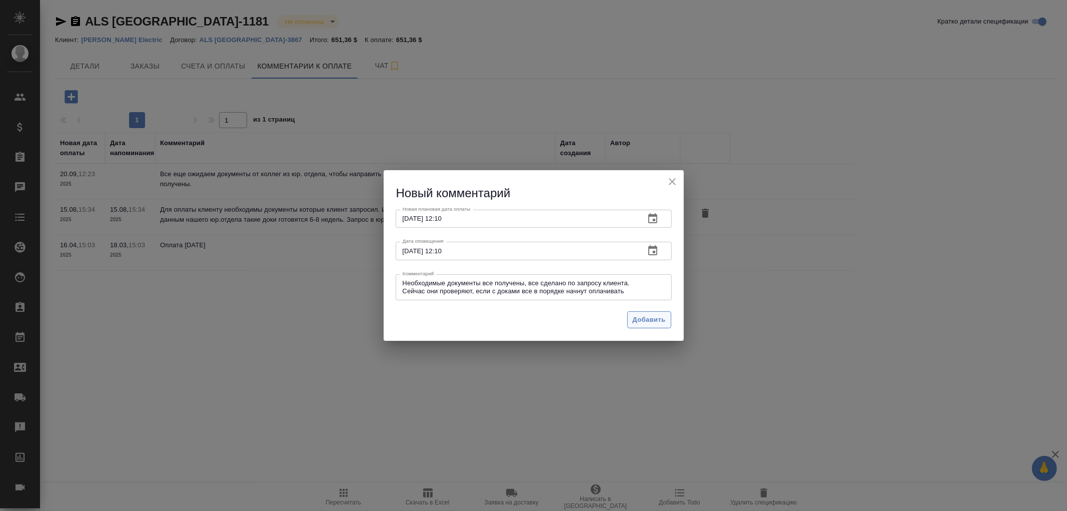
click at [652, 317] on span "Добавить" at bounding box center [649, 320] width 33 height 12
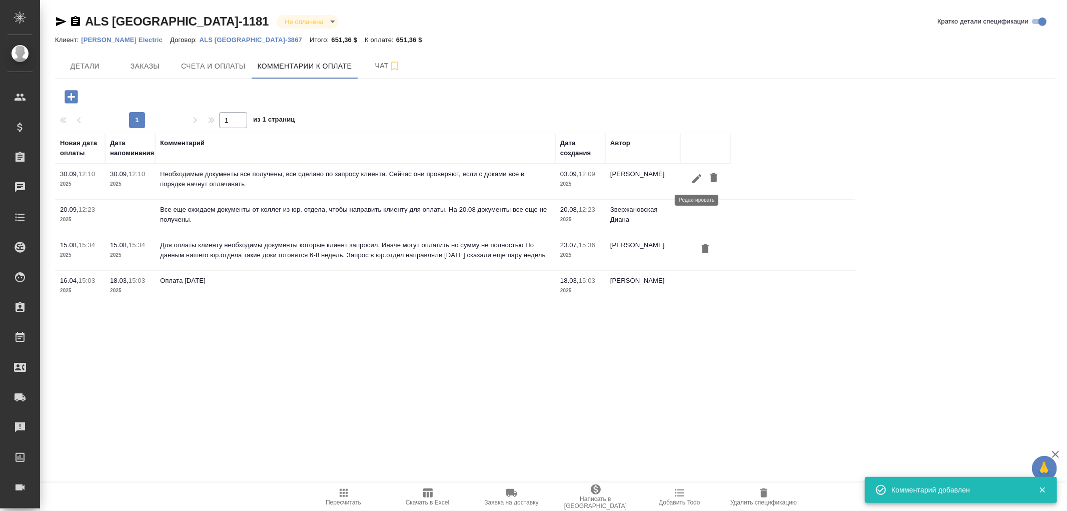
click at [694, 179] on icon "button" at bounding box center [696, 178] width 9 height 9
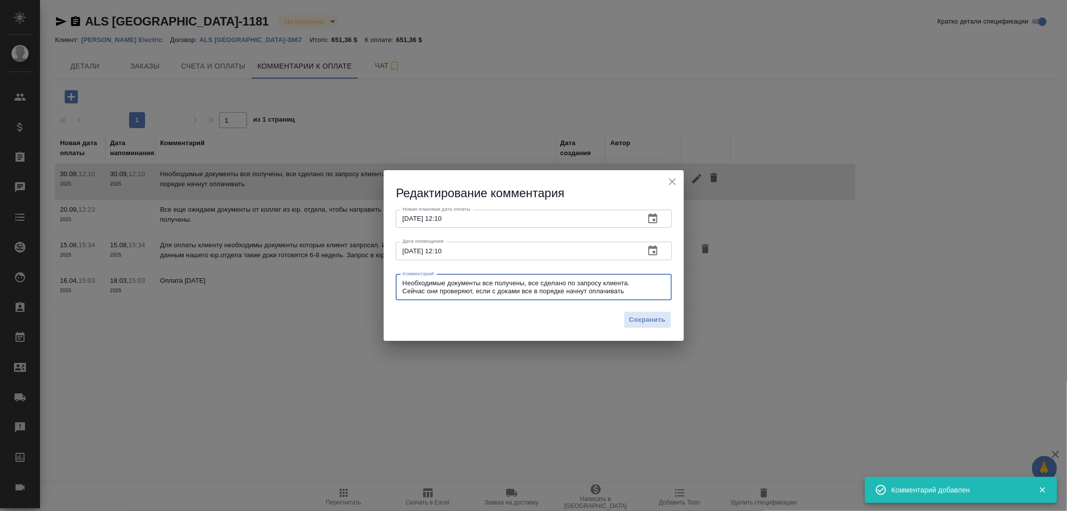
drag, startPoint x: 401, startPoint y: 284, endPoint x: 633, endPoint y: 296, distance: 232.4
click at [633, 296] on div "Необходимые документы все получены, все сделано по запросу клиента. Сейчас они …" at bounding box center [534, 287] width 276 height 26
click at [640, 294] on textarea "Необходимые документы все получены, все сделано по запросу клиента. Сейчас они …" at bounding box center [534, 287] width 262 height 16
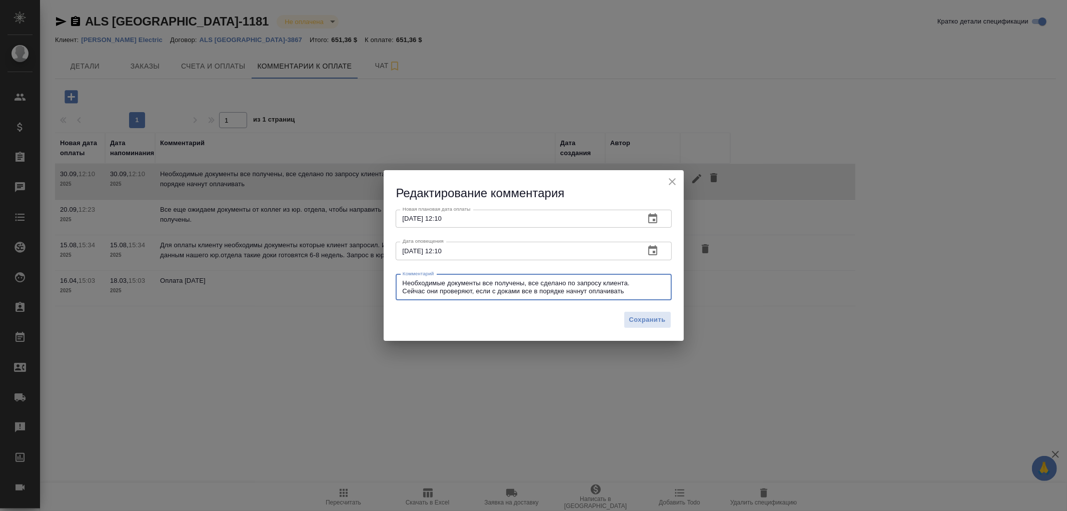
drag, startPoint x: 642, startPoint y: 292, endPoint x: 399, endPoint y: 283, distance: 243.2
click at [399, 283] on div "Необходимые документы все получены, все сделано по запросу клиента. Сейчас они …" at bounding box center [534, 287] width 276 height 26
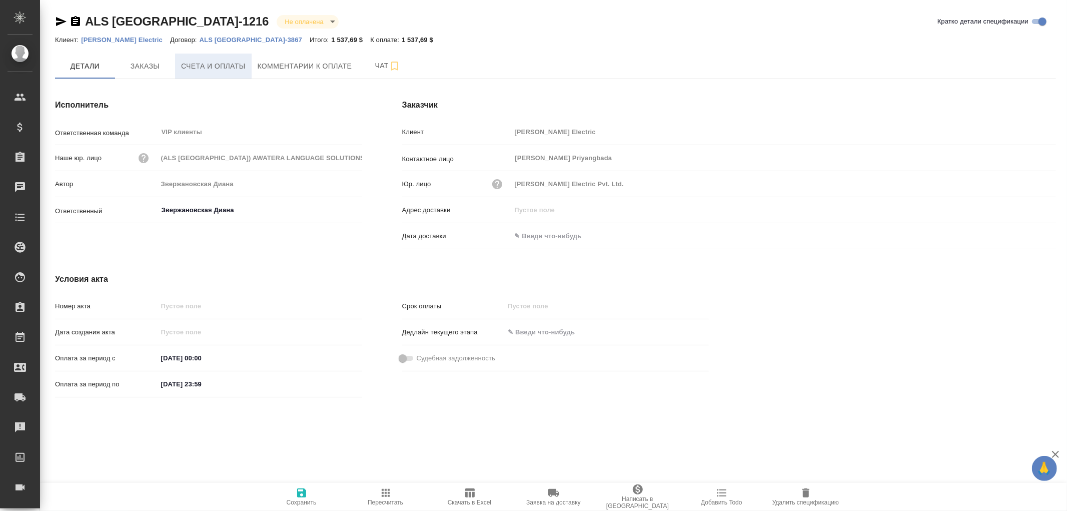
click at [212, 62] on span "Счета и оплаты" at bounding box center [213, 66] width 65 height 13
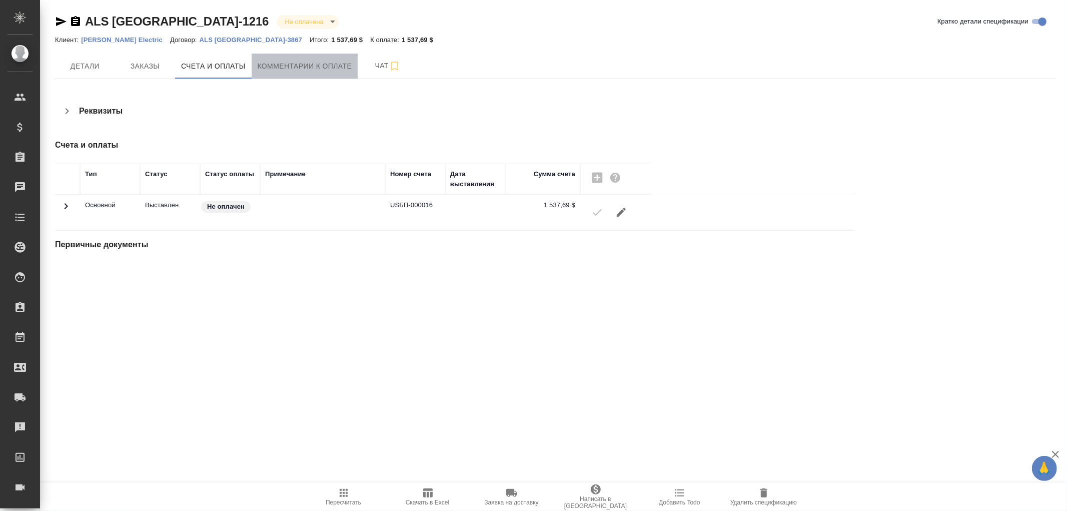
click at [318, 64] on span "Комментарии к оплате" at bounding box center [305, 66] width 95 height 13
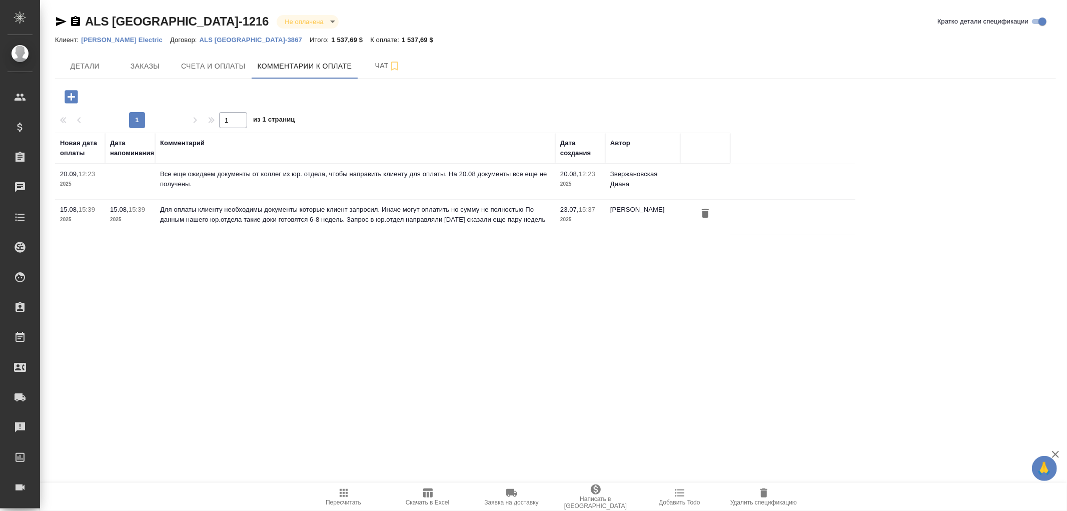
click at [74, 98] on icon "button" at bounding box center [71, 96] width 13 height 13
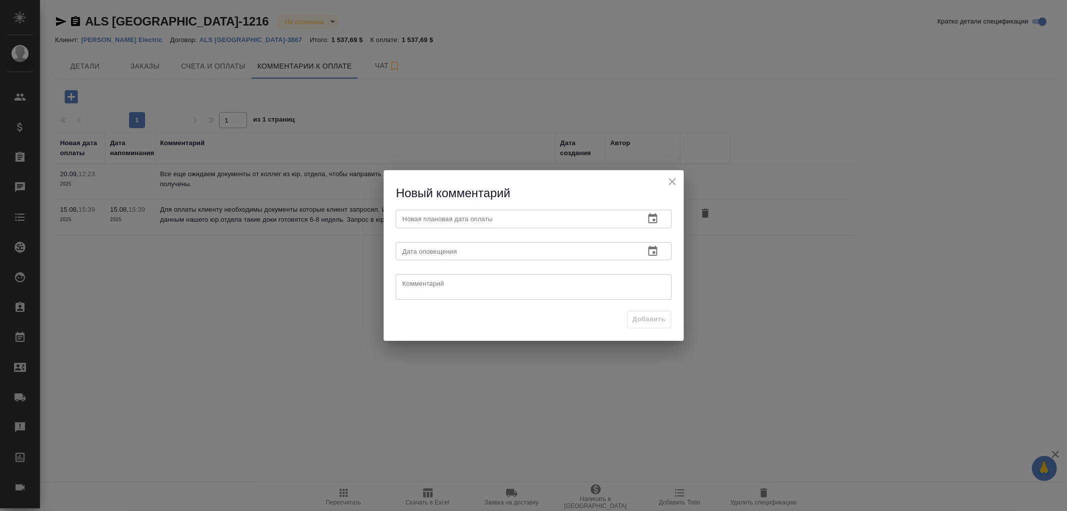
click at [413, 280] on textarea at bounding box center [534, 287] width 262 height 15
paste textarea "Необходимые документы все получены, все сделано по запросу клиента. Сейчас они …"
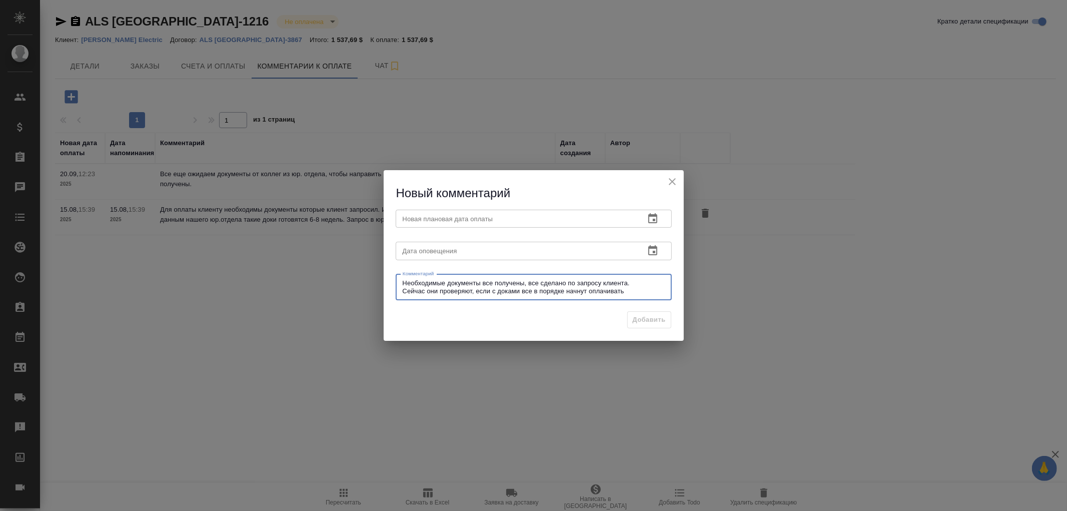
type textarea "Необходимые документы все получены, все сделано по запросу клиента. Сейчас они …"
drag, startPoint x: 417, startPoint y: 253, endPoint x: 497, endPoint y: 255, distance: 80.5
click at [422, 252] on input "text" at bounding box center [516, 251] width 241 height 18
click at [652, 251] on icon "button" at bounding box center [653, 251] width 12 height 12
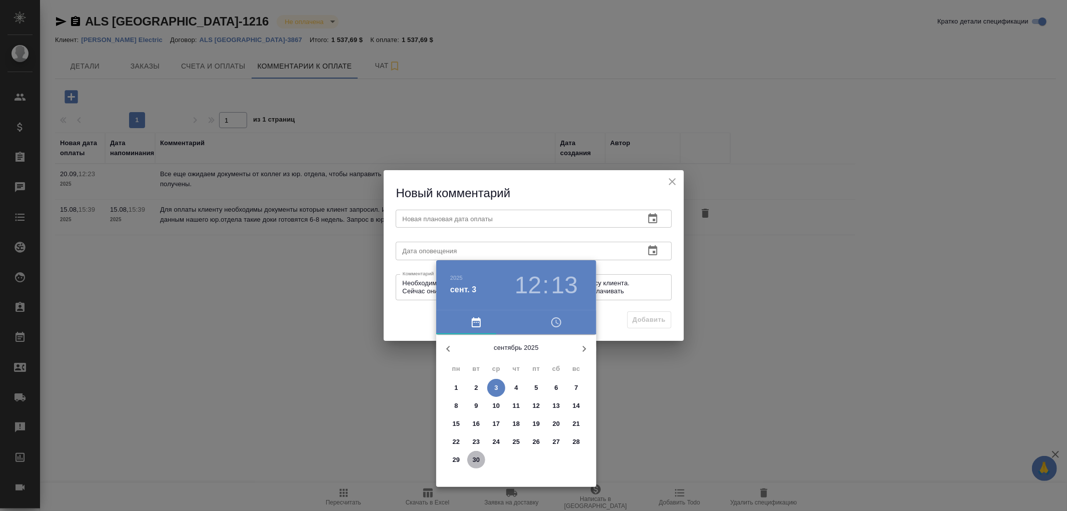
click at [476, 459] on p "30" at bounding box center [477, 460] width 8 height 10
type input "30.09.2025 12:13"
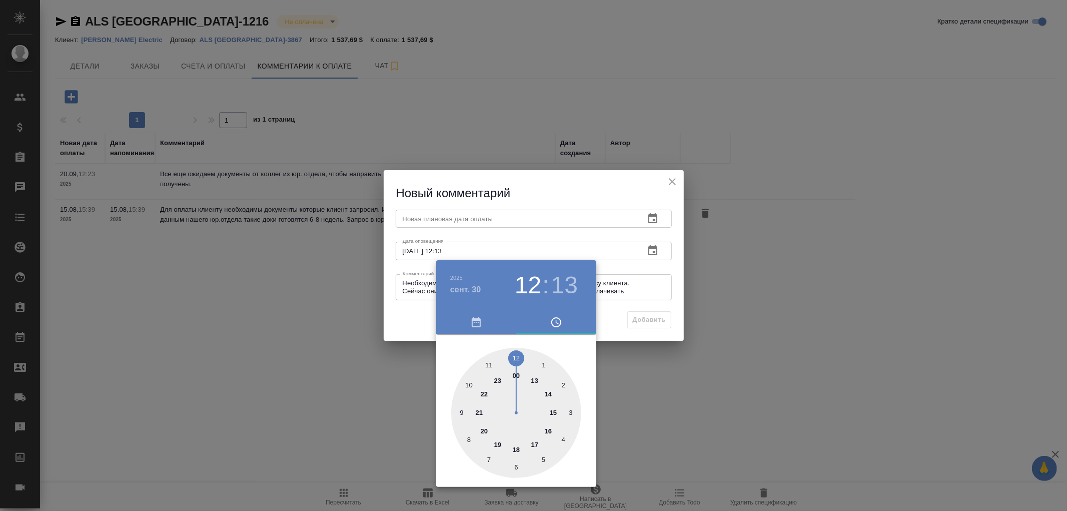
click at [428, 221] on div at bounding box center [533, 255] width 1067 height 511
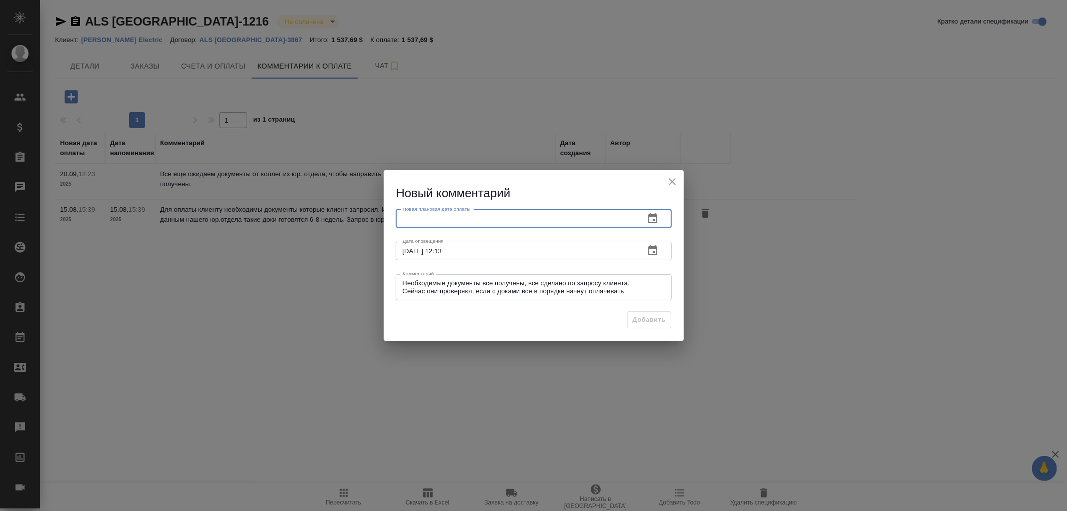
click at [414, 218] on input "text" at bounding box center [516, 219] width 241 height 18
click at [652, 219] on icon "button" at bounding box center [653, 219] width 12 height 12
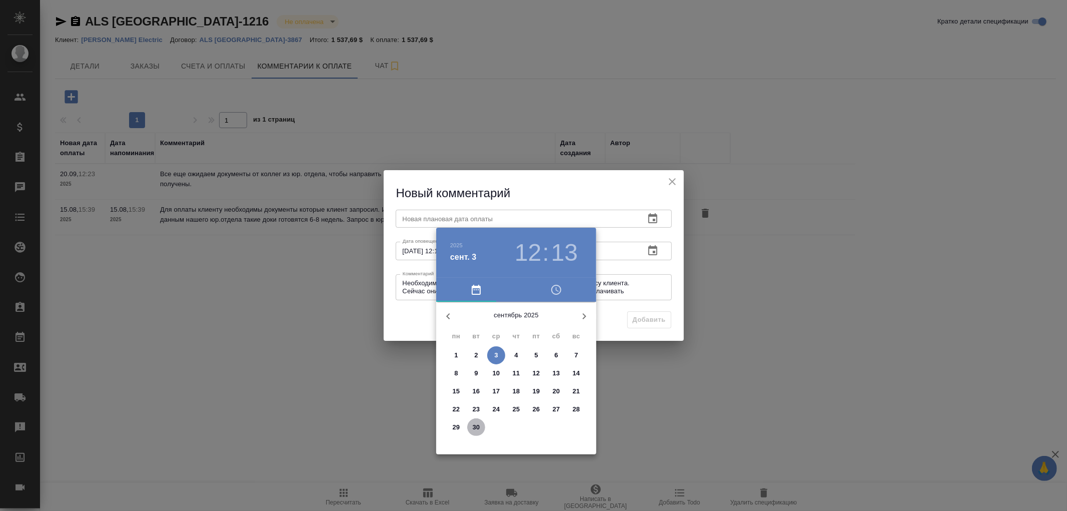
click at [477, 428] on p "30" at bounding box center [477, 427] width 8 height 10
type input "30.09.2025 12:13"
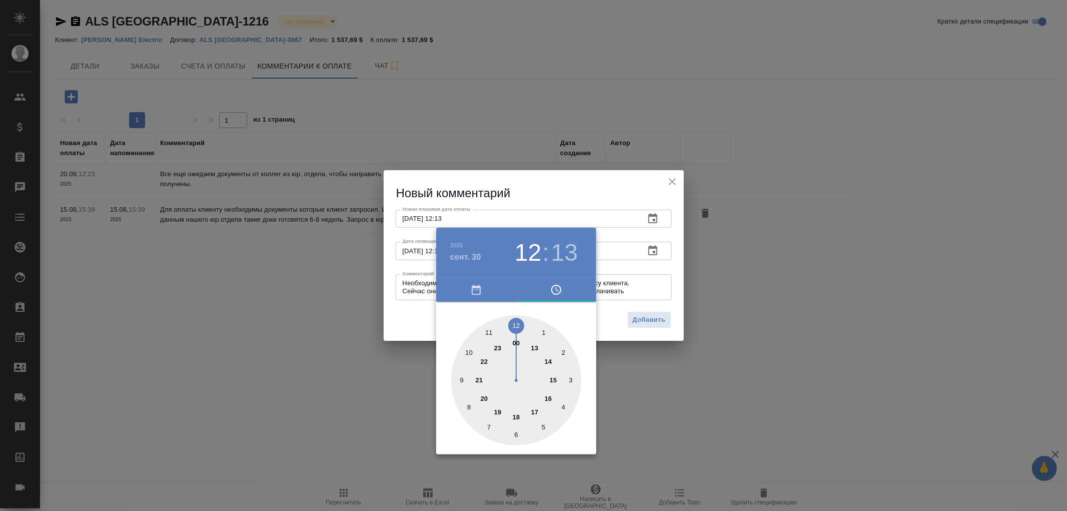
click at [651, 323] on div at bounding box center [533, 255] width 1067 height 511
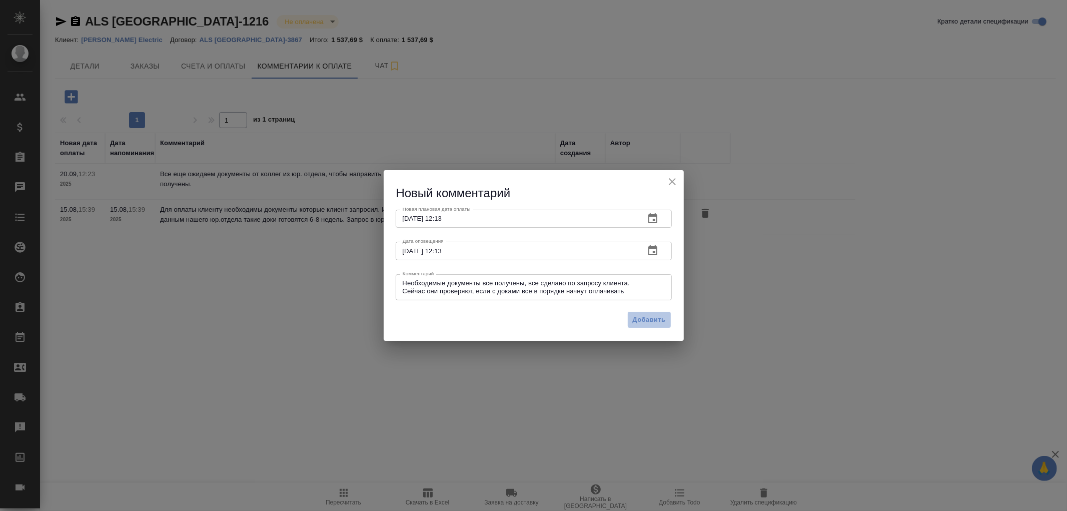
click at [657, 319] on span "Добавить" at bounding box center [649, 320] width 33 height 12
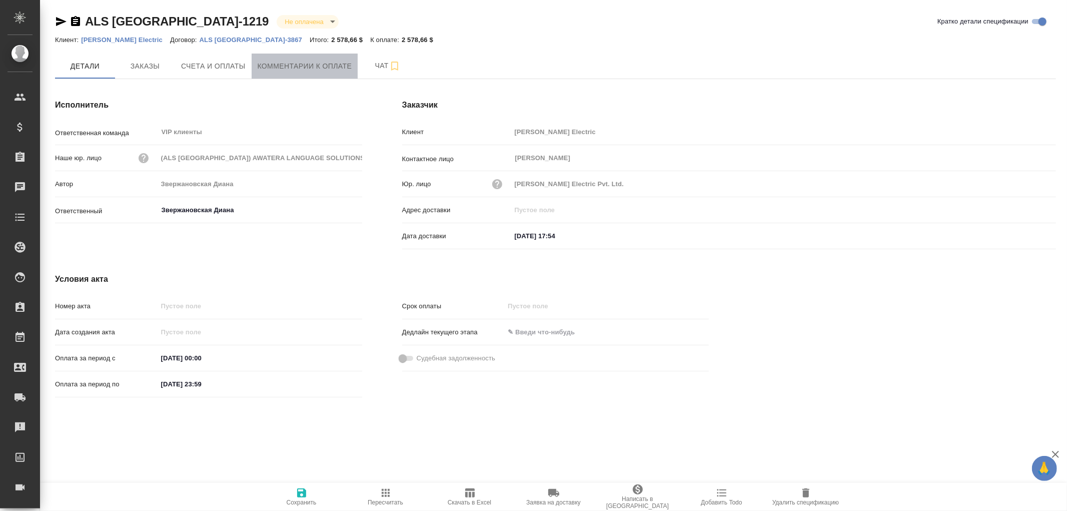
click at [305, 71] on span "Комментарии к оплате" at bounding box center [305, 66] width 95 height 13
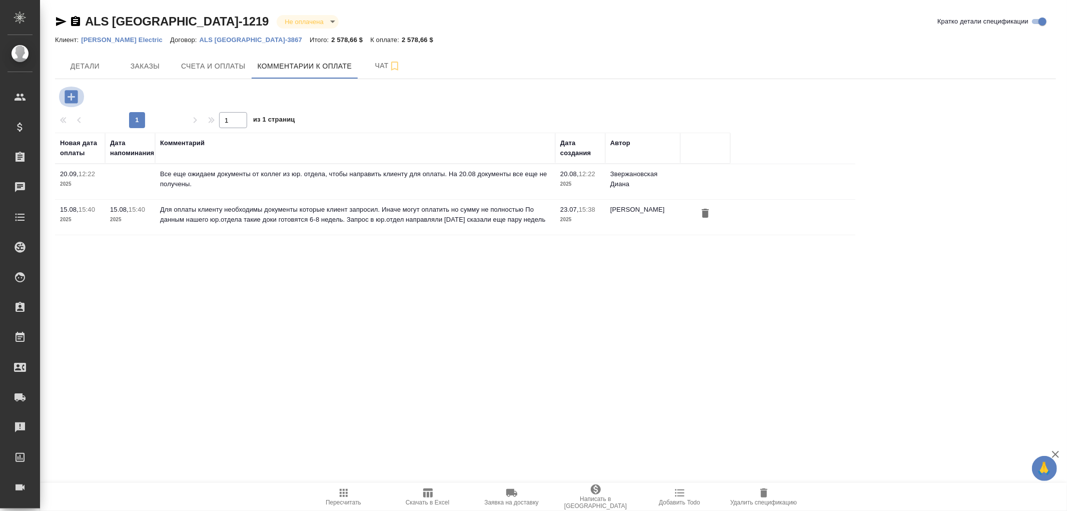
click at [70, 96] on icon "button" at bounding box center [71, 96] width 13 height 13
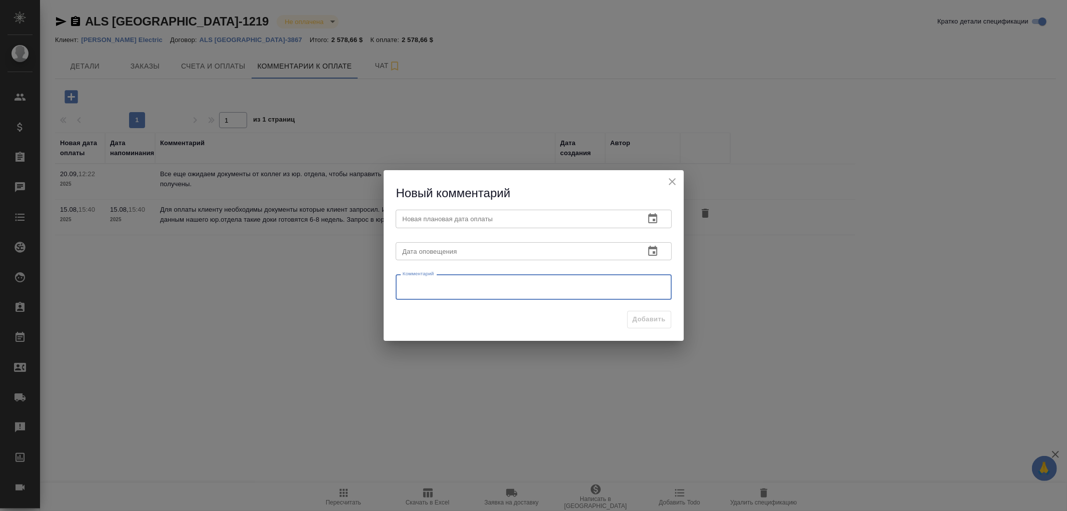
click at [448, 280] on textarea at bounding box center [534, 287] width 262 height 15
paste textarea "Необходимые документы все получены, все сделано по запросу клиента. Сейчас они …"
type textarea "Необходимые документы все получены, все сделано по запросу клиента. Сейчас они …"
click at [447, 246] on input "text" at bounding box center [516, 251] width 241 height 18
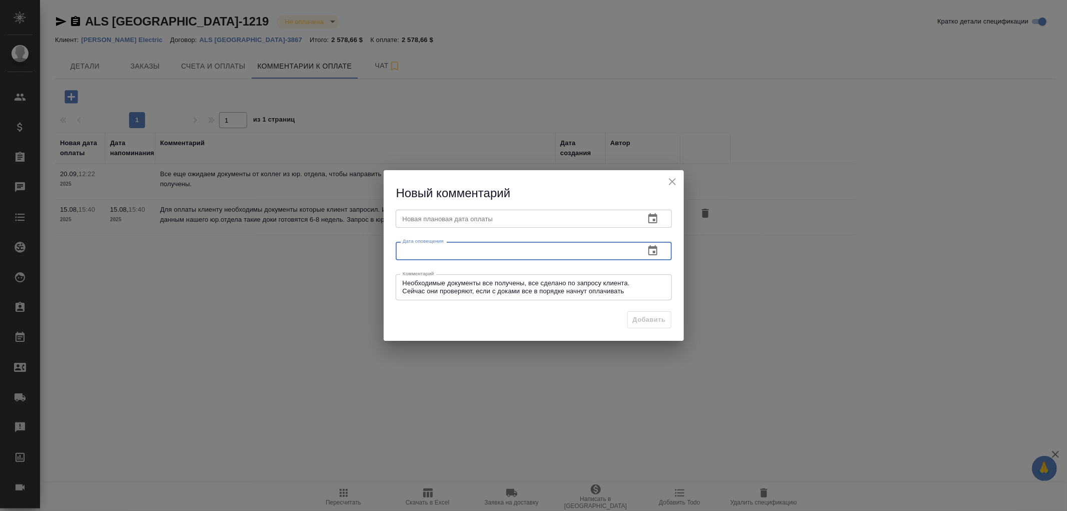
click at [654, 248] on icon "button" at bounding box center [652, 250] width 9 height 10
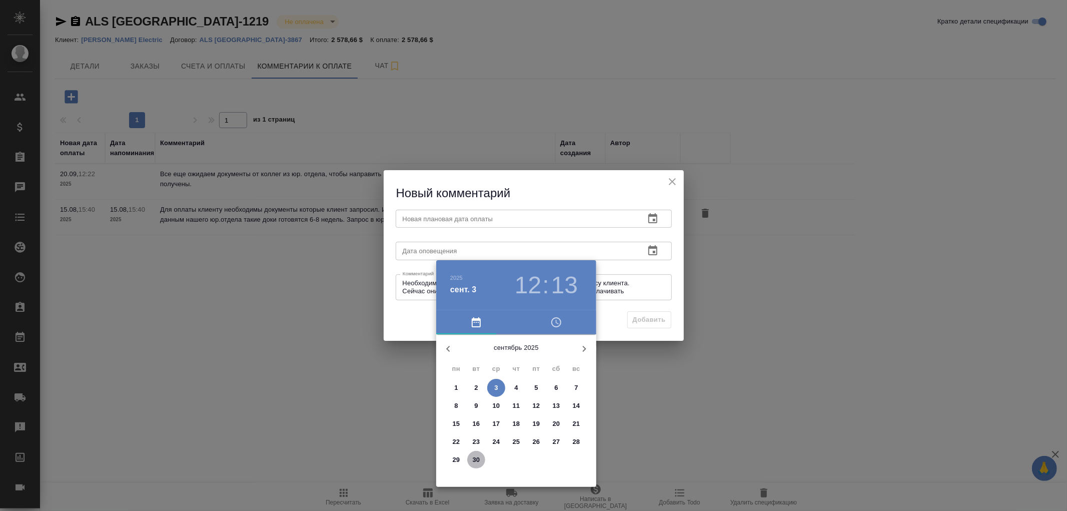
click at [479, 457] on p "30" at bounding box center [477, 460] width 8 height 10
type input "[DATE] 12:13"
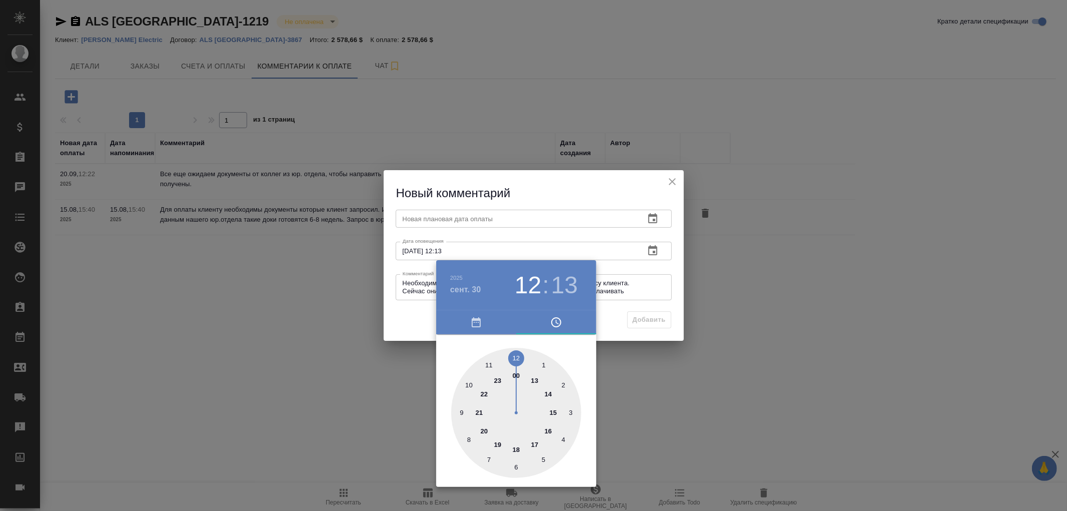
click at [450, 227] on div at bounding box center [533, 255] width 1067 height 511
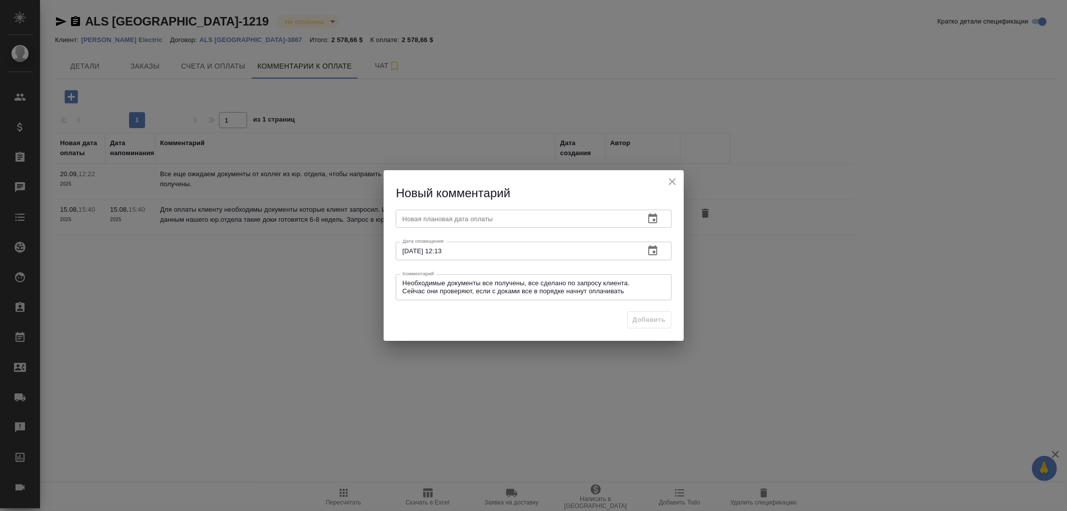
click at [453, 221] on input "text" at bounding box center [516, 219] width 241 height 18
click at [656, 222] on icon "button" at bounding box center [652, 218] width 9 height 10
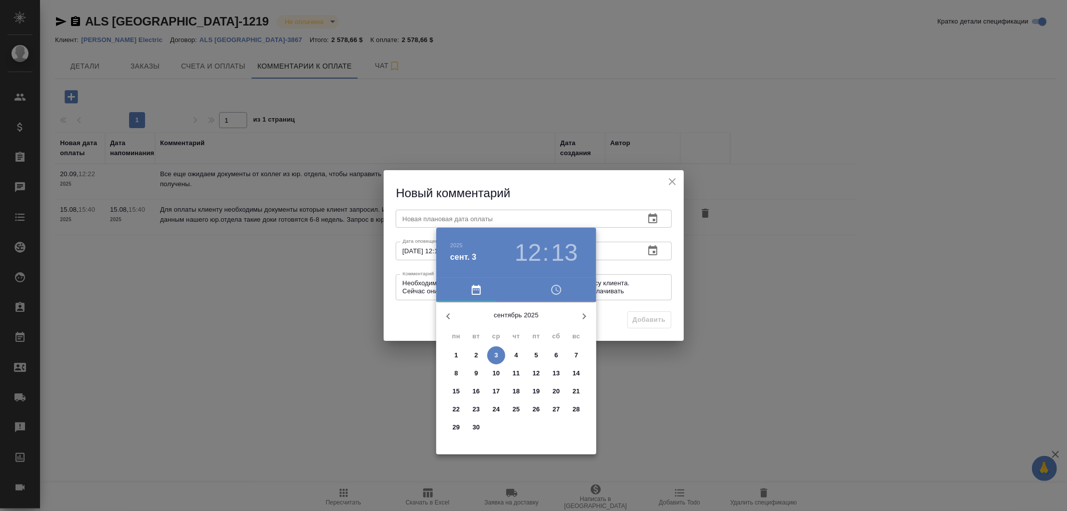
click at [476, 427] on p "30" at bounding box center [477, 427] width 8 height 10
type input "30.09.2025 12:13"
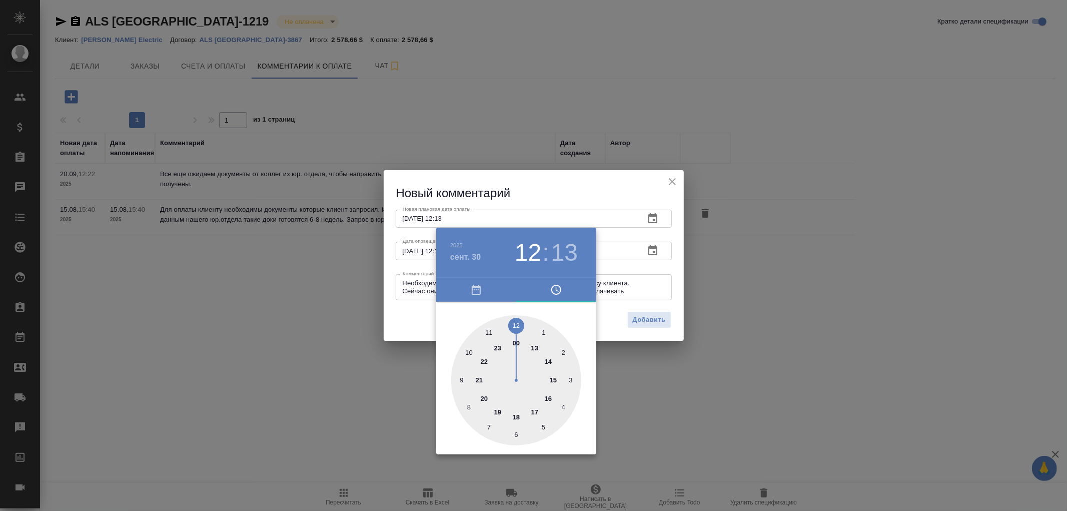
click at [639, 319] on div at bounding box center [533, 255] width 1067 height 511
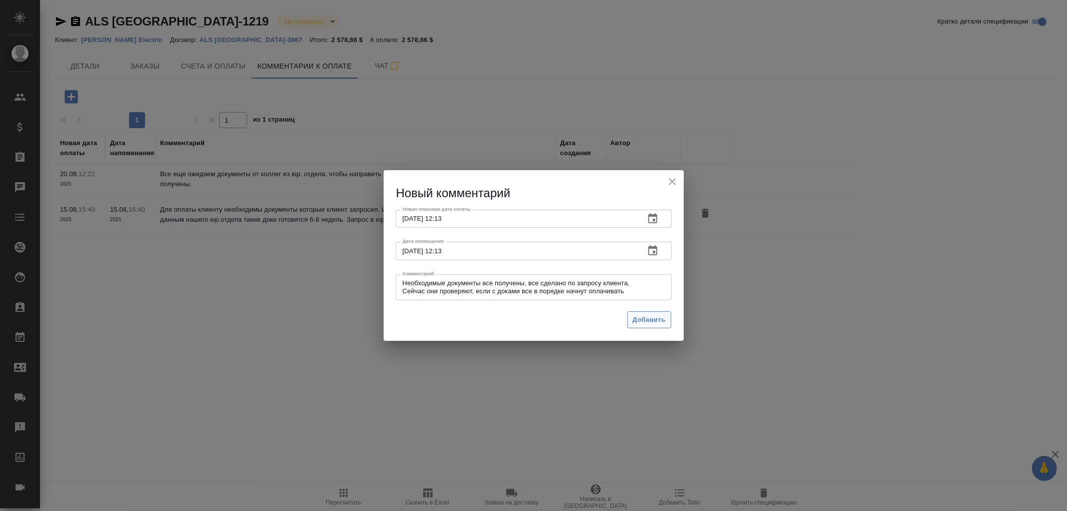
click at [657, 320] on span "Добавить" at bounding box center [649, 320] width 33 height 12
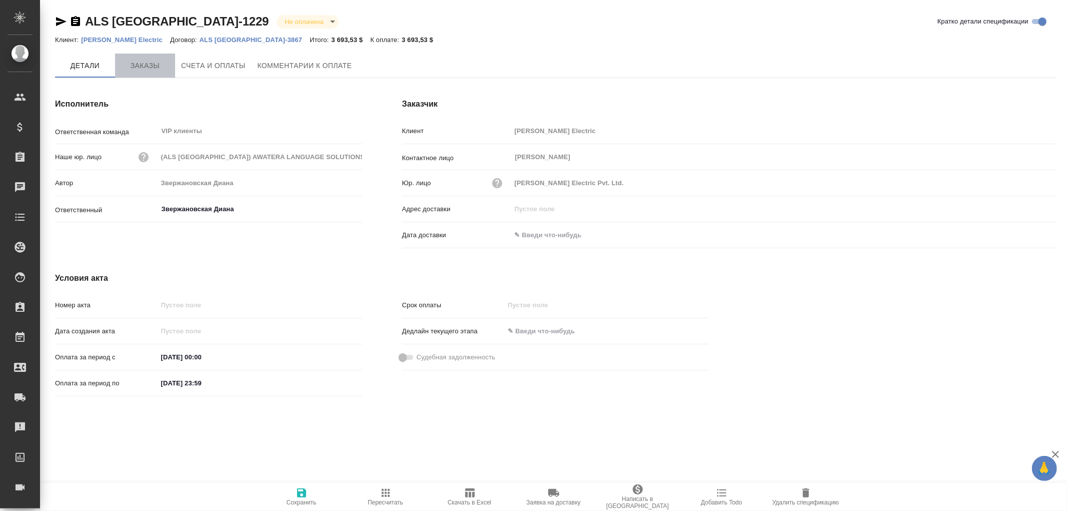
click at [144, 64] on span "Заказы" at bounding box center [145, 66] width 48 height 13
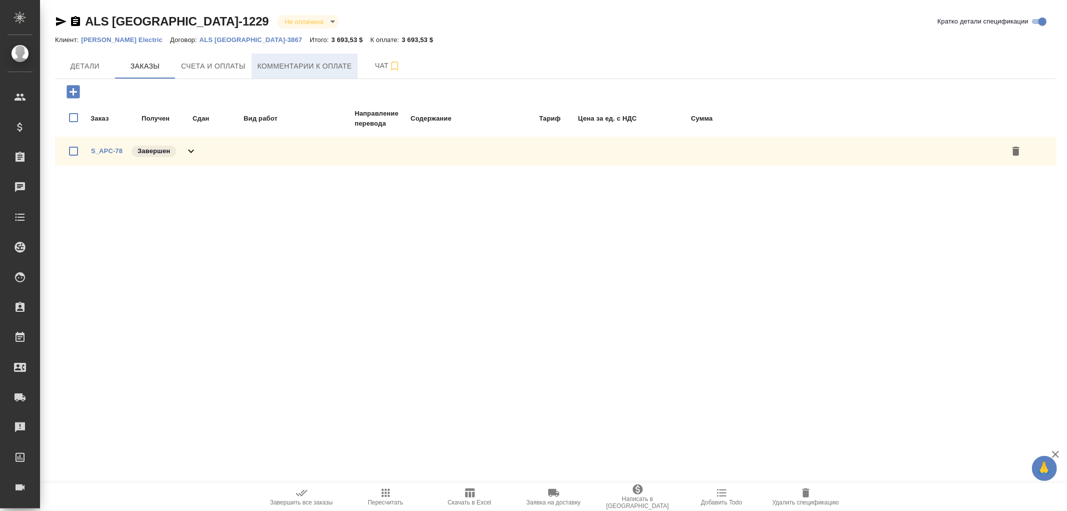
click at [309, 69] on span "Комментарии к оплате" at bounding box center [305, 66] width 95 height 13
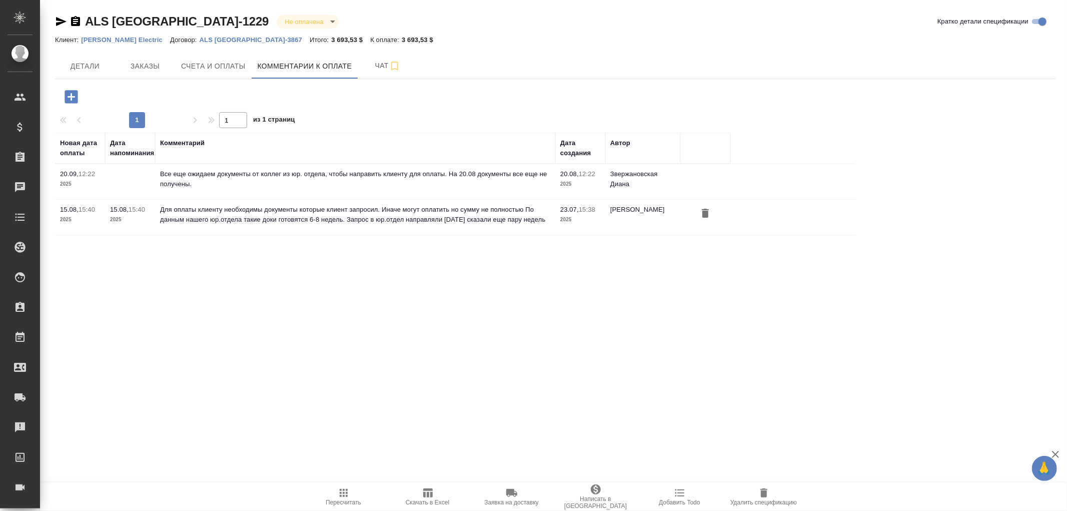
click at [78, 96] on icon "button" at bounding box center [71, 96] width 13 height 13
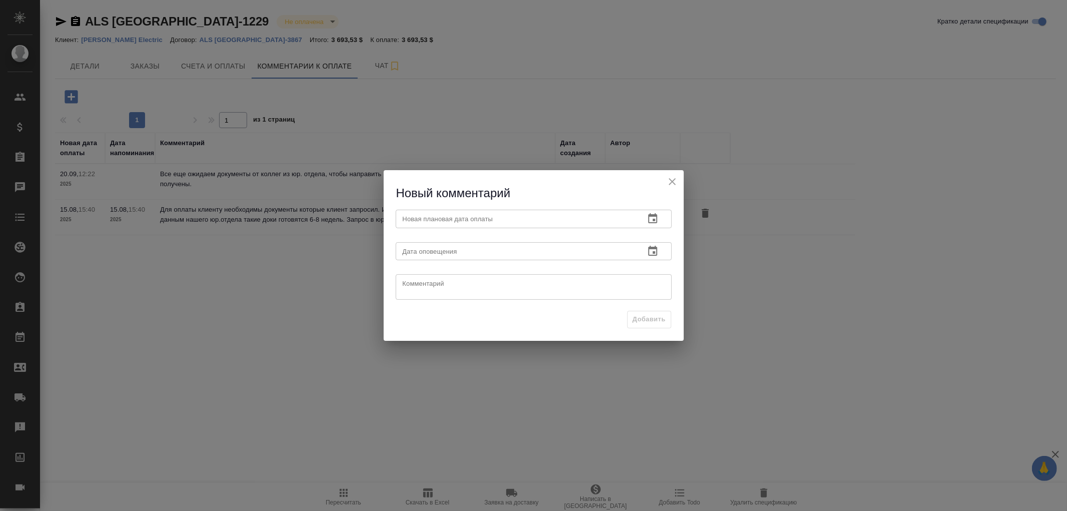
click at [487, 292] on textarea at bounding box center [534, 287] width 262 height 15
paste textarea "Необходимые документы все получены, все сделано по запросу клиента. Сейчас они …"
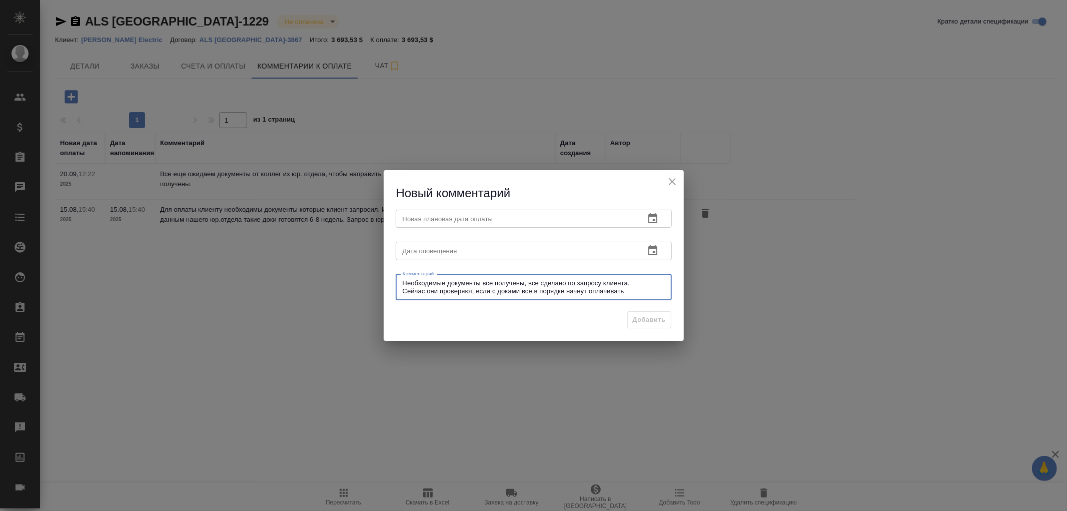
type textarea "Необходимые документы все получены, все сделано по запросу клиента. Сейчас они …"
click at [493, 249] on input "text" at bounding box center [516, 251] width 241 height 18
click at [649, 253] on icon "button" at bounding box center [653, 251] width 12 height 12
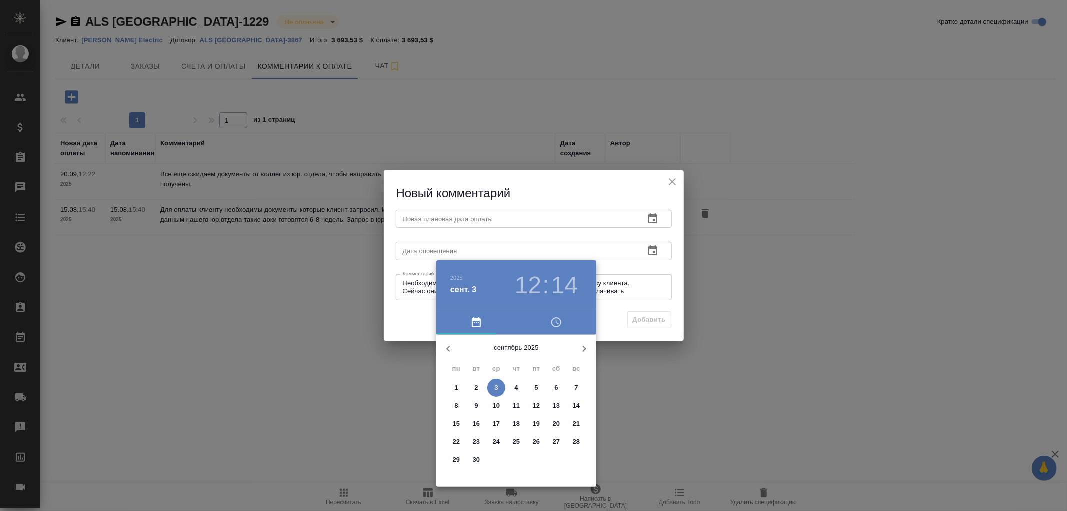
click at [476, 459] on p "30" at bounding box center [477, 460] width 8 height 10
type input "[DATE] 12:14"
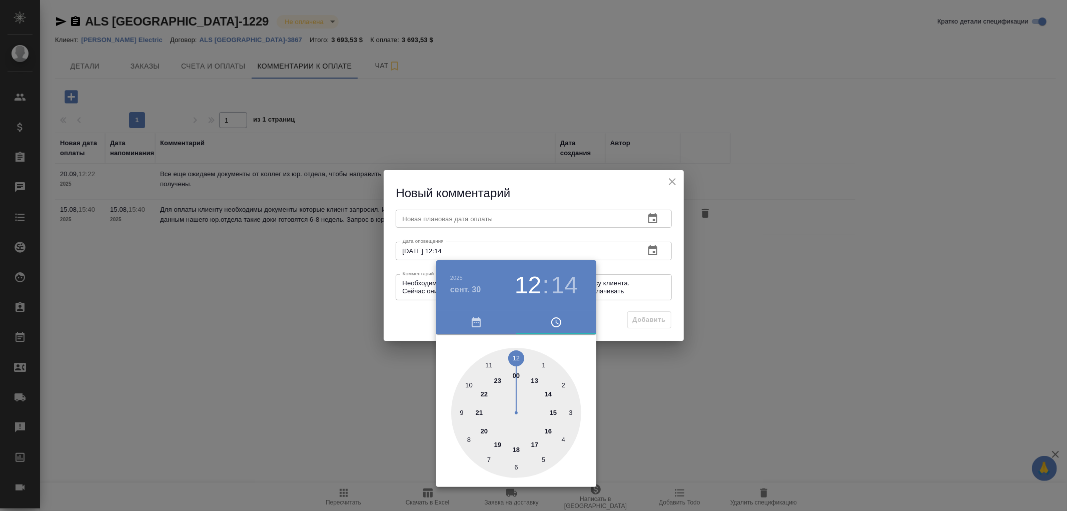
click at [465, 219] on div at bounding box center [533, 255] width 1067 height 511
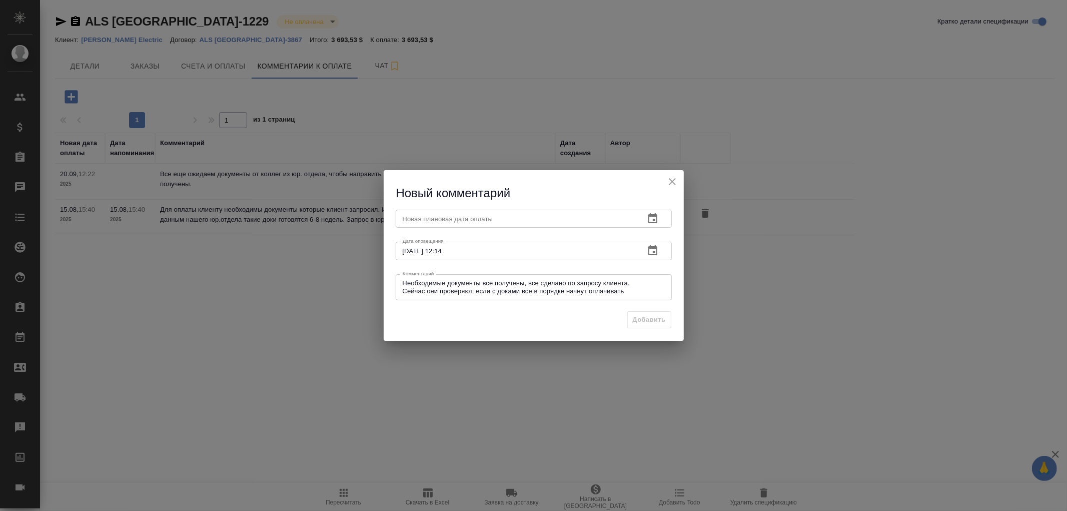
click at [472, 218] on input "text" at bounding box center [516, 219] width 241 height 18
click at [653, 222] on icon "button" at bounding box center [652, 218] width 9 height 10
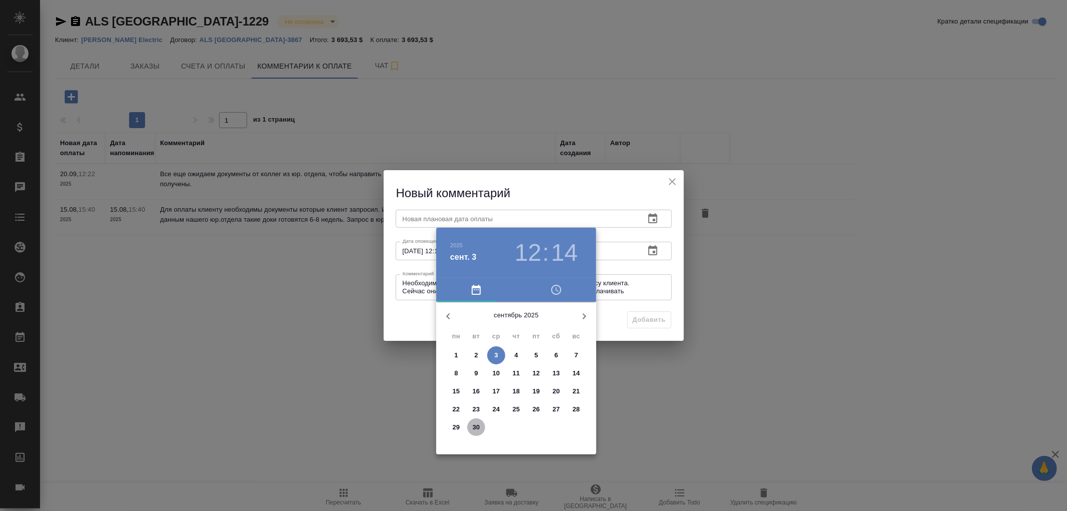
click at [479, 428] on p "30" at bounding box center [477, 427] width 8 height 10
type input "[DATE] 12:14"
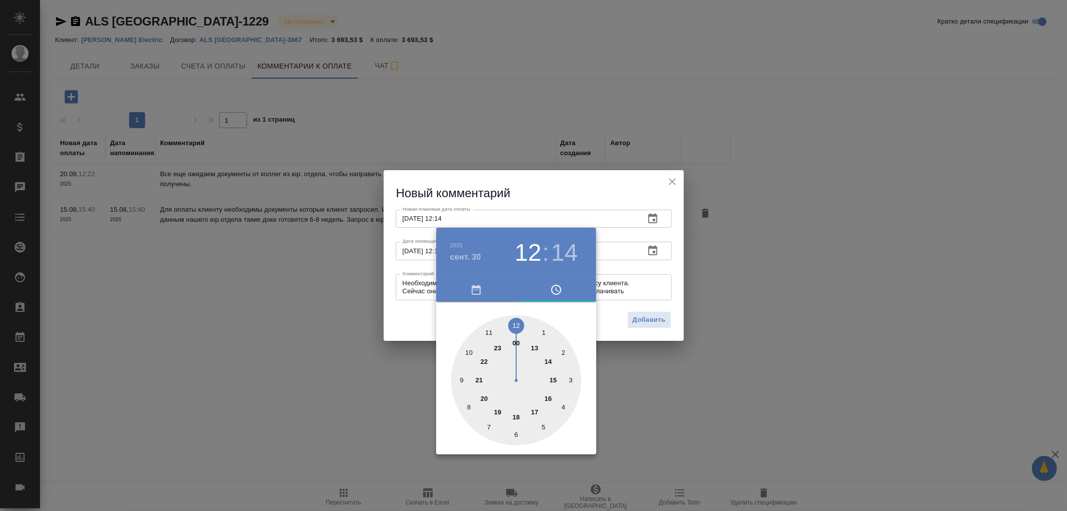
click at [651, 321] on div at bounding box center [533, 255] width 1067 height 511
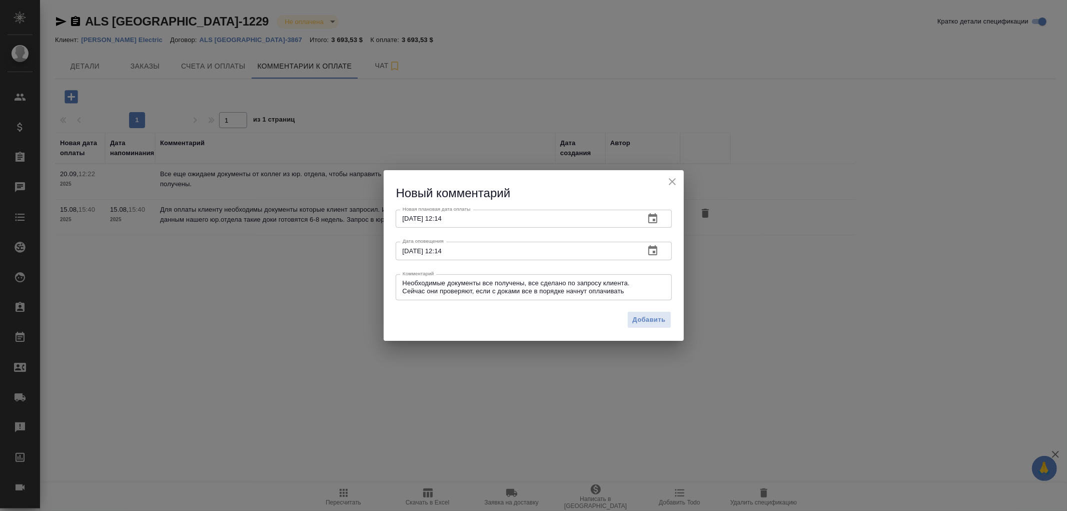
click at [653, 320] on span "Добавить" at bounding box center [649, 320] width 33 height 12
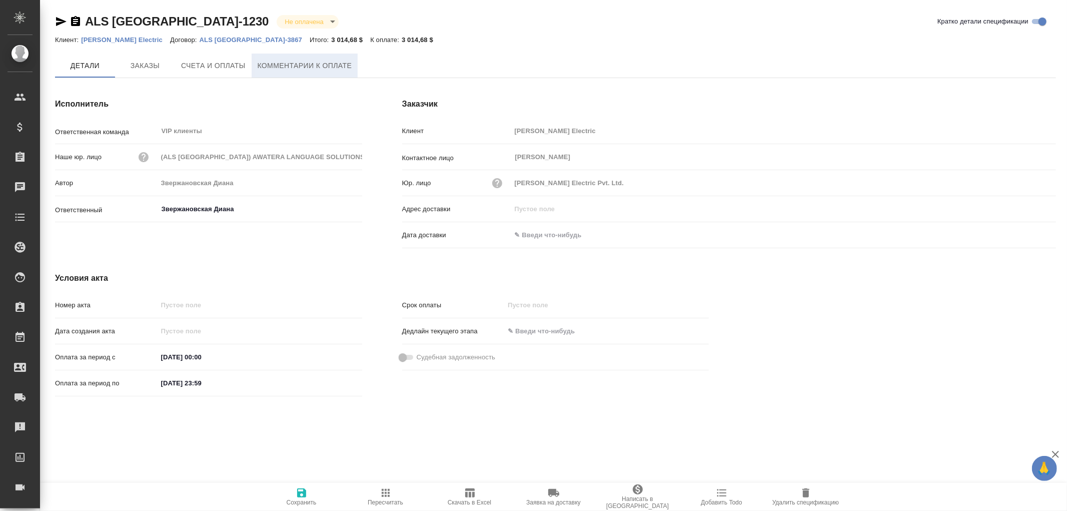
click at [285, 65] on span "Комментарии к оплате" at bounding box center [305, 66] width 95 height 13
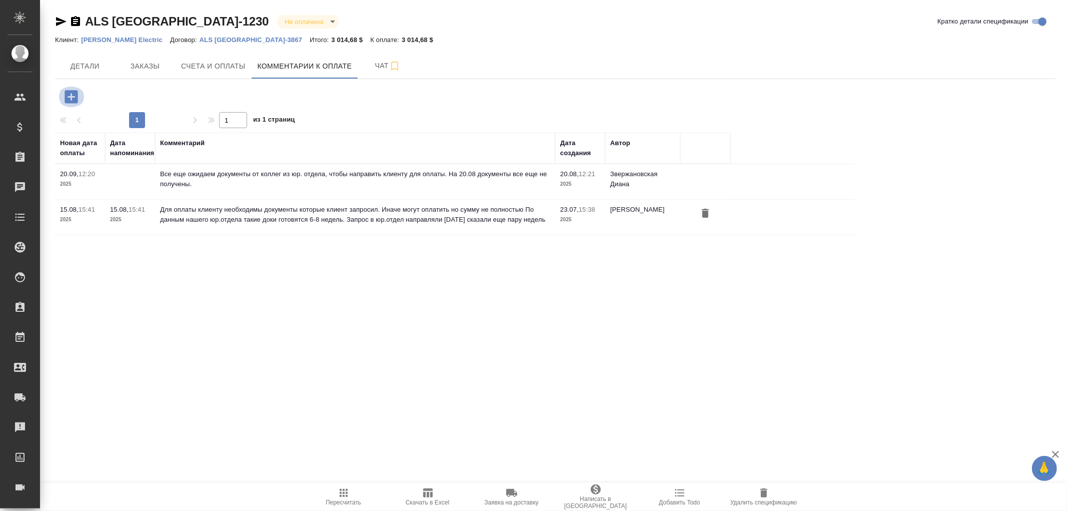
click at [77, 94] on icon "button" at bounding box center [71, 96] width 13 height 13
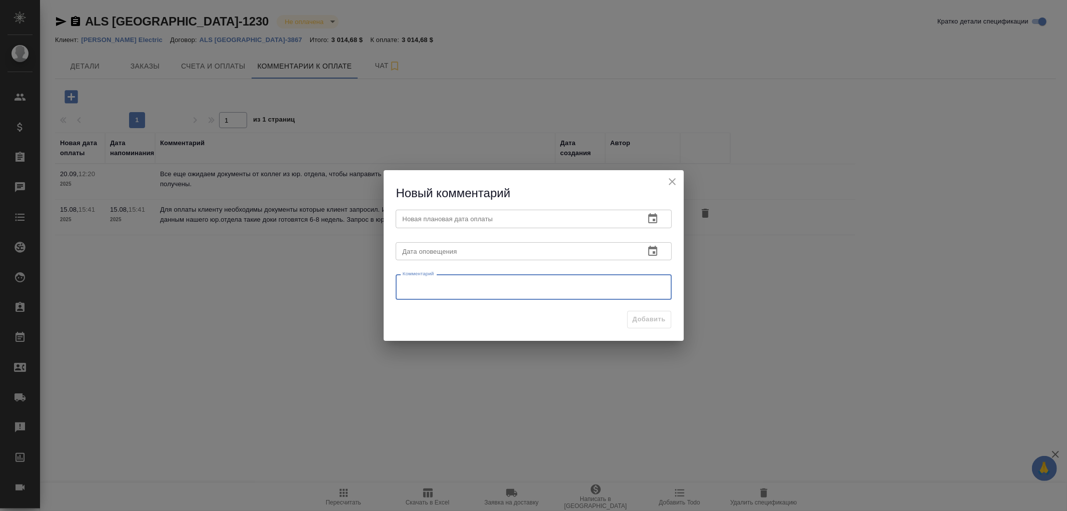
click at [440, 286] on textarea at bounding box center [534, 287] width 262 height 15
paste textarea "Необходимые документы все получены, все сделано по запросу клиента. Сейчас они …"
type textarea "Необходимые документы все получены, все сделано по запросу клиента. Сейчас они …"
click at [466, 251] on input "text" at bounding box center [516, 251] width 241 height 18
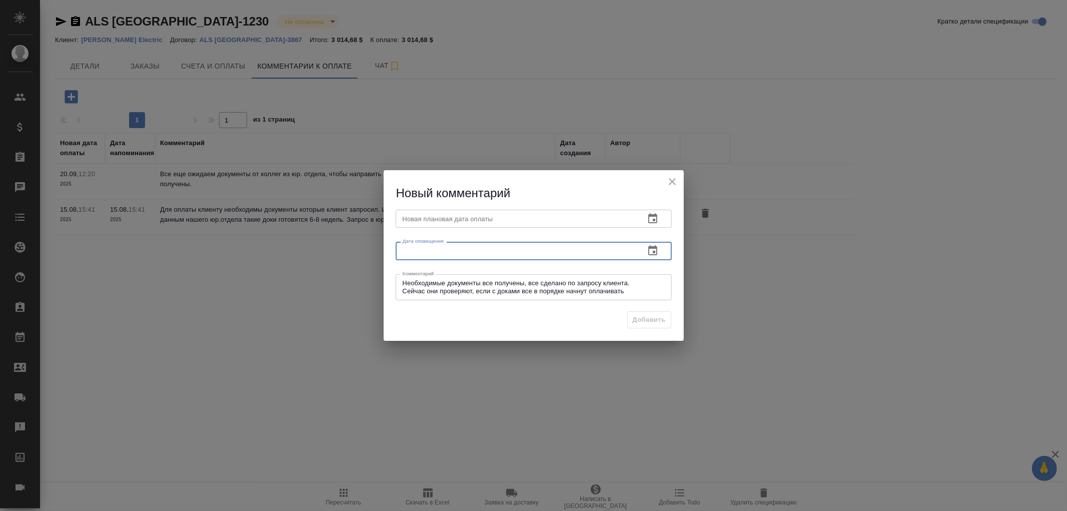
click at [648, 251] on icon "button" at bounding box center [653, 251] width 12 height 12
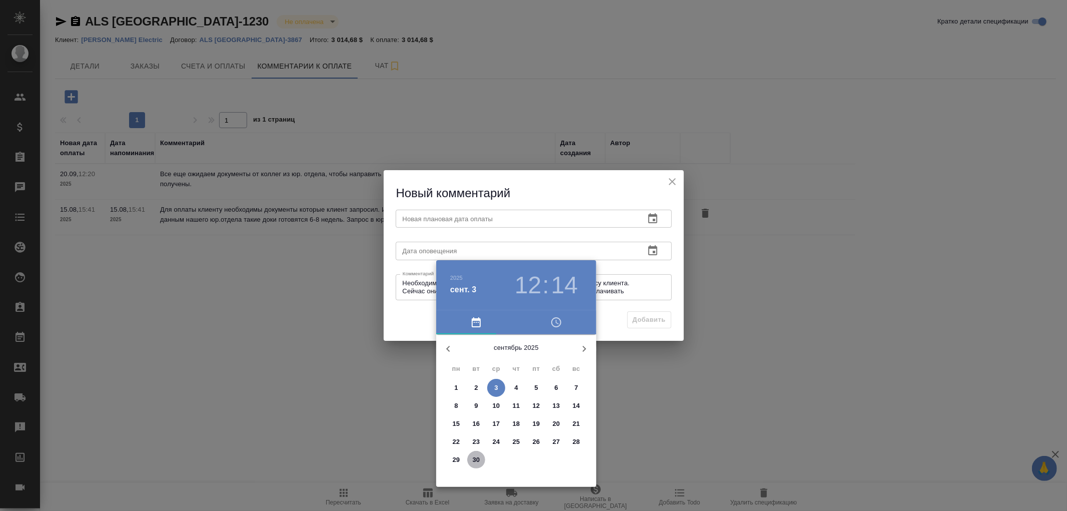
click at [481, 459] on span "30" at bounding box center [476, 460] width 18 height 10
type input "[DATE] 12:14"
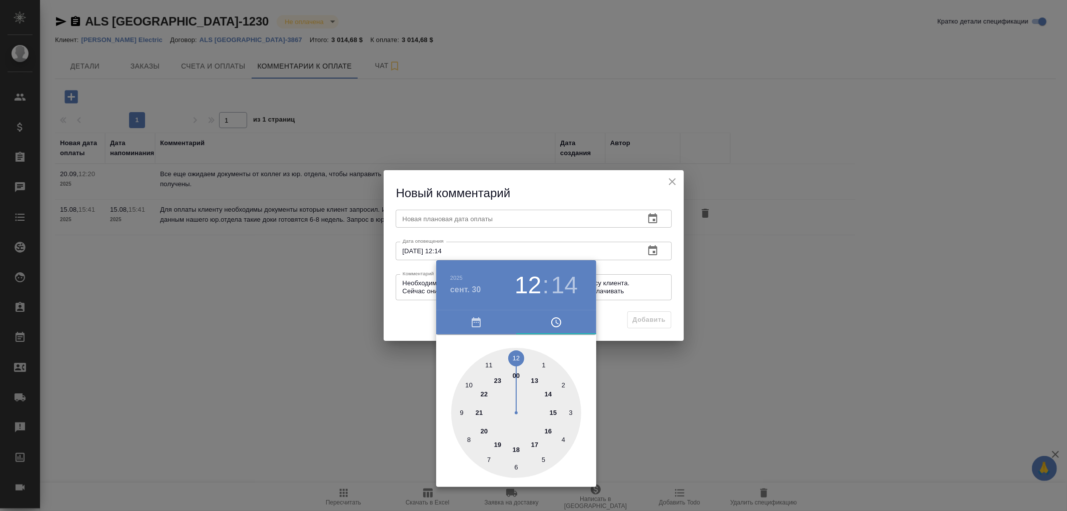
click at [439, 214] on div at bounding box center [533, 255] width 1067 height 511
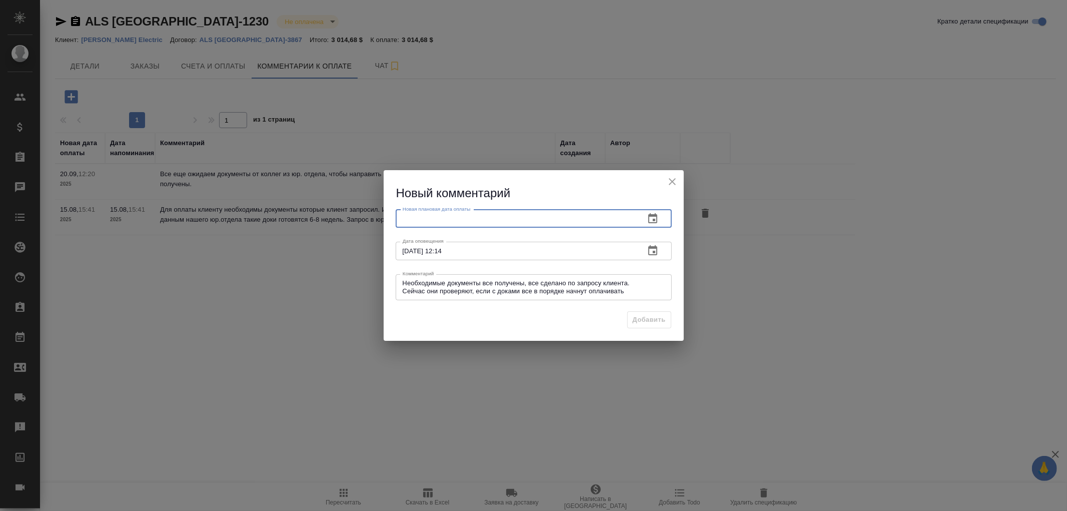
click at [435, 217] on input "text" at bounding box center [516, 219] width 241 height 18
click at [658, 221] on icon "button" at bounding box center [653, 219] width 12 height 12
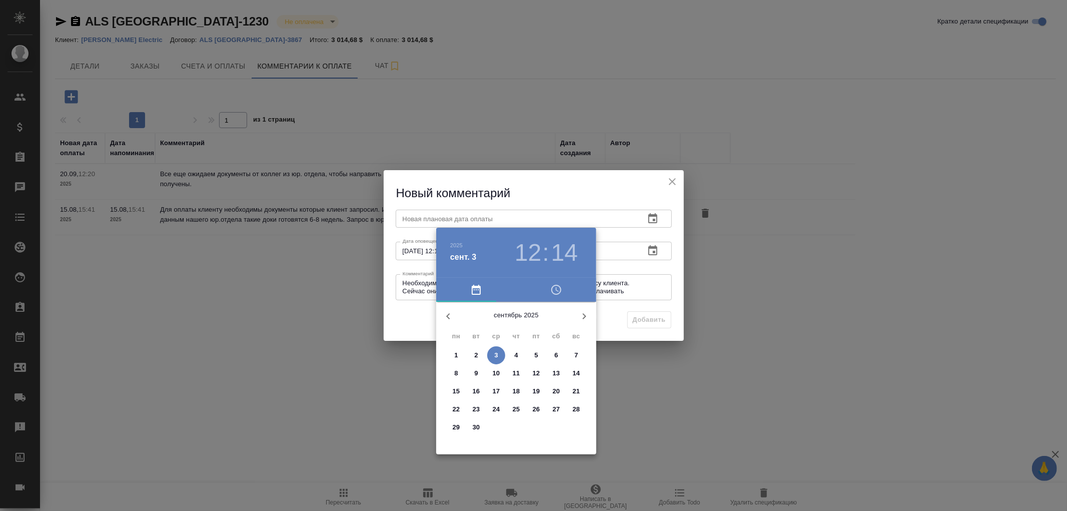
click at [477, 427] on p "30" at bounding box center [477, 427] width 8 height 10
type input "[DATE] 12:14"
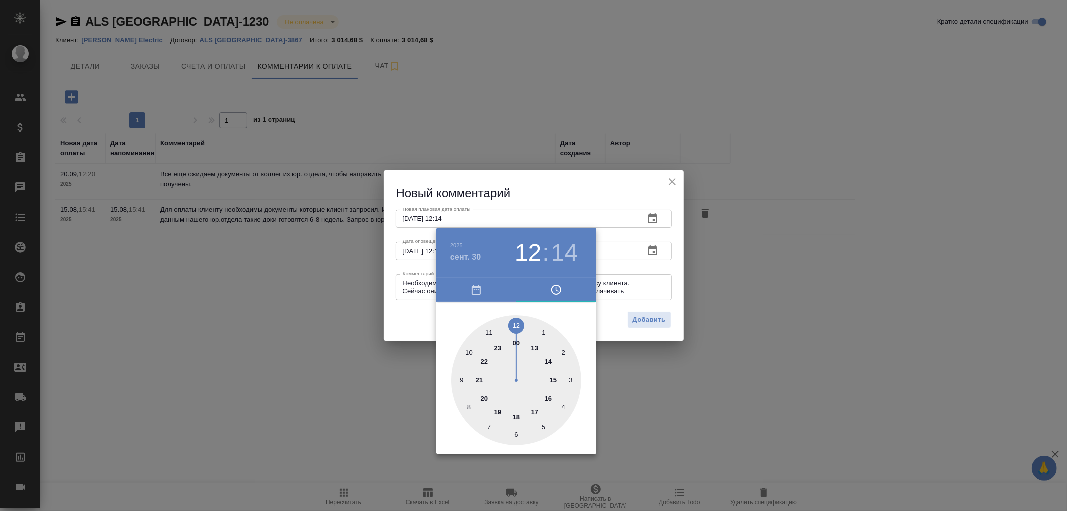
click at [658, 316] on div at bounding box center [533, 255] width 1067 height 511
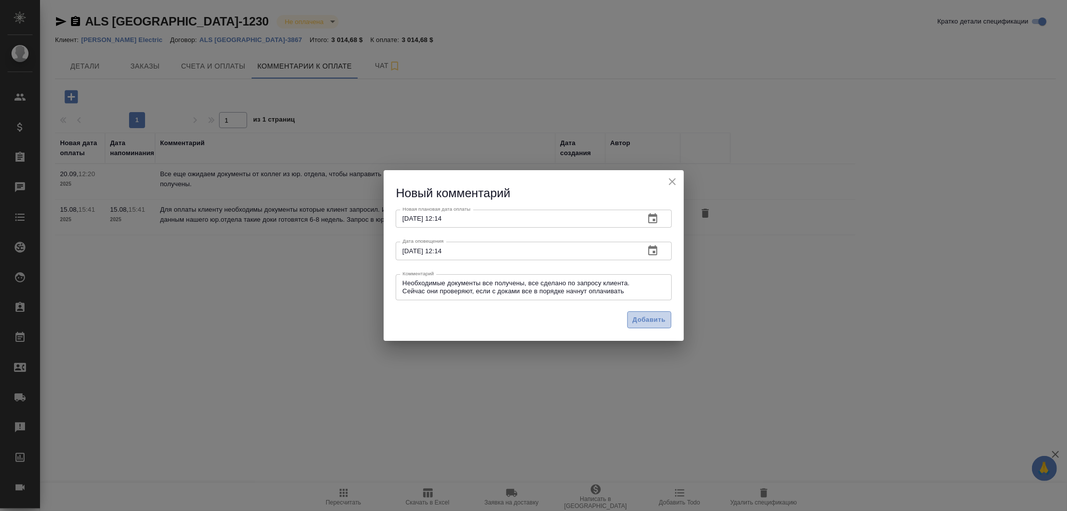
click at [652, 319] on span "Добавить" at bounding box center [649, 320] width 33 height 12
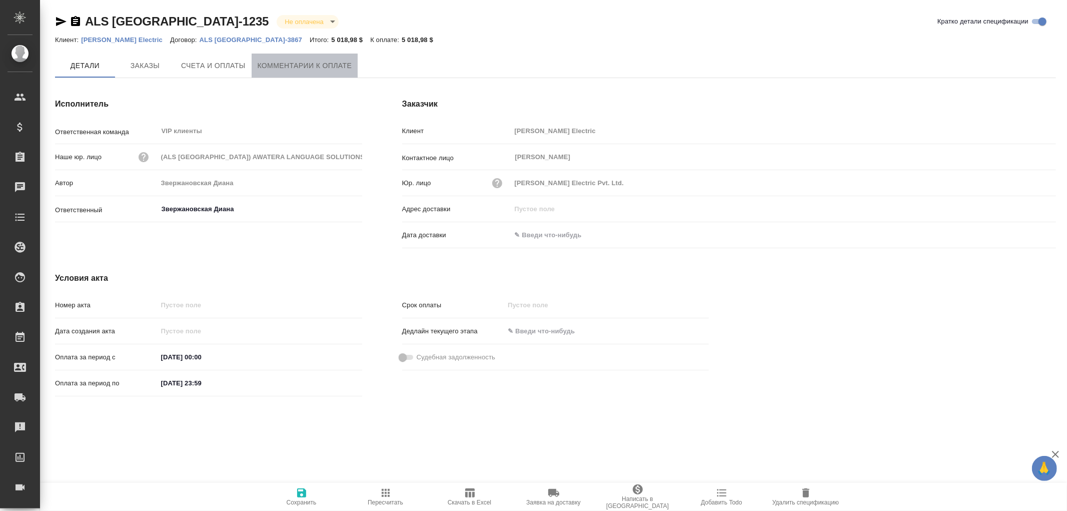
click at [290, 68] on span "Комментарии к оплате" at bounding box center [305, 66] width 95 height 13
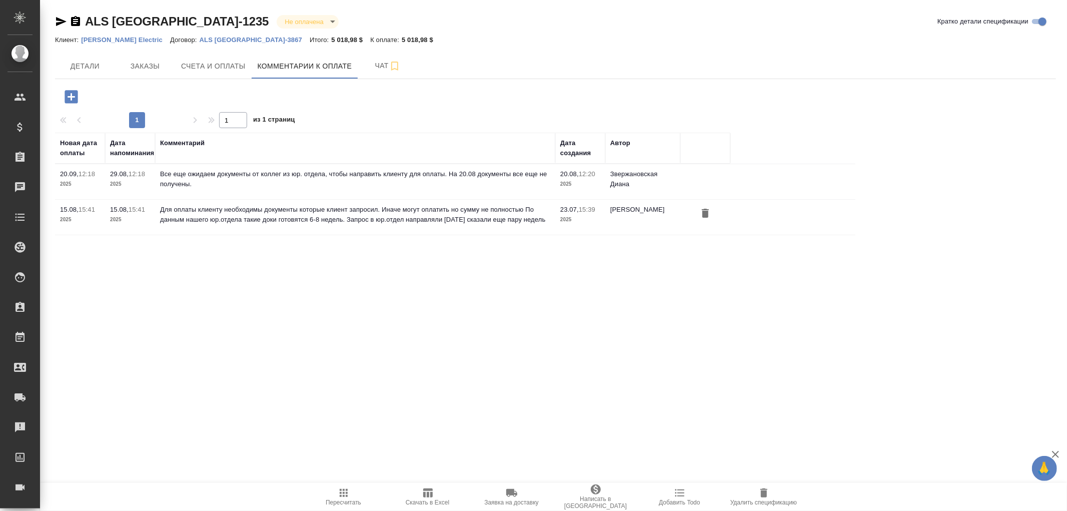
click at [68, 96] on icon "button" at bounding box center [72, 97] width 18 height 18
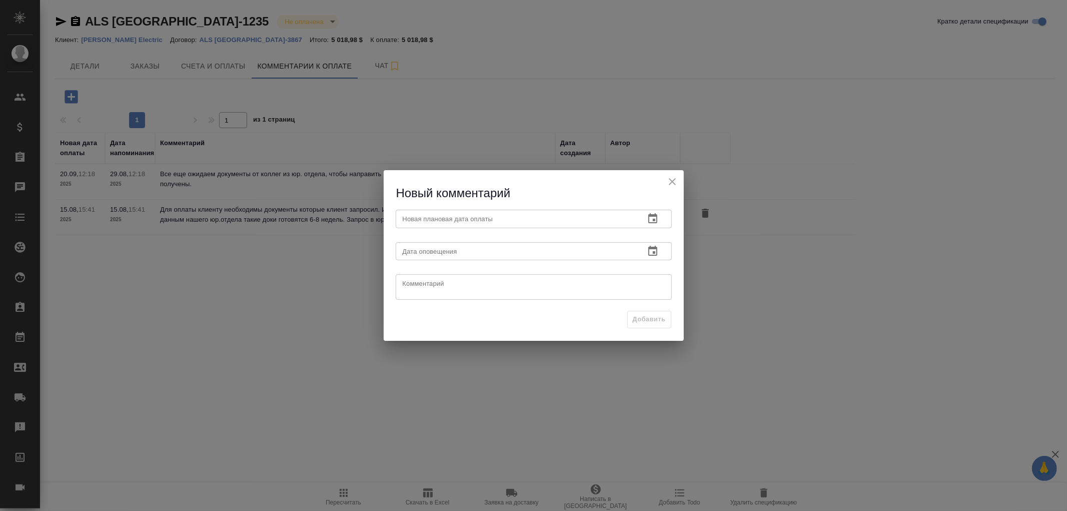
click at [412, 281] on textarea at bounding box center [534, 287] width 262 height 15
paste textarea "Необходимые документы все получены, все сделано по запросу клиента. Сейчас они …"
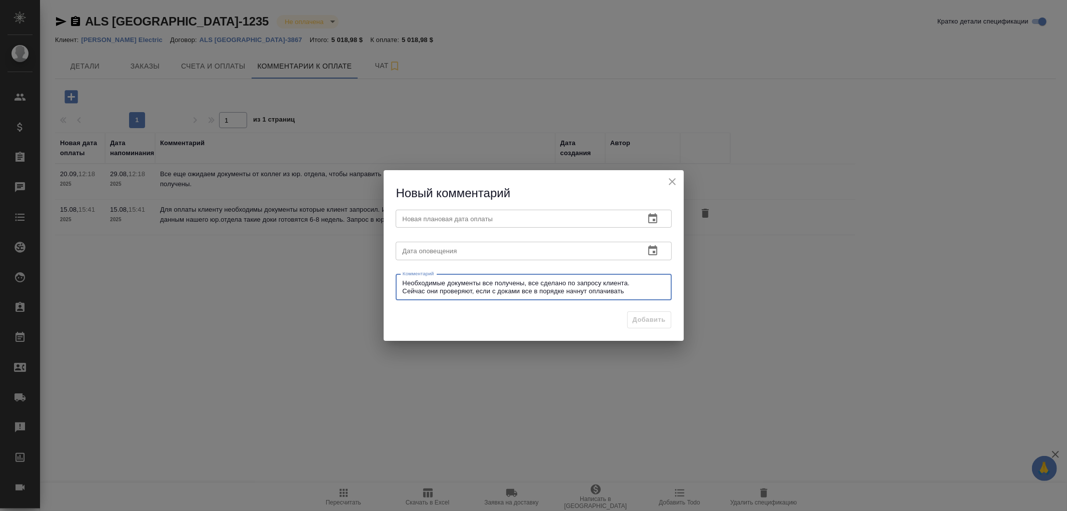
type textarea "Необходимые документы все получены, все сделано по запросу клиента. Сейчас они …"
drag, startPoint x: 441, startPoint y: 251, endPoint x: 565, endPoint y: 249, distance: 124.5
click at [443, 251] on input "text" at bounding box center [516, 251] width 241 height 18
click at [653, 252] on icon "button" at bounding box center [652, 250] width 9 height 10
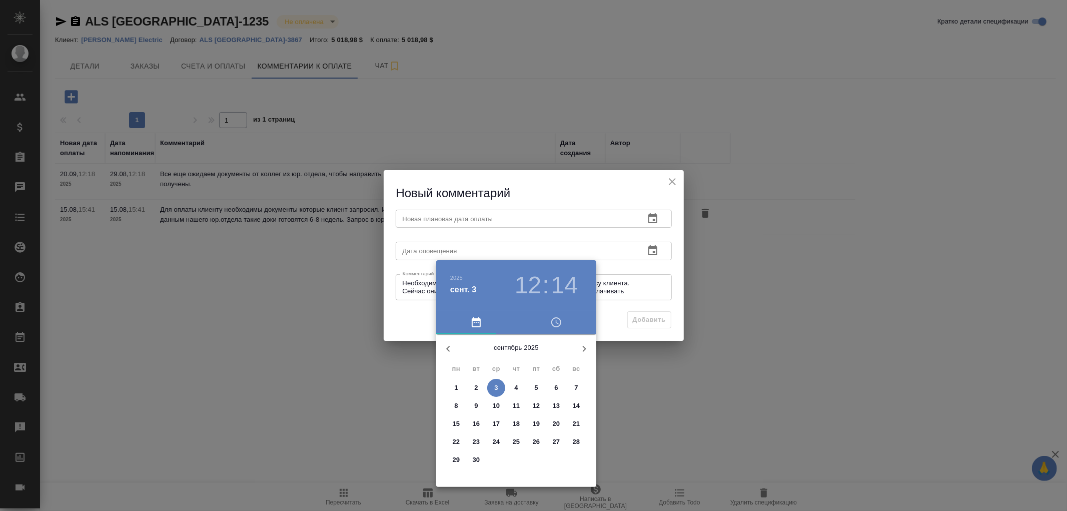
drag, startPoint x: 475, startPoint y: 459, endPoint x: 475, endPoint y: 453, distance: 5.5
click at [475, 453] on button "30" at bounding box center [476, 460] width 18 height 18
type input "[DATE] 12:14"
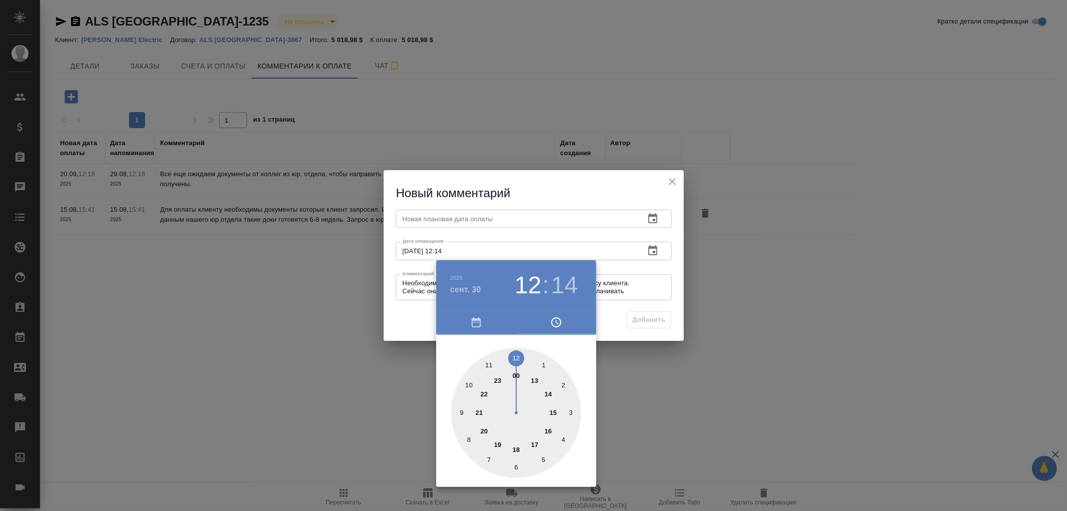
click at [443, 220] on div at bounding box center [533, 255] width 1067 height 511
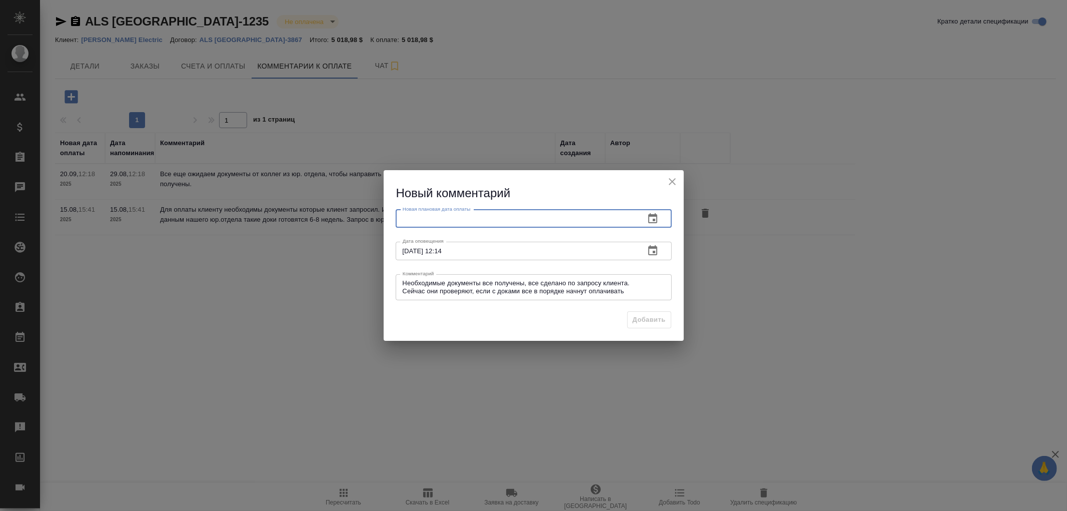
click at [486, 219] on input "text" at bounding box center [516, 219] width 241 height 18
click at [653, 220] on icon "button" at bounding box center [652, 218] width 9 height 10
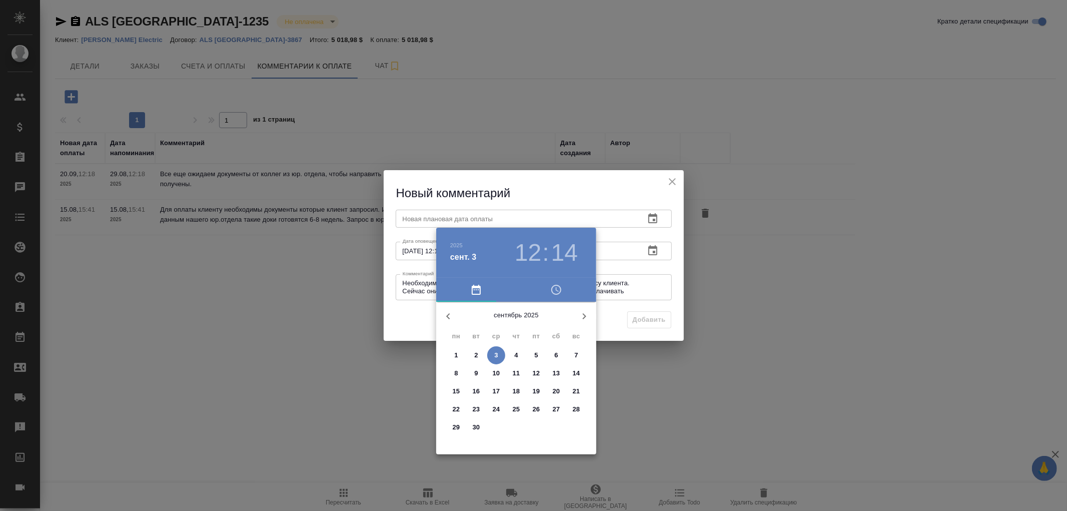
click at [482, 427] on span "30" at bounding box center [476, 427] width 18 height 10
type input "30.09.2025 12:14"
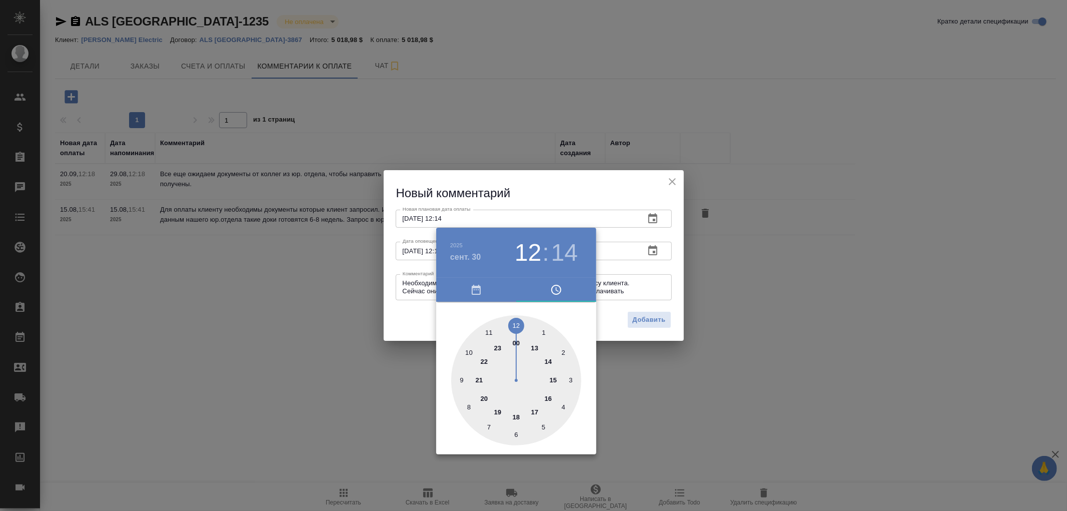
click at [657, 318] on div at bounding box center [533, 255] width 1067 height 511
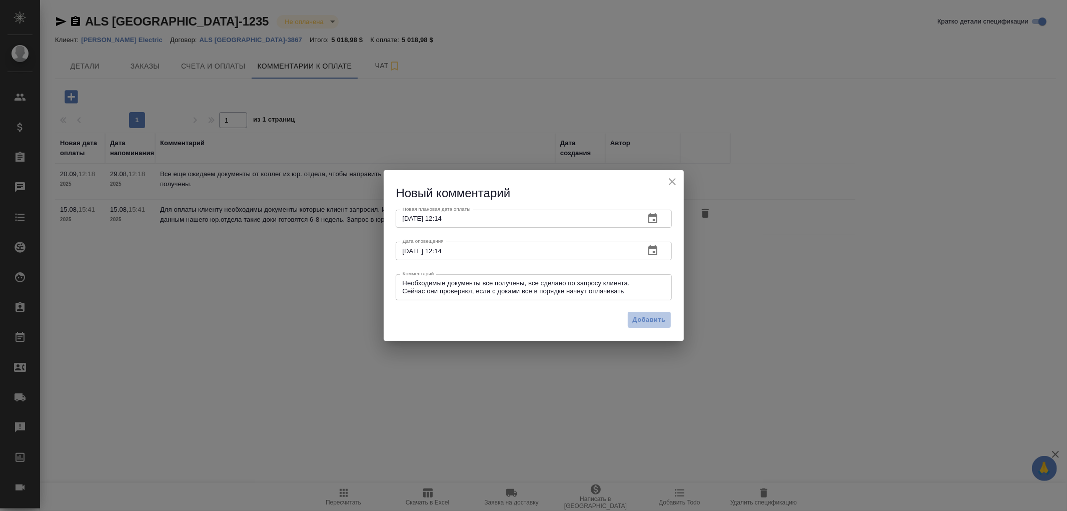
click at [643, 319] on span "Добавить" at bounding box center [649, 320] width 33 height 12
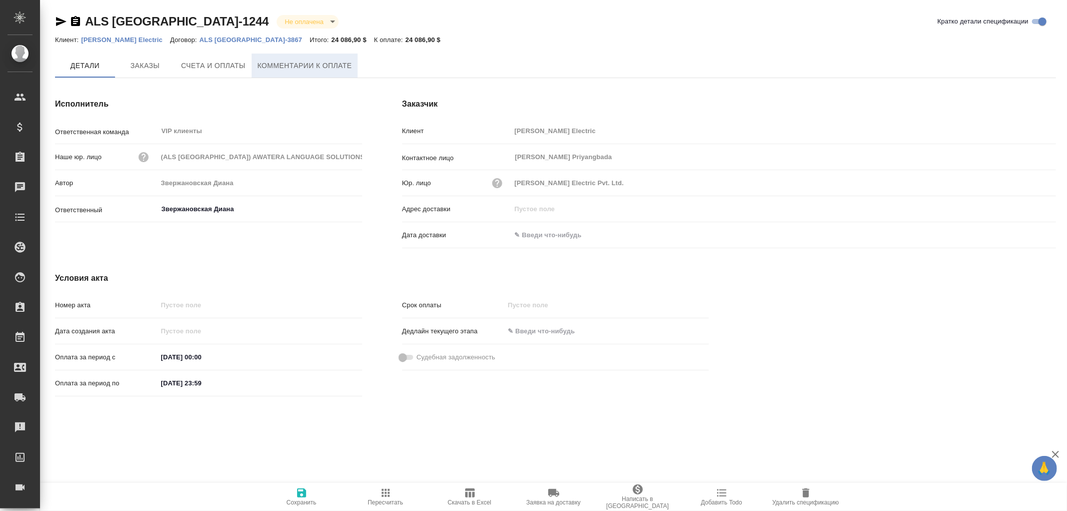
click at [276, 64] on span "Комментарии к оплате" at bounding box center [305, 66] width 95 height 13
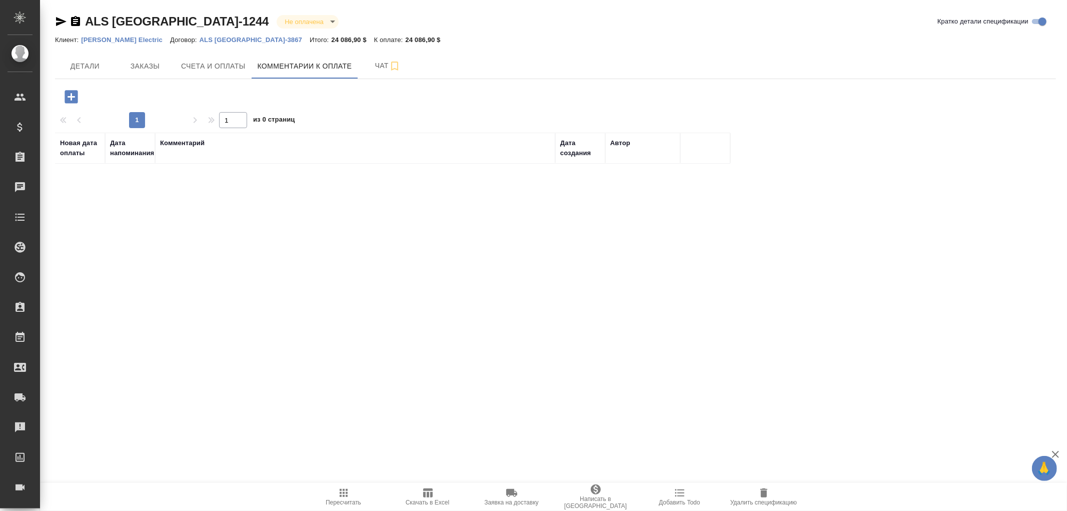
click at [73, 98] on icon "button" at bounding box center [71, 96] width 13 height 13
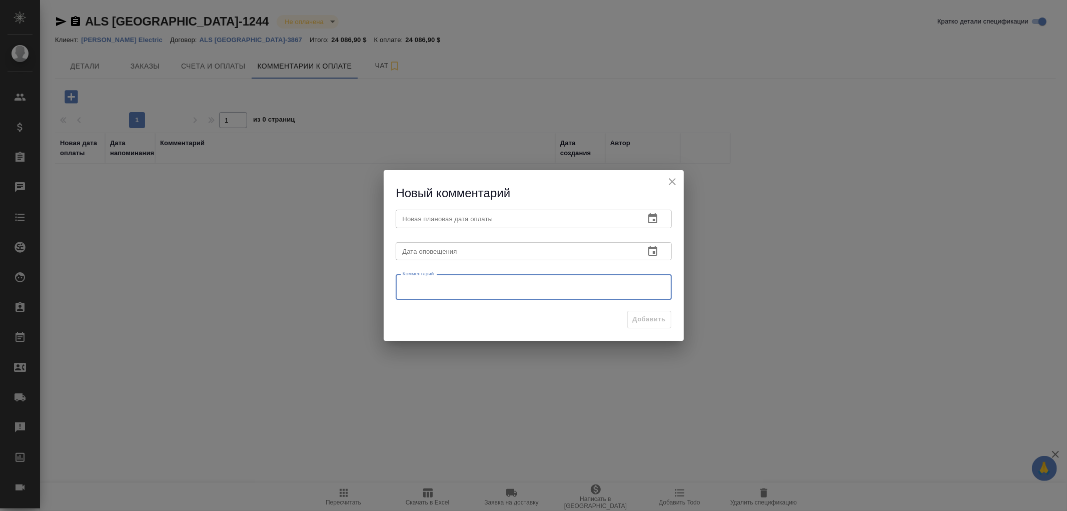
click at [468, 284] on textarea at bounding box center [534, 287] width 262 height 15
paste textarea "Необходимые документы все получены, все сделано по запросу клиента. Сейчас они …"
type textarea "Необходимые документы все получены, все сделано по запросу клиента. Сейчас они …"
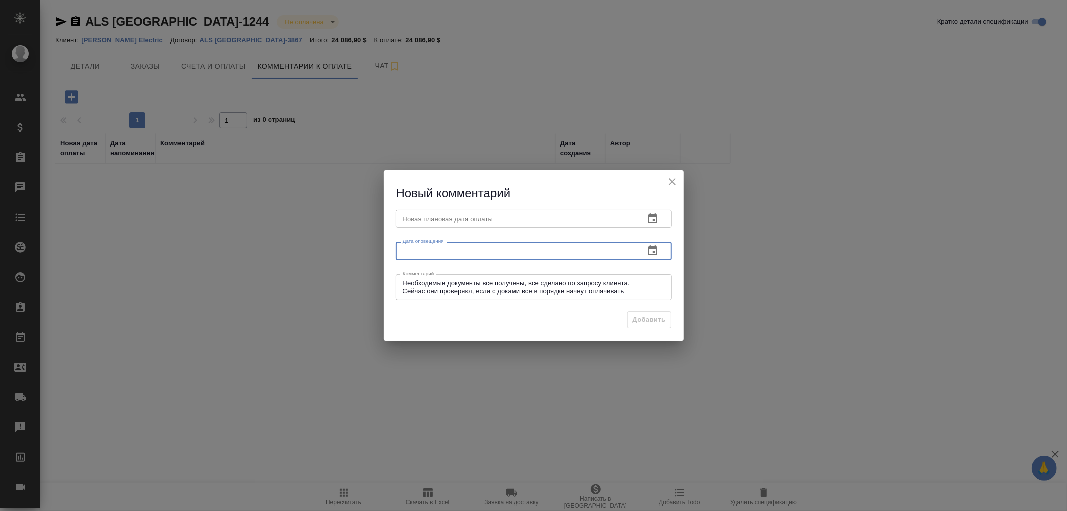
click at [491, 250] on input "text" at bounding box center [516, 251] width 241 height 18
click at [651, 247] on icon "button" at bounding box center [652, 250] width 9 height 10
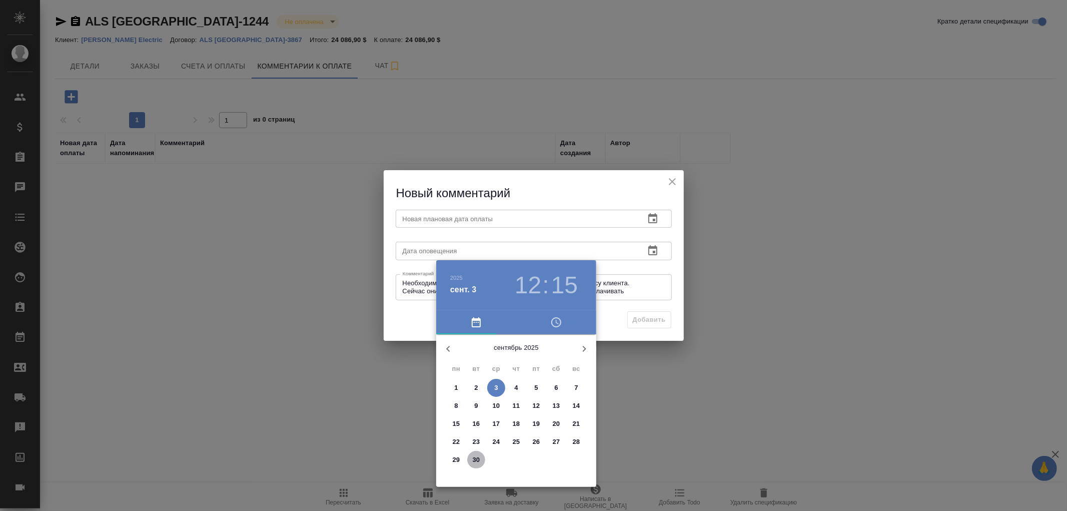
click at [477, 458] on p "30" at bounding box center [477, 460] width 8 height 10
type input "30.09.2025 12:15"
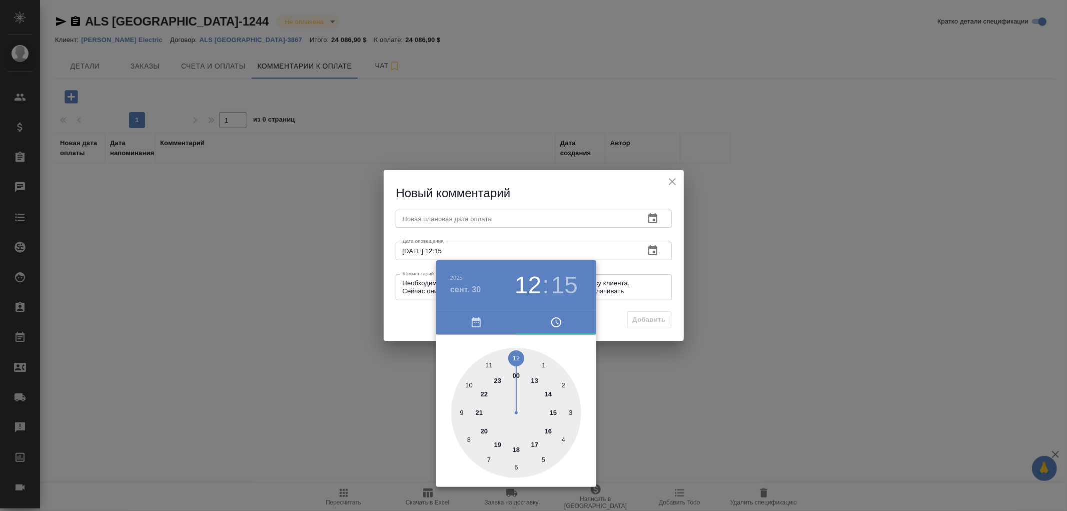
click at [439, 219] on div at bounding box center [533, 255] width 1067 height 511
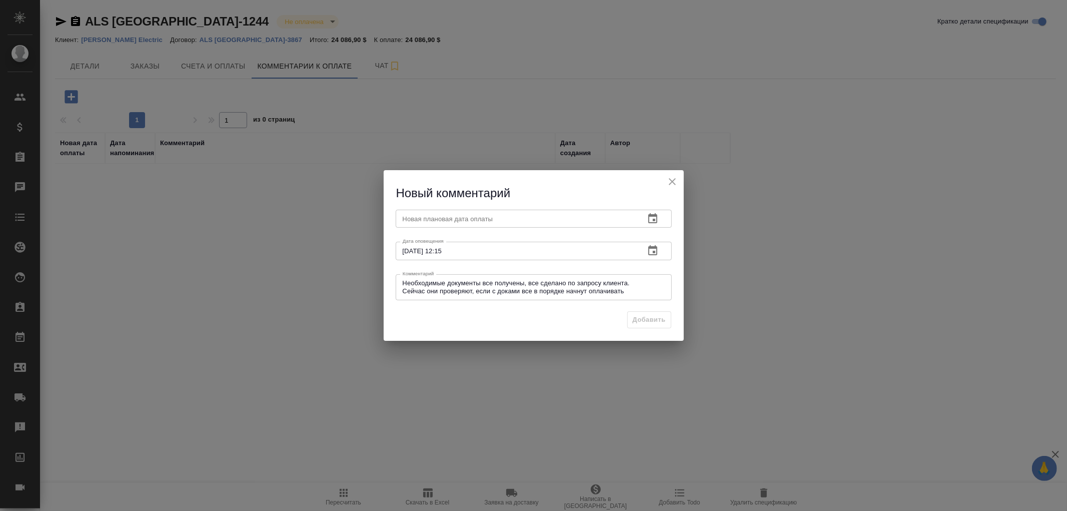
click at [428, 214] on input "text" at bounding box center [516, 219] width 241 height 18
click at [649, 217] on icon "button" at bounding box center [653, 219] width 12 height 12
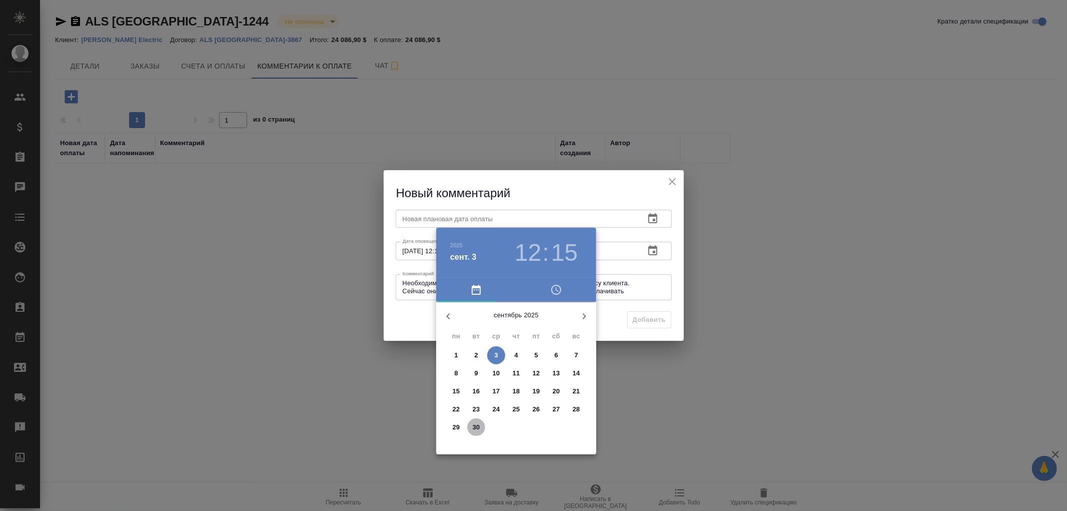
click at [480, 425] on span "30" at bounding box center [476, 427] width 18 height 10
type input "30.09.2025 12:15"
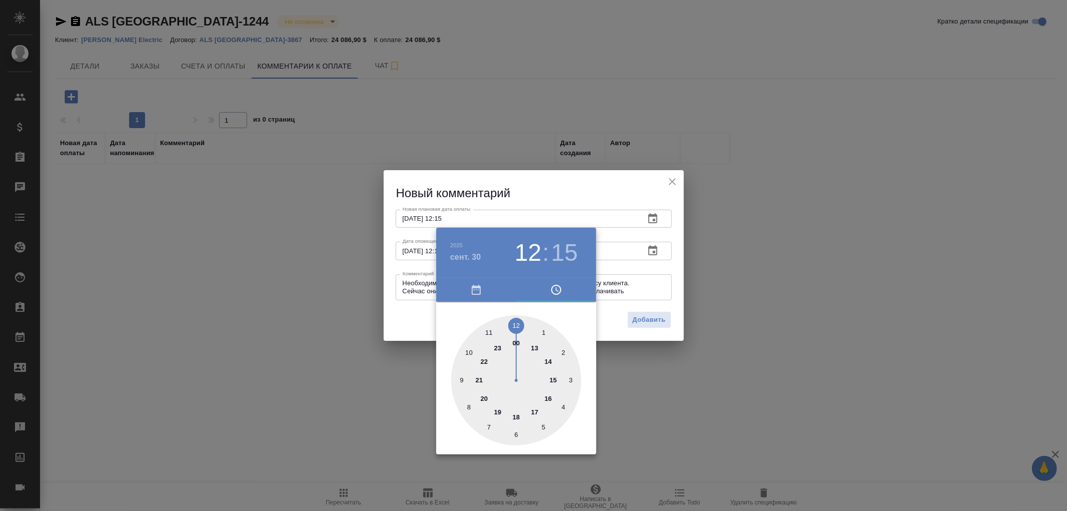
click at [650, 320] on div at bounding box center [533, 255] width 1067 height 511
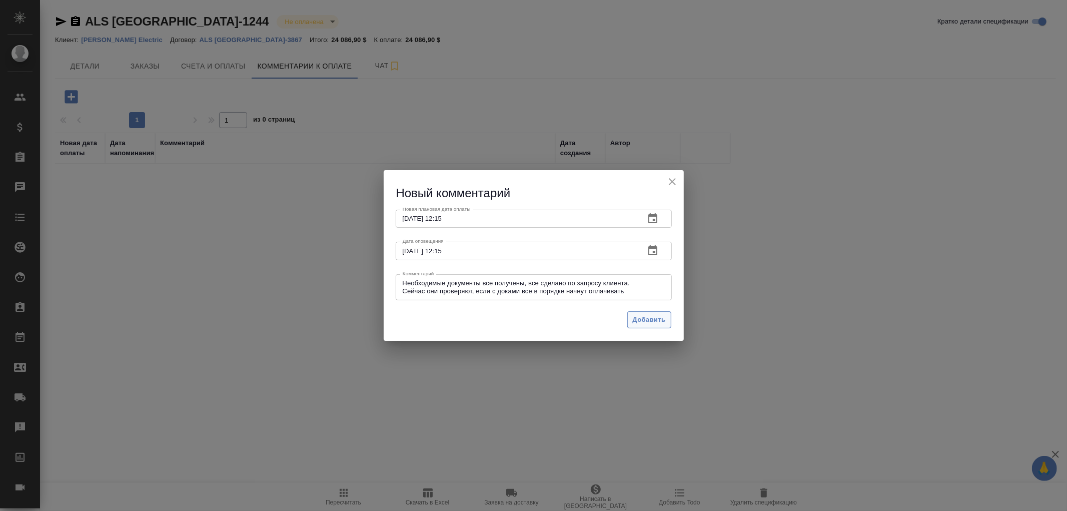
click at [658, 319] on span "Добавить" at bounding box center [649, 320] width 33 height 12
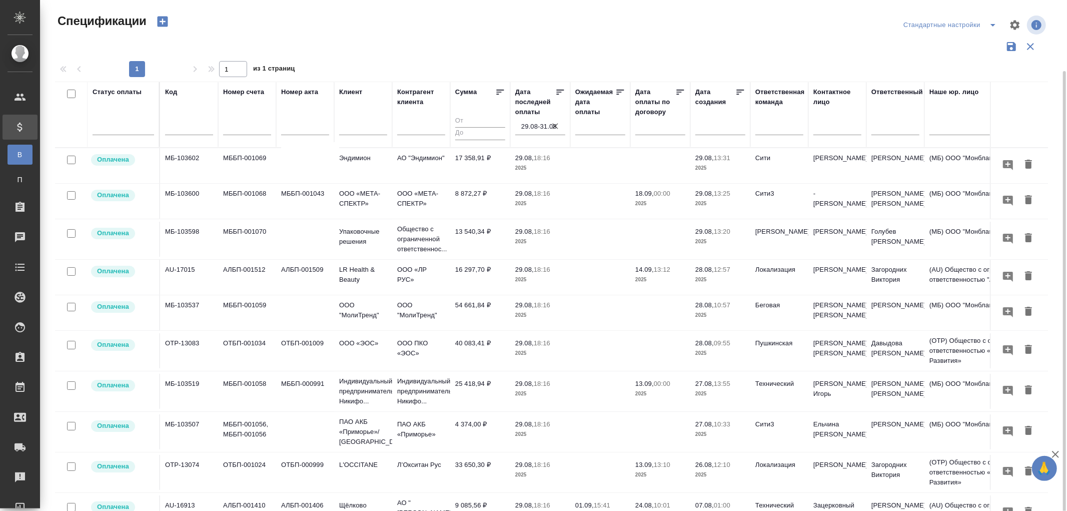
scroll to position [401, 0]
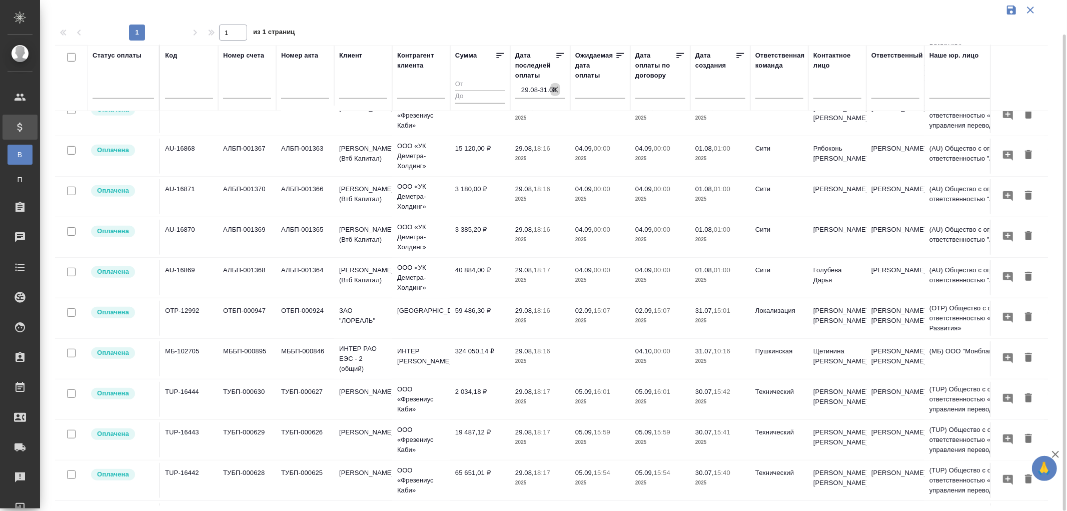
click at [553, 86] on icon "button" at bounding box center [555, 90] width 10 height 10
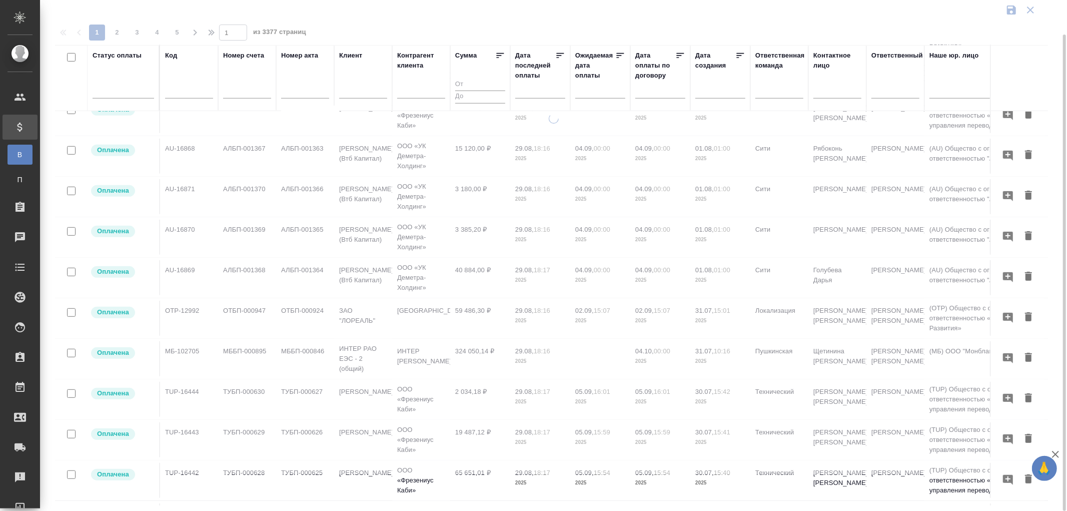
click at [532, 91] on input "text" at bounding box center [543, 90] width 44 height 14
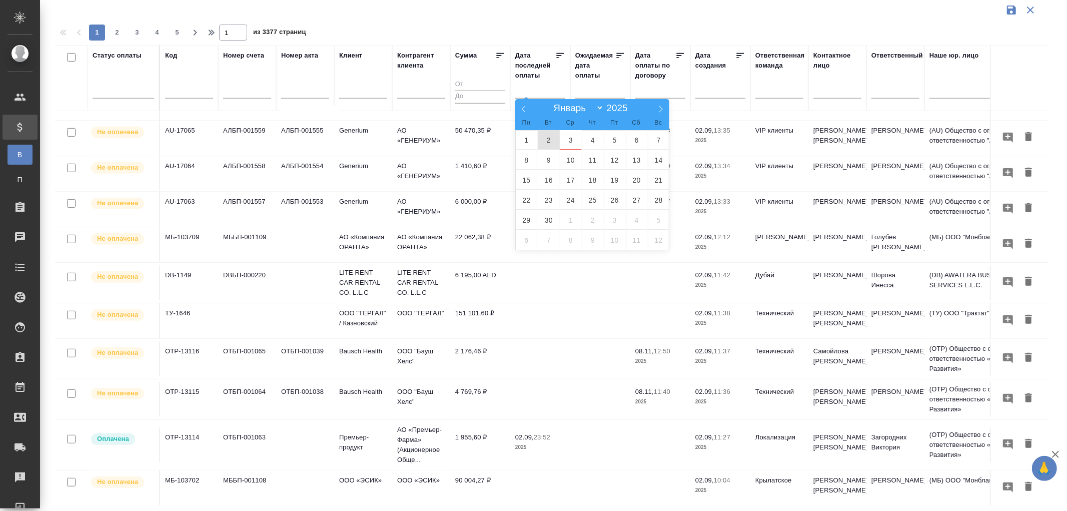
click at [547, 139] on span "2" at bounding box center [549, 140] width 22 height 20
type div "2025-09-01T21:00:00.000Z"
click at [573, 139] on span "3" at bounding box center [571, 140] width 22 height 20
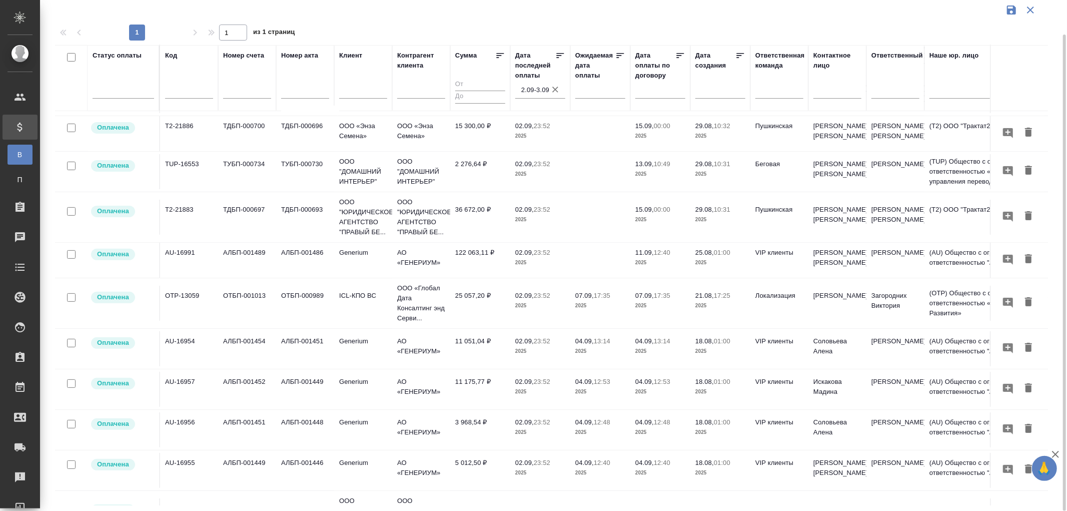
scroll to position [123, 0]
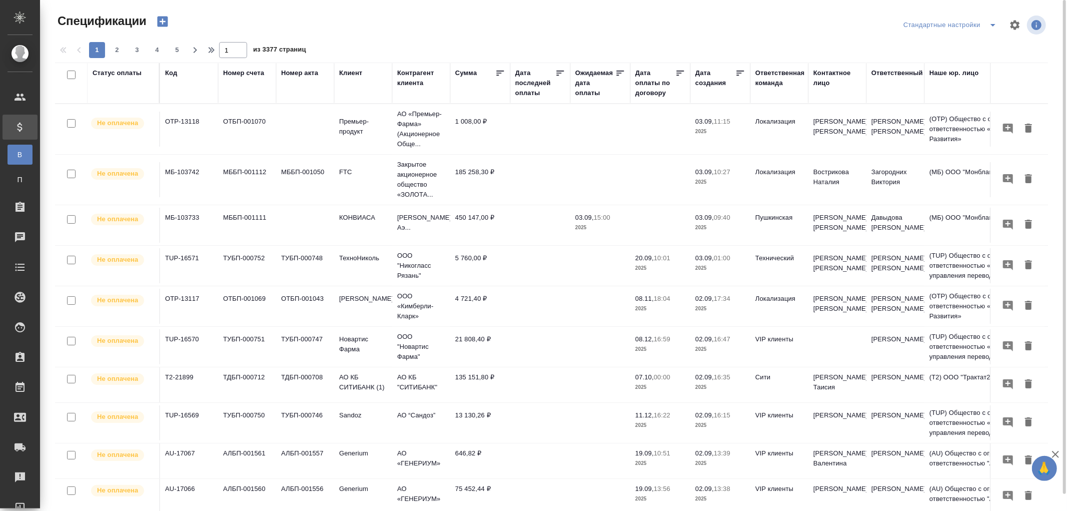
drag, startPoint x: 112, startPoint y: 77, endPoint x: 121, endPoint y: 112, distance: 36.1
click at [112, 77] on div "Статус оплаты" at bounding box center [117, 73] width 49 height 10
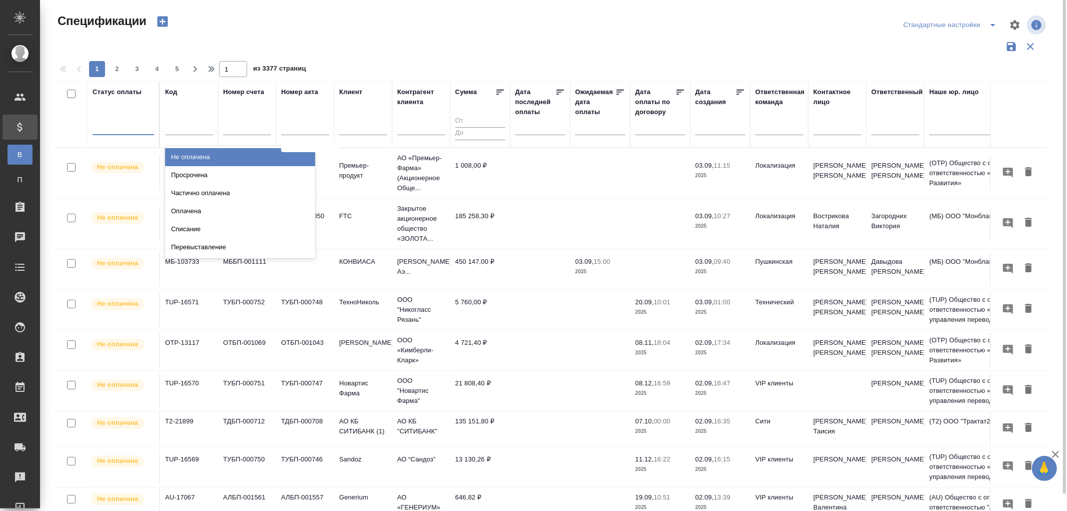
click at [124, 128] on div at bounding box center [124, 125] width 62 height 15
click at [196, 172] on div "Просрочена" at bounding box center [240, 175] width 150 height 18
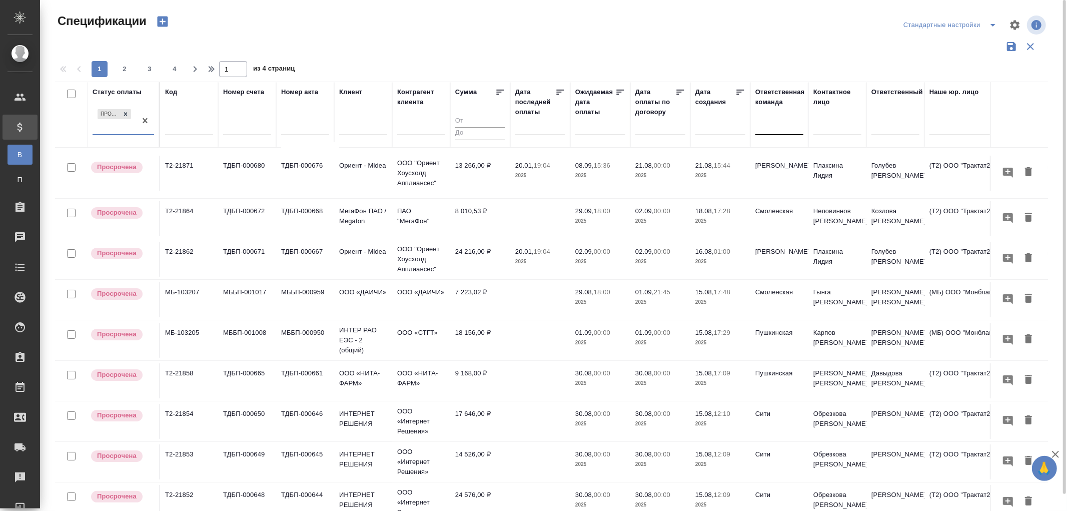
click at [773, 127] on div at bounding box center [779, 125] width 48 height 15
type input "vip"
click at [797, 179] on div "VIP клиенты" at bounding box center [830, 175] width 150 height 18
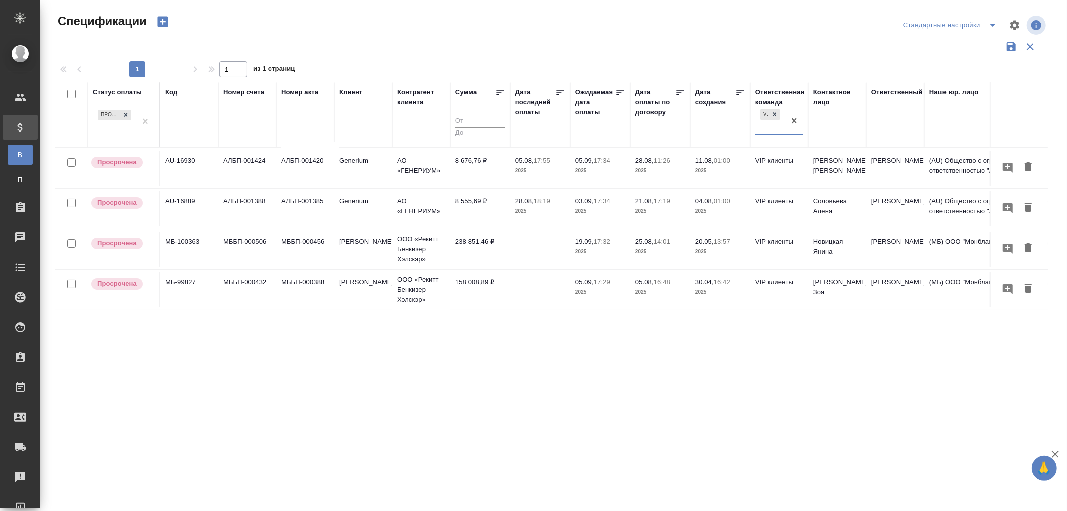
click at [526, 162] on p "05.08," at bounding box center [524, 161] width 19 height 8
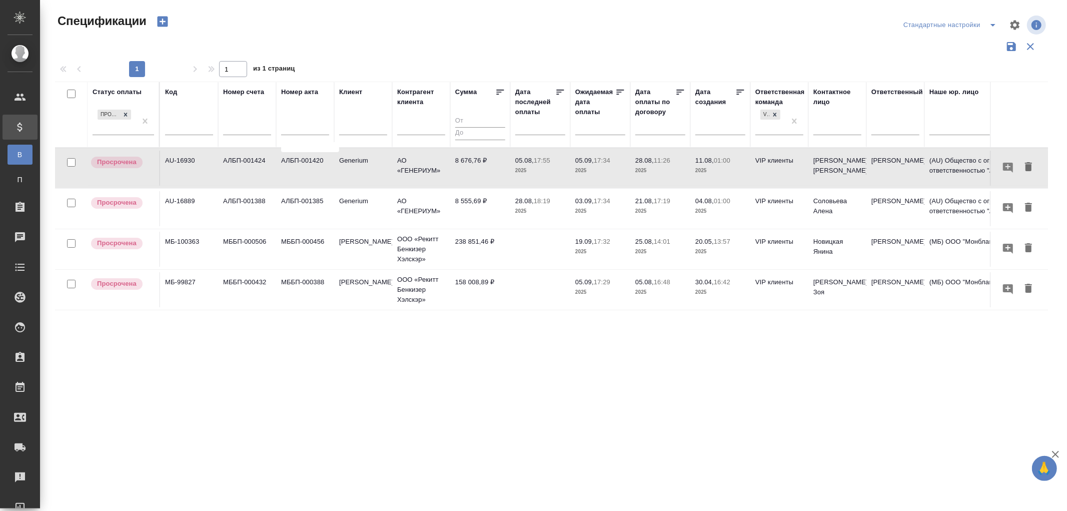
click at [526, 162] on p "05.08," at bounding box center [524, 161] width 19 height 8
click at [589, 207] on p "2025" at bounding box center [600, 211] width 50 height 10
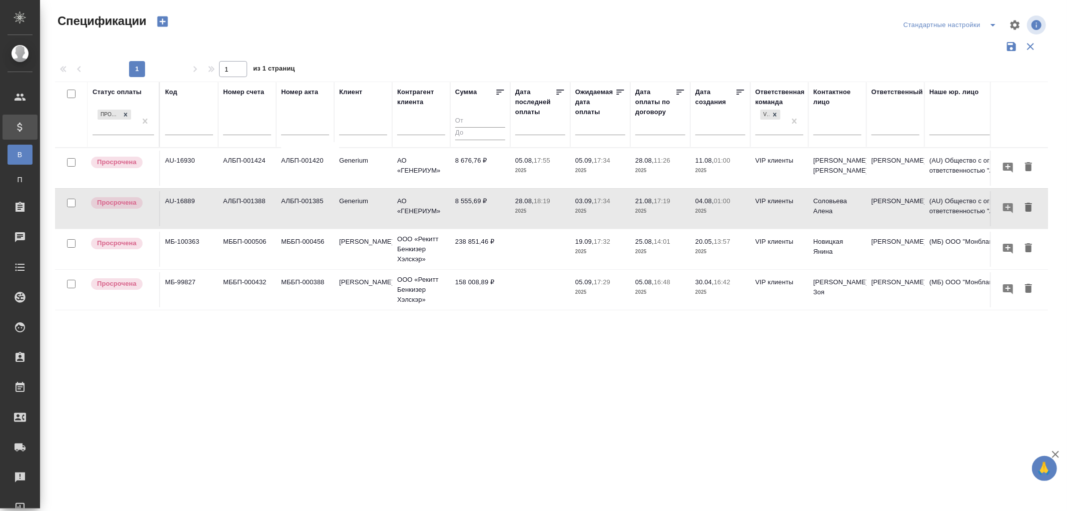
click at [589, 207] on p "2025" at bounding box center [600, 211] width 50 height 10
click at [465, 243] on td "238 851,46 ₽" at bounding box center [480, 249] width 60 height 35
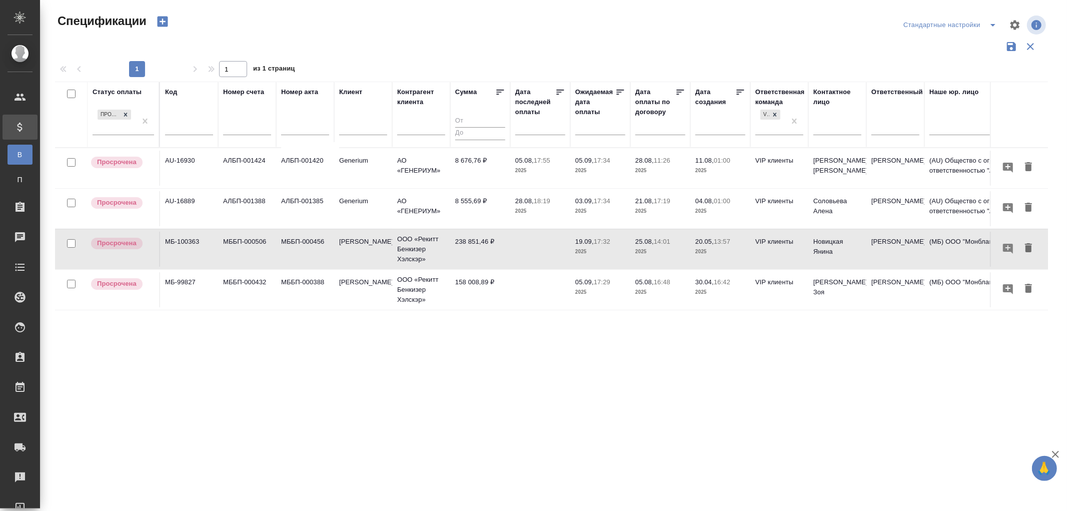
click at [465, 243] on td "238 851,46 ₽" at bounding box center [480, 249] width 60 height 35
click at [593, 289] on p "2025" at bounding box center [600, 292] width 50 height 10
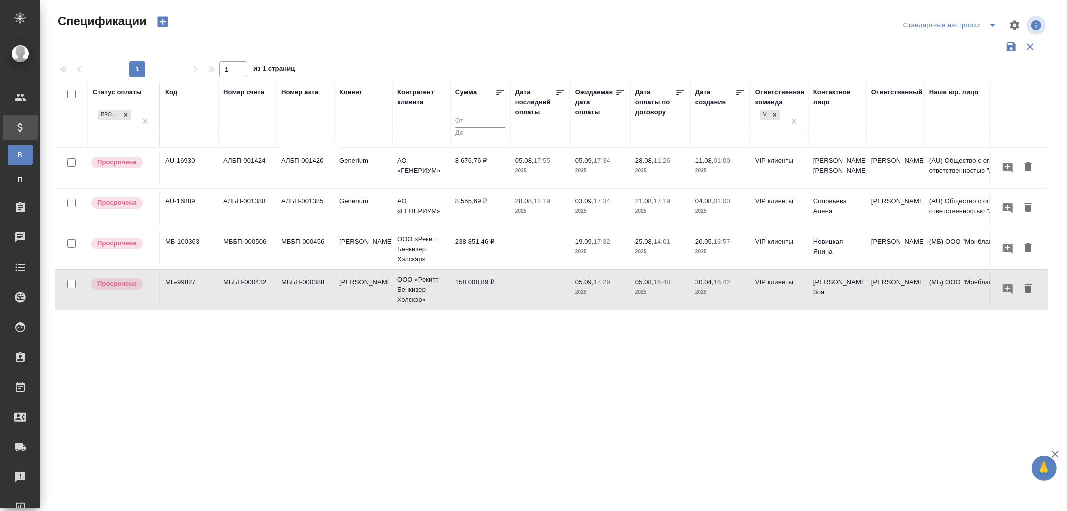
click at [593, 289] on p "2025" at bounding box center [600, 292] width 50 height 10
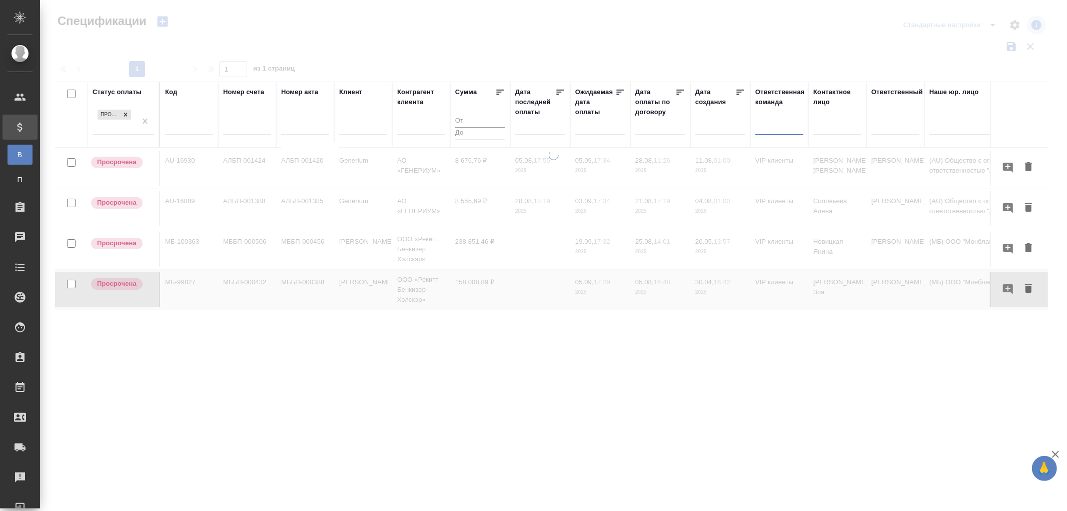
click at [788, 124] on div at bounding box center [779, 125] width 48 height 15
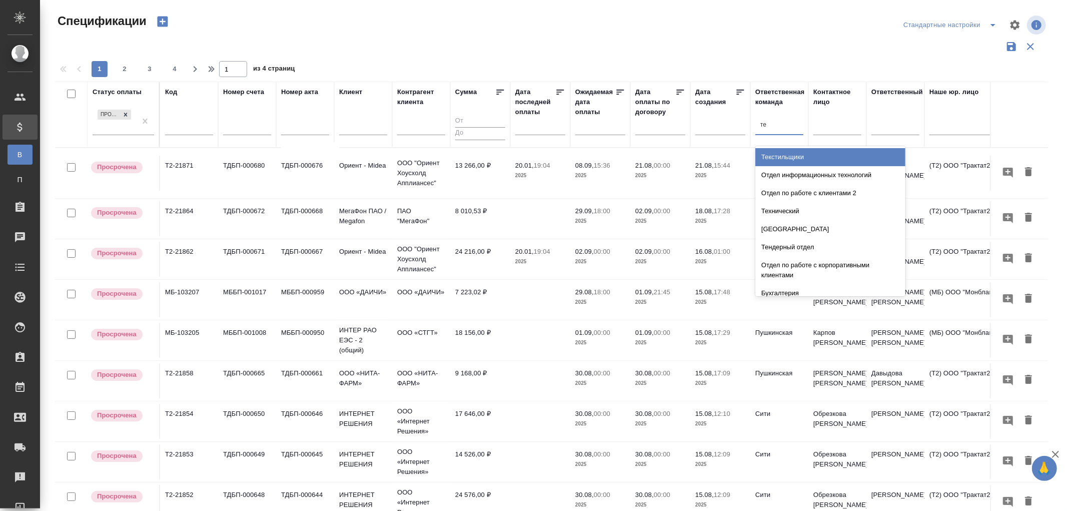
type input "тех"
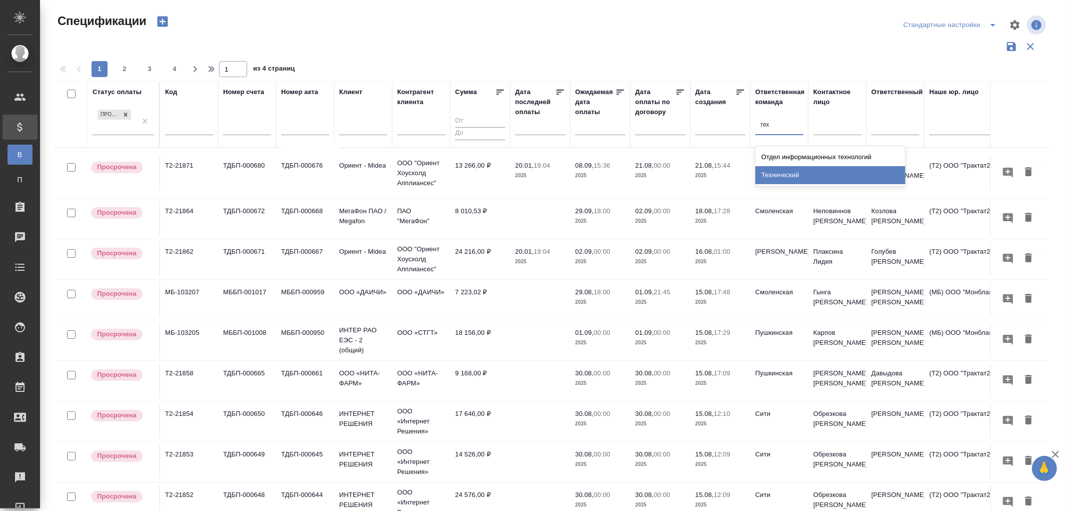
click at [781, 176] on div "Технический" at bounding box center [830, 175] width 150 height 18
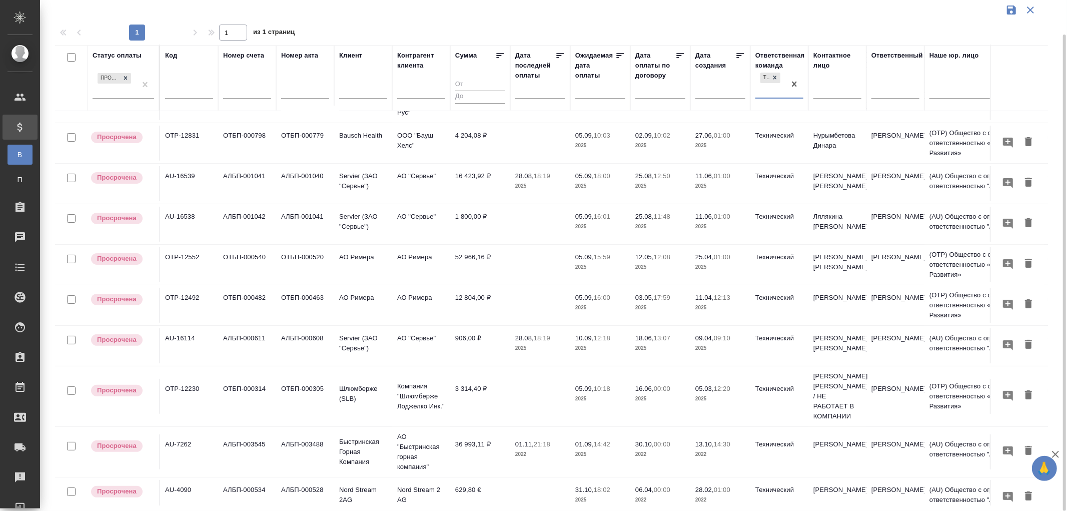
scroll to position [167, 0]
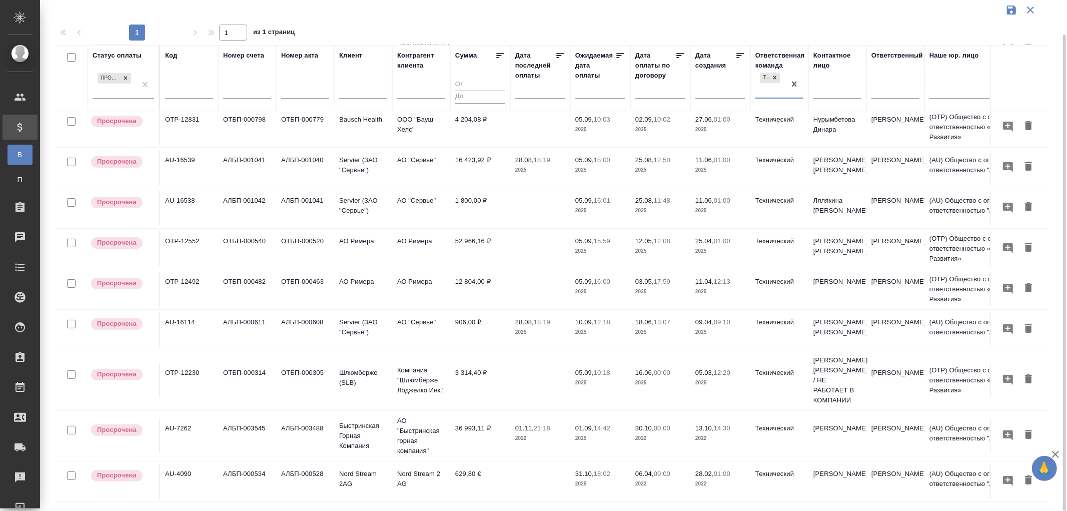
click at [585, 369] on p "05.09," at bounding box center [584, 373] width 19 height 8
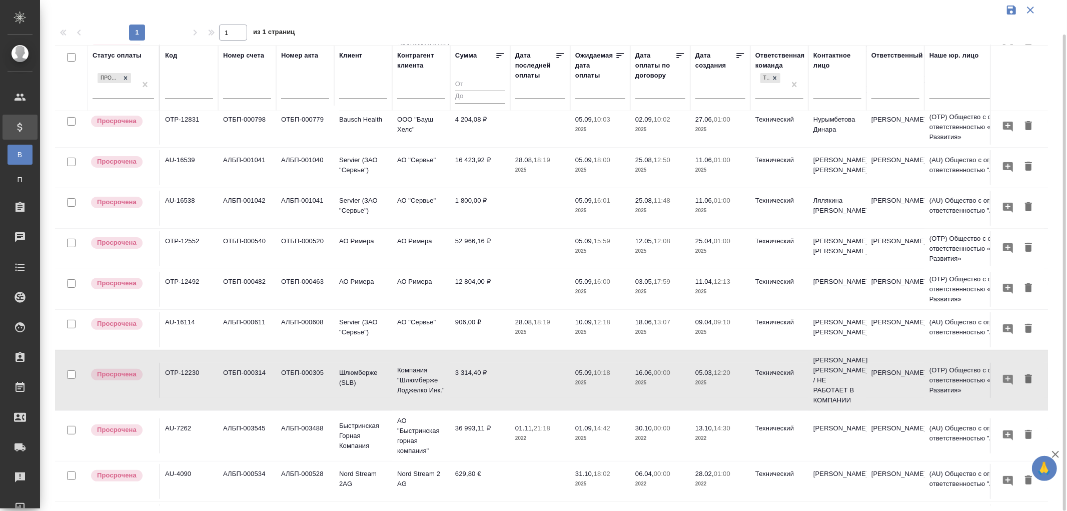
click at [599, 202] on p "16:01" at bounding box center [602, 201] width 17 height 8
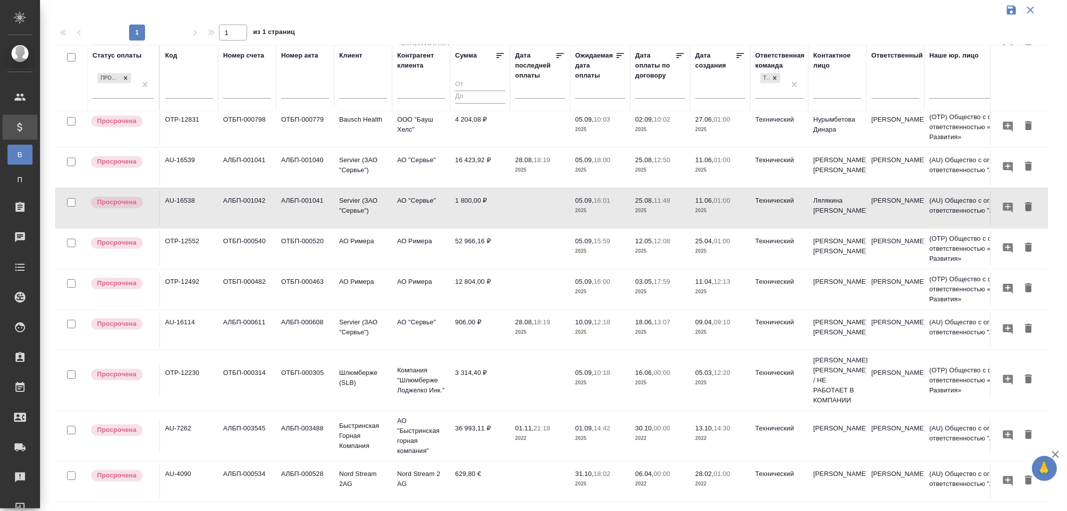
click at [193, 93] on input "text" at bounding box center [189, 92] width 48 height 13
paste input "TUP-16569"
type input "TUP-16569"
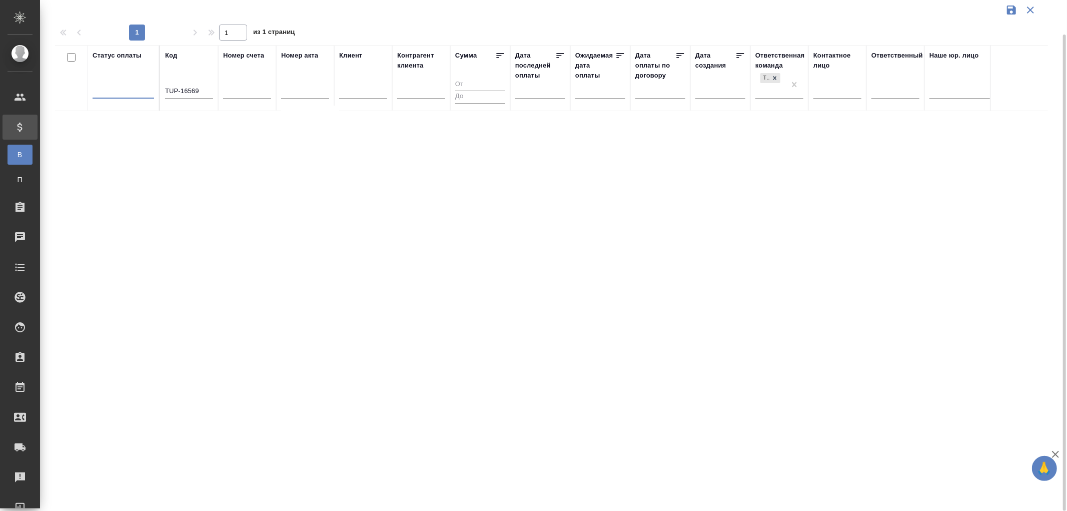
scroll to position [0, 0]
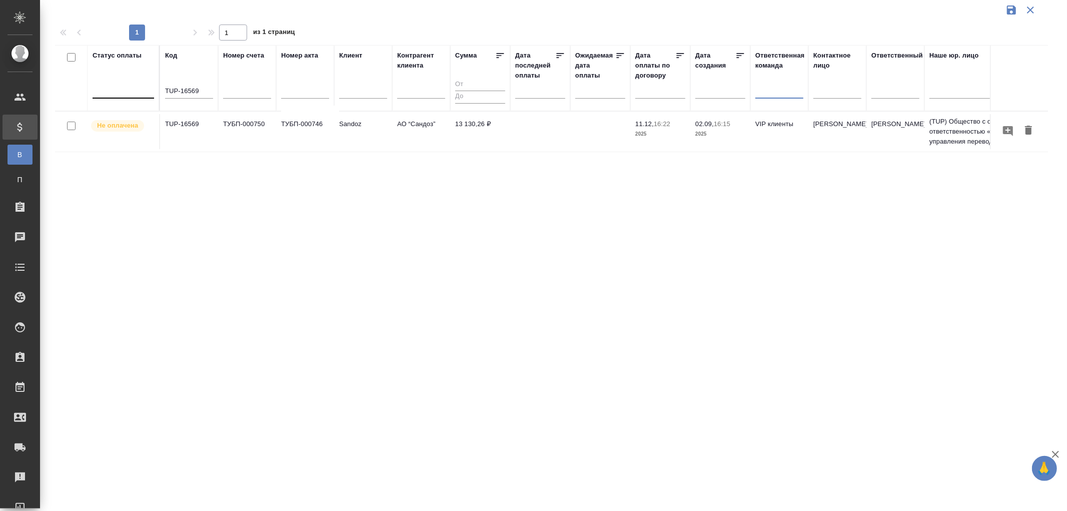
click at [313, 127] on td "ТУБП-000746" at bounding box center [305, 131] width 58 height 35
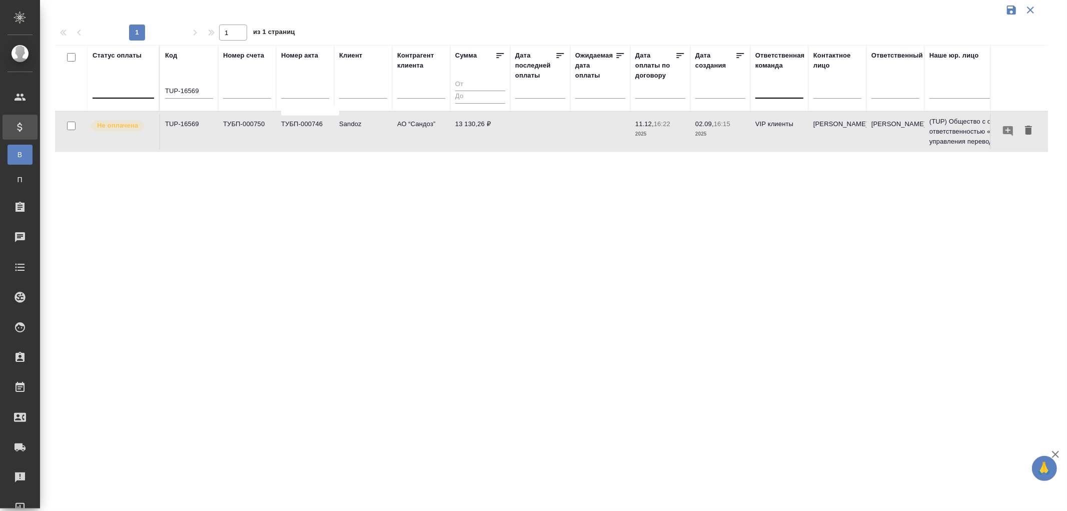
click at [313, 127] on td "ТУБП-000746" at bounding box center [305, 131] width 58 height 35
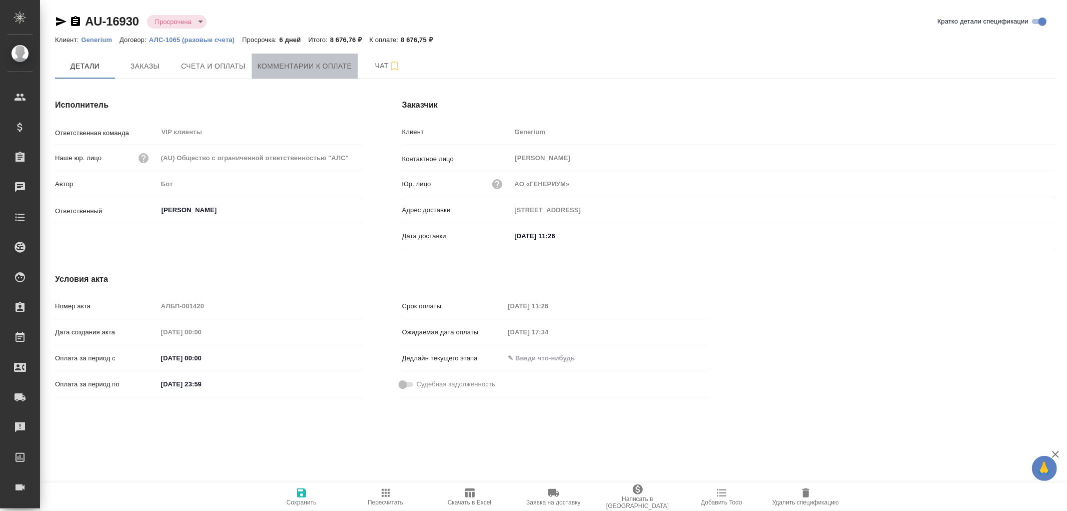
click at [314, 68] on span "Комментарии к оплате" at bounding box center [305, 66] width 95 height 13
click at [330, 68] on span "Комментарии к оплате" at bounding box center [305, 66] width 95 height 13
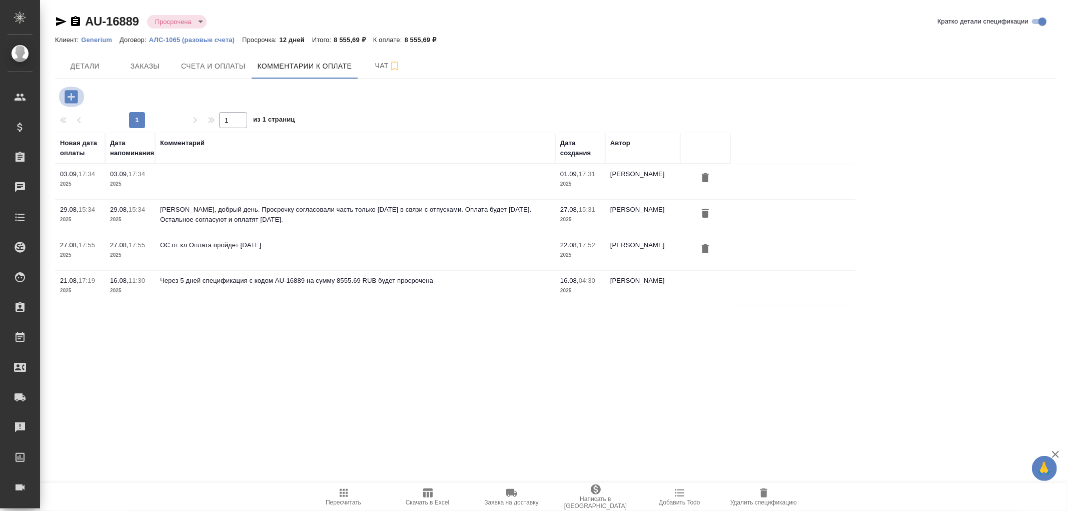
click at [69, 95] on icon "button" at bounding box center [71, 96] width 13 height 13
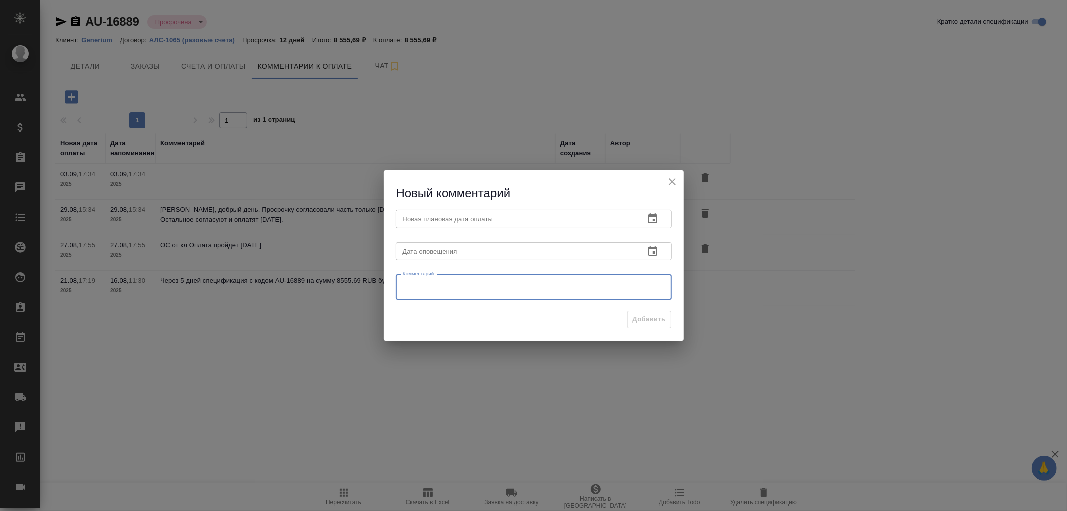
click at [422, 285] on textarea at bounding box center [534, 287] width 262 height 15
type textarea "[PERSON_NAME]"
drag, startPoint x: 448, startPoint y: 282, endPoint x: 396, endPoint y: 284, distance: 51.5
click at [396, 284] on div "Написала кл, должны были оплатить [DATE], но по какой-то причине не оплатили x …" at bounding box center [534, 287] width 276 height 26
click at [623, 283] on textarea "Должны были оплатить [DATE], но по какой-то причине не оплатили" at bounding box center [534, 287] width 262 height 15
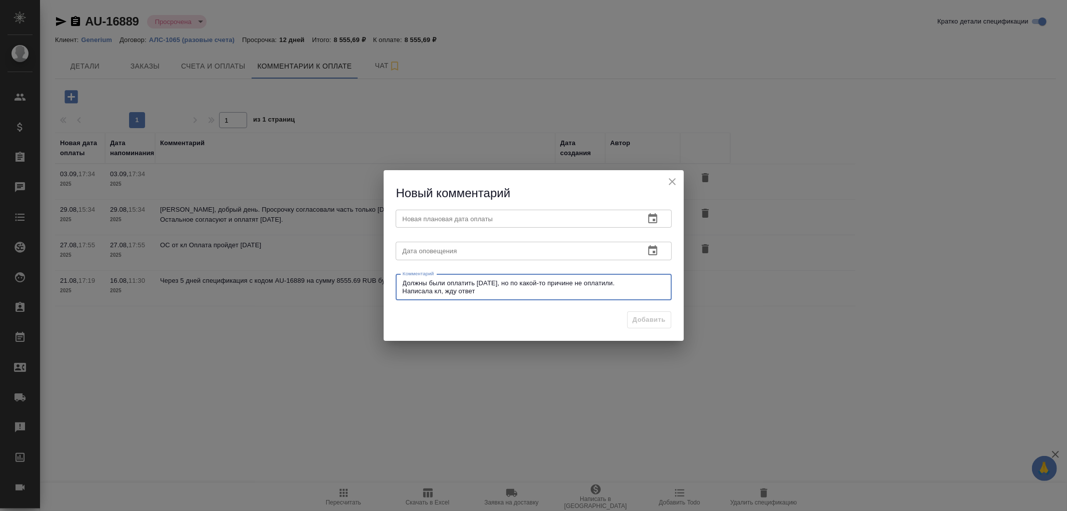
type textarea "Должны были оплатить [DATE], но по какой-то причине не оплатили. Написала кл, ж…"
click at [649, 249] on icon "button" at bounding box center [653, 251] width 12 height 12
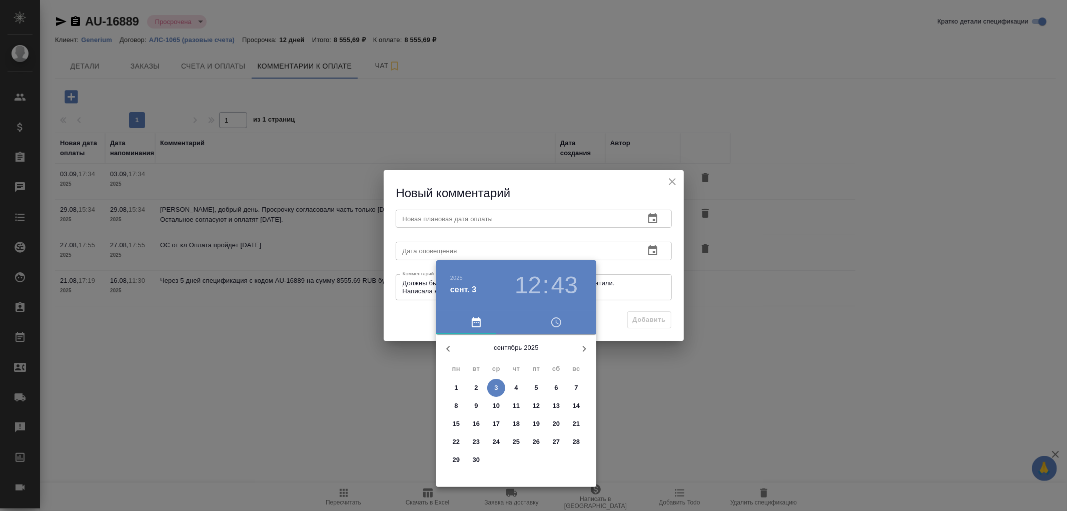
click at [539, 383] on span "5" at bounding box center [536, 388] width 18 height 10
type input "[DATE] 12:43"
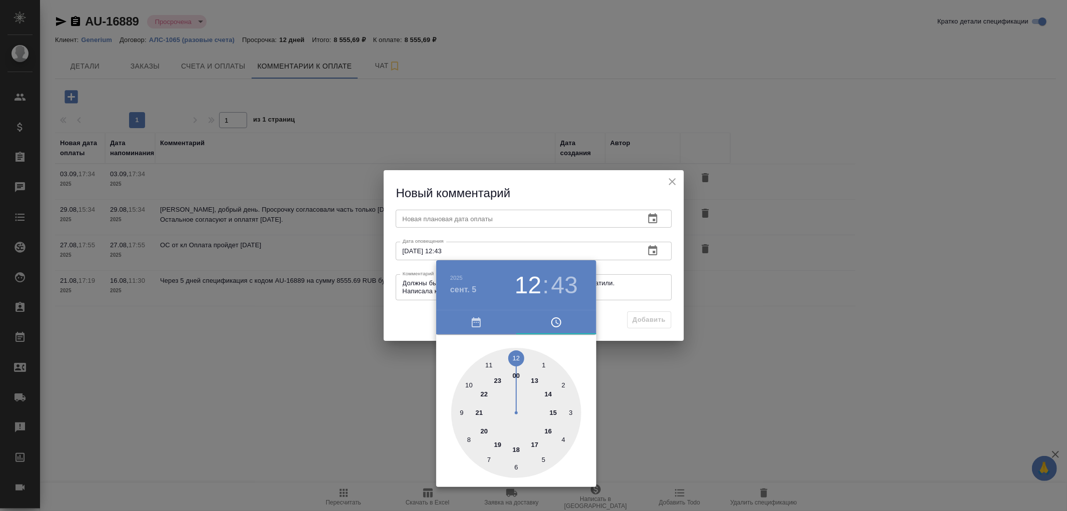
click at [490, 215] on div at bounding box center [533, 255] width 1067 height 511
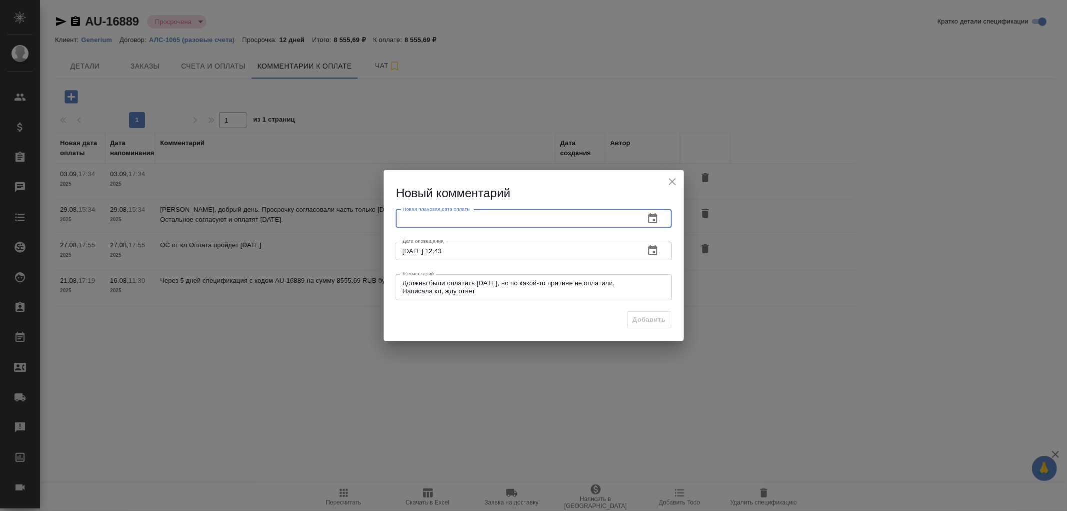
click at [544, 219] on input "text" at bounding box center [516, 219] width 241 height 18
click at [654, 218] on icon "button" at bounding box center [653, 219] width 12 height 12
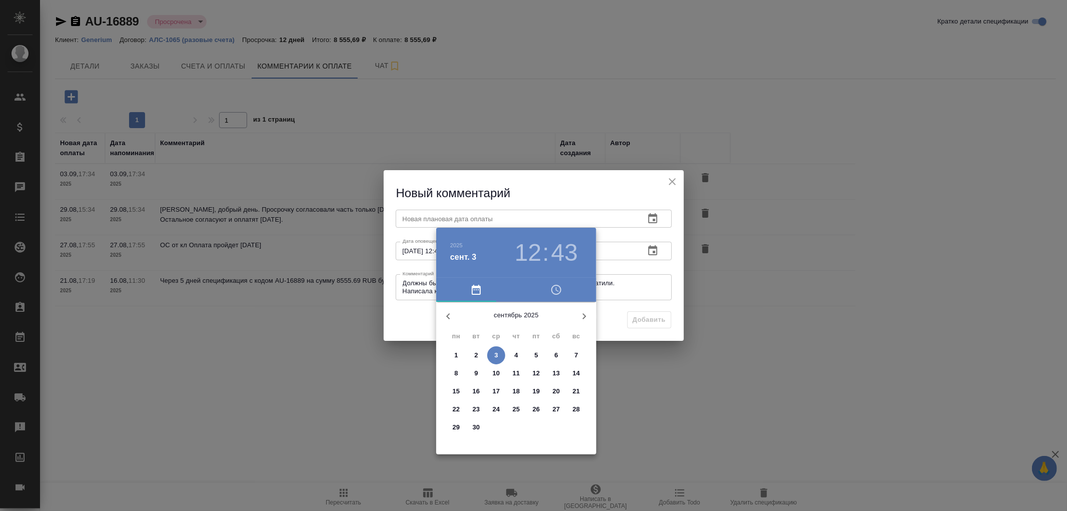
click at [537, 353] on p "5" at bounding box center [536, 355] width 4 height 10
type input "05.09.2025 12:43"
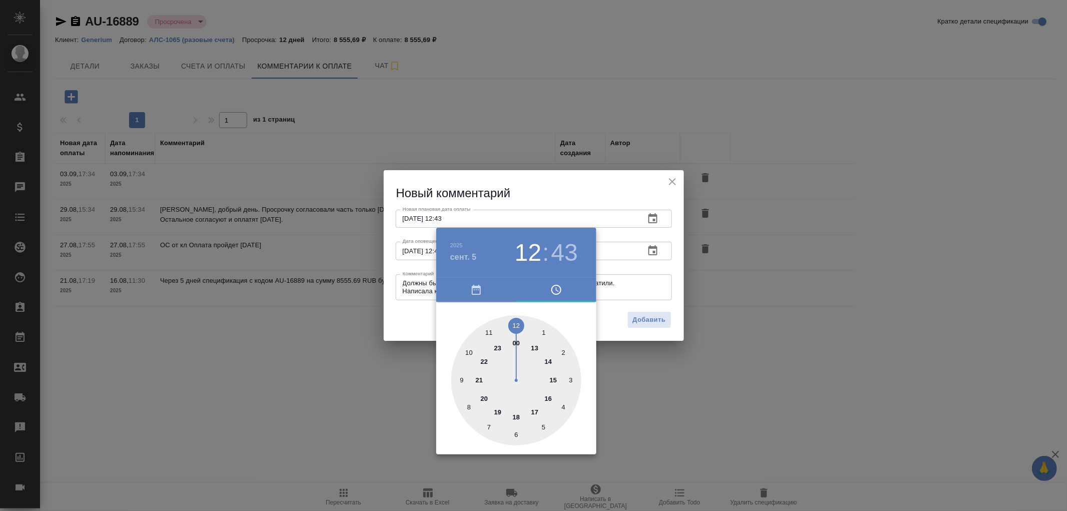
click at [656, 317] on div at bounding box center [533, 255] width 1067 height 511
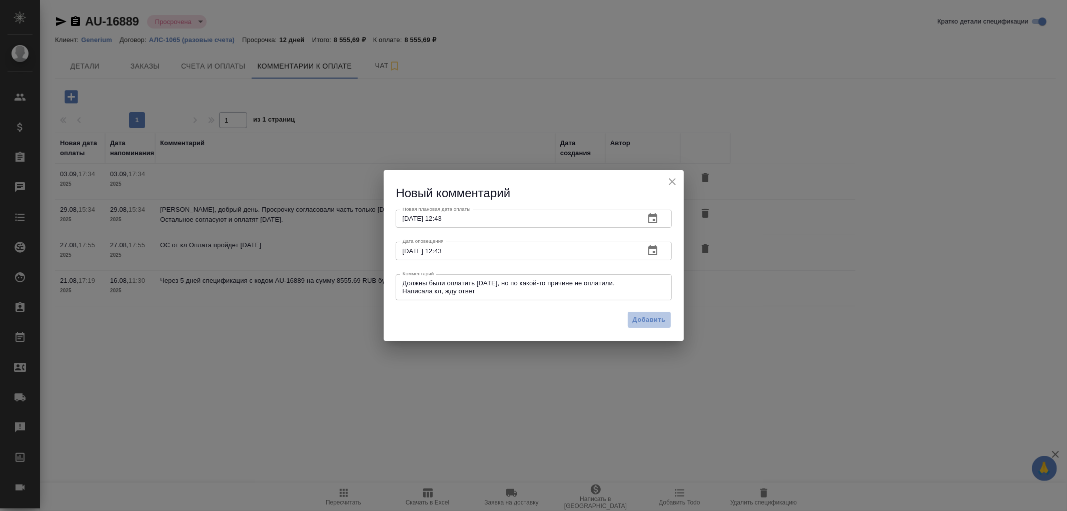
click at [653, 319] on span "Добавить" at bounding box center [649, 320] width 33 height 12
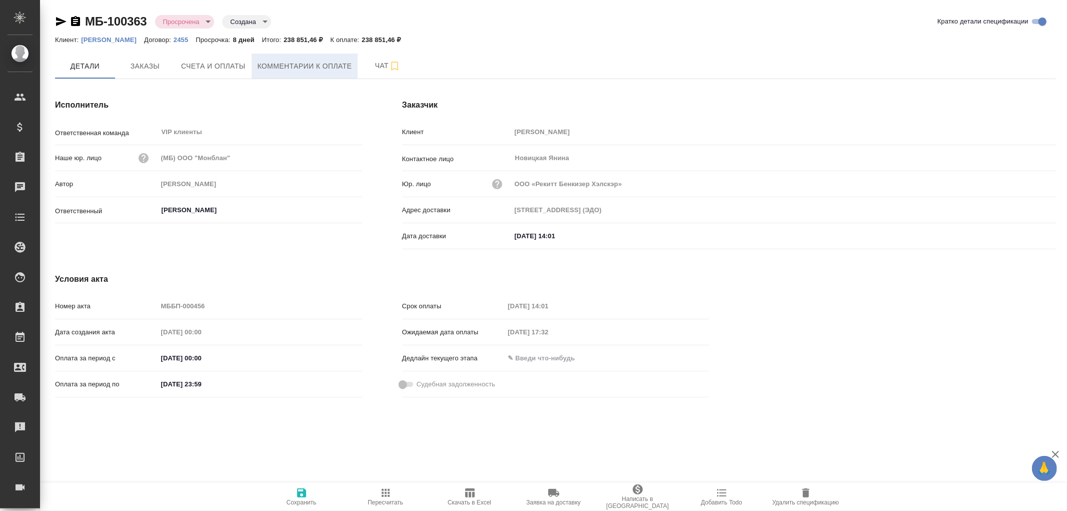
click at [324, 61] on span "Комментарии к оплате" at bounding box center [305, 66] width 95 height 13
click at [303, 69] on span "Комментарии к оплате" at bounding box center [305, 66] width 95 height 13
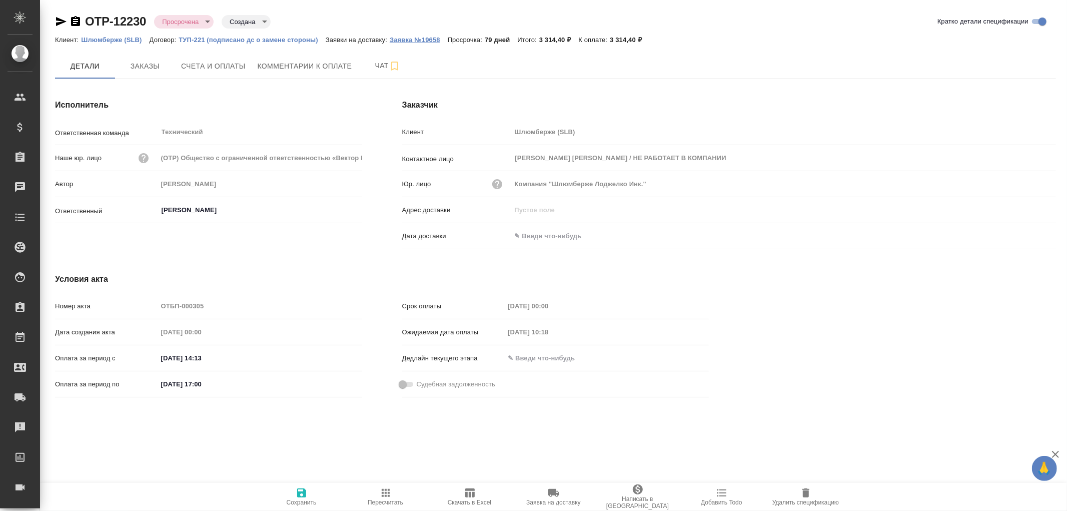
click at [416, 41] on p "Заявка №19658" at bounding box center [419, 40] width 58 height 8
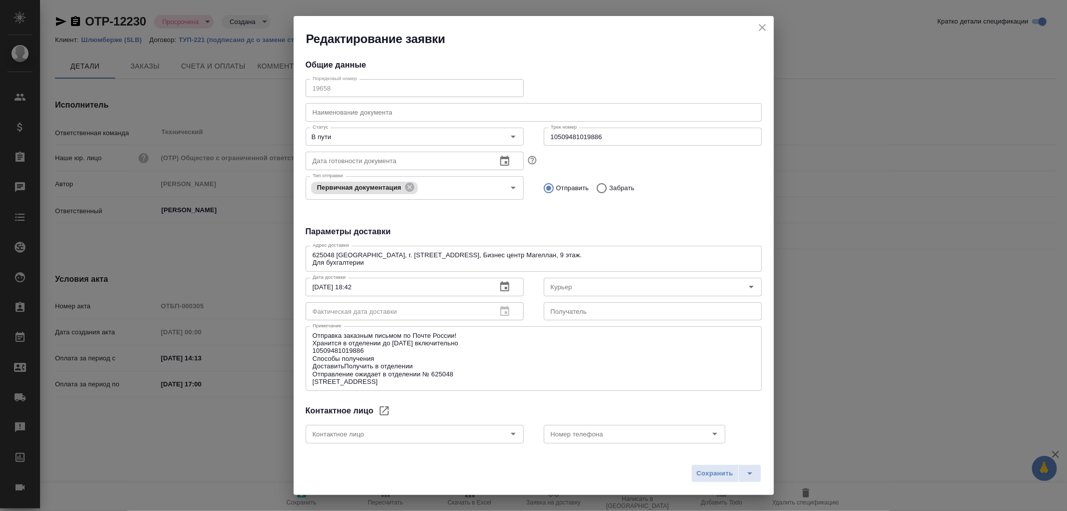
type input "Юдинцова Виктория"
type input "Russian Post"
drag, startPoint x: 618, startPoint y: 135, endPoint x: 481, endPoint y: 128, distance: 137.2
click at [481, 128] on div "Статус В пути Статус Трек номер 10509481019886 Трек номер" at bounding box center [534, 136] width 476 height 44
click at [762, 27] on icon "close" at bounding box center [762, 27] width 7 height 7
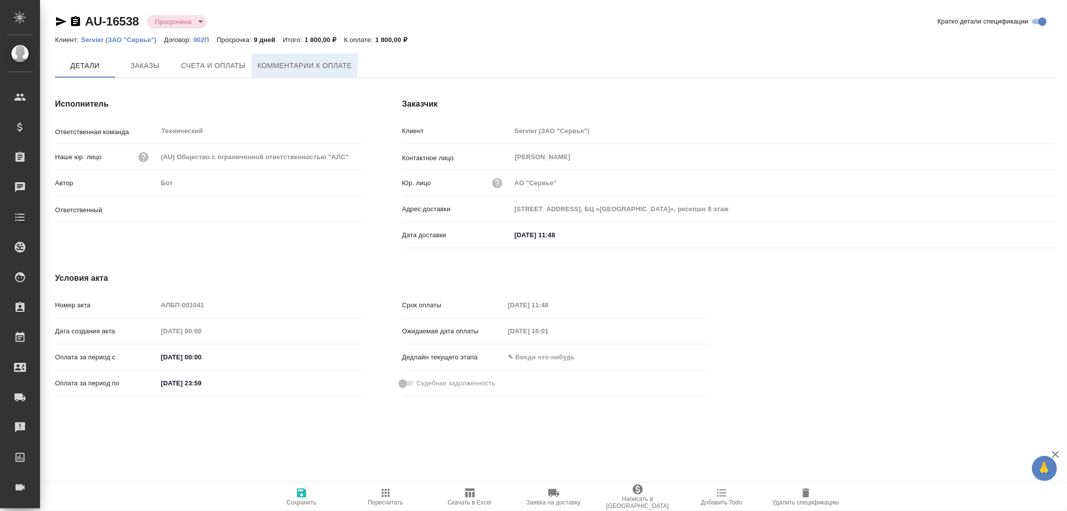
type input "[PERSON_NAME]"
click at [277, 67] on span "Комментарии к оплате" at bounding box center [305, 66] width 95 height 13
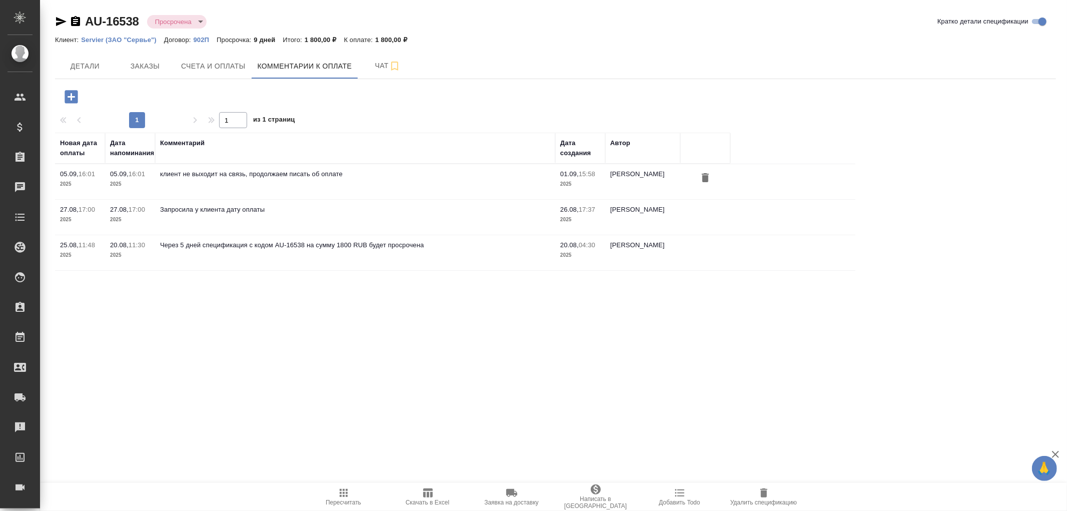
click at [58, 21] on icon "button" at bounding box center [61, 21] width 11 height 9
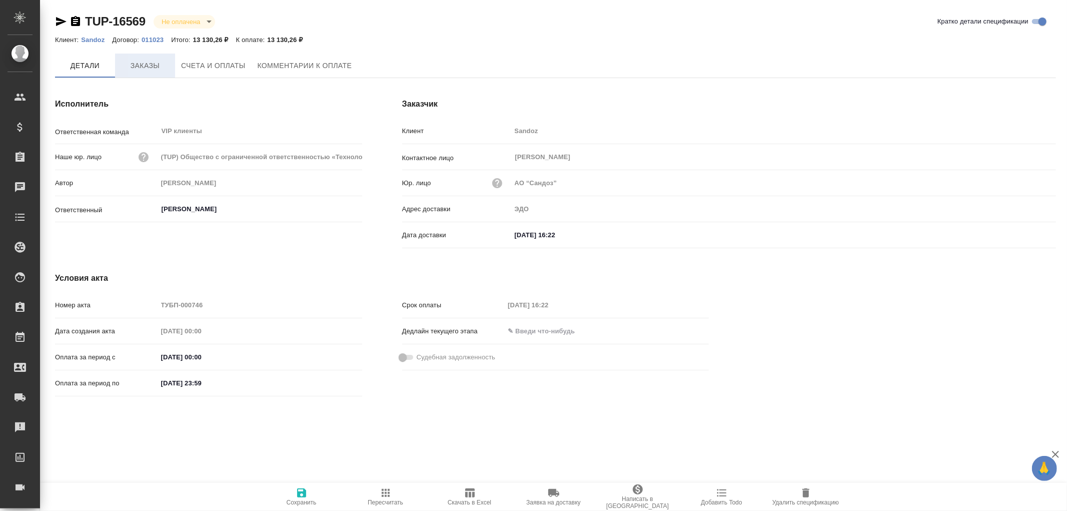
click at [143, 64] on span "Заказы" at bounding box center [145, 66] width 48 height 13
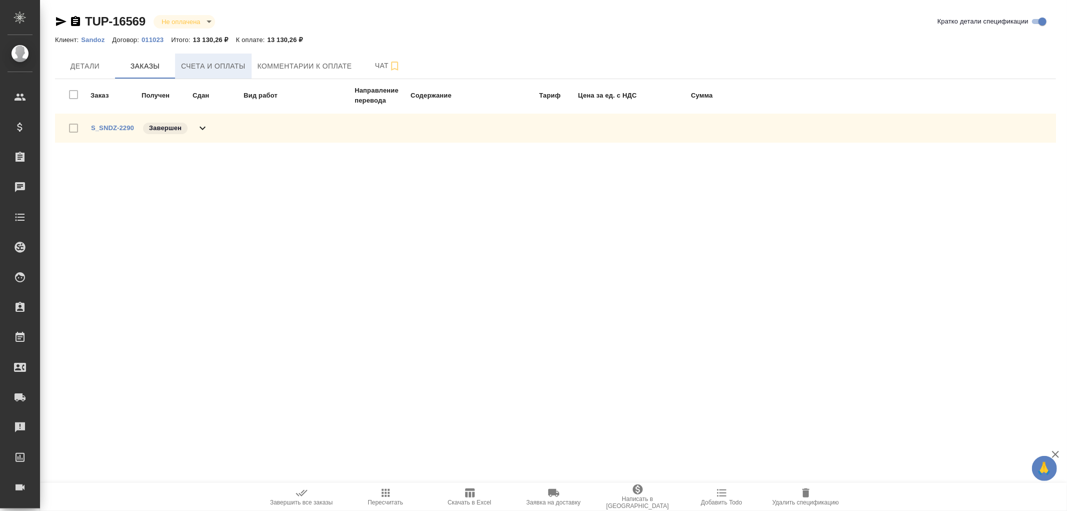
click at [205, 73] on button "Счета и оплаты" at bounding box center [213, 66] width 77 height 25
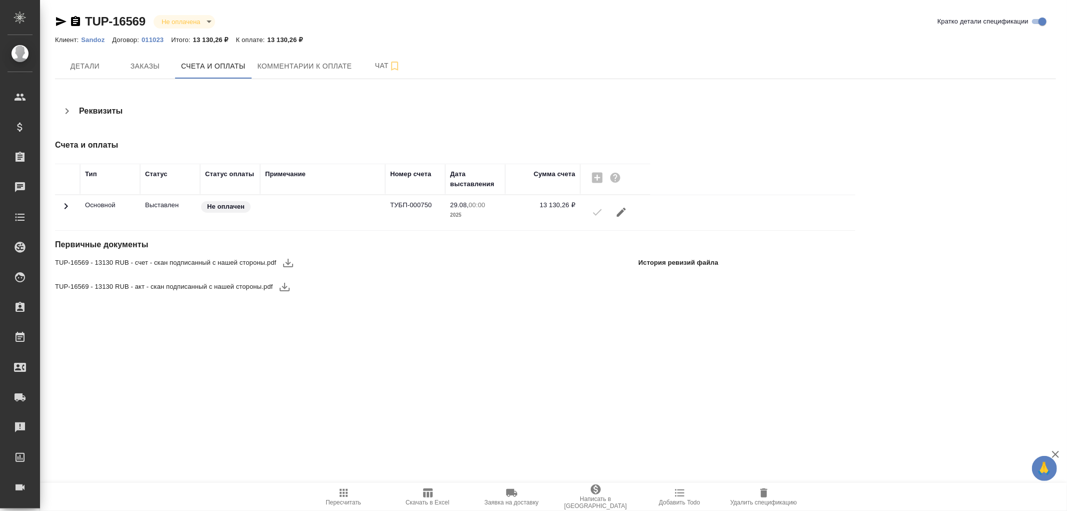
click at [291, 263] on icon "button" at bounding box center [288, 263] width 12 height 12
click at [284, 288] on icon "button" at bounding box center [285, 287] width 10 height 9
click at [134, 64] on span "Заказы" at bounding box center [145, 66] width 48 height 13
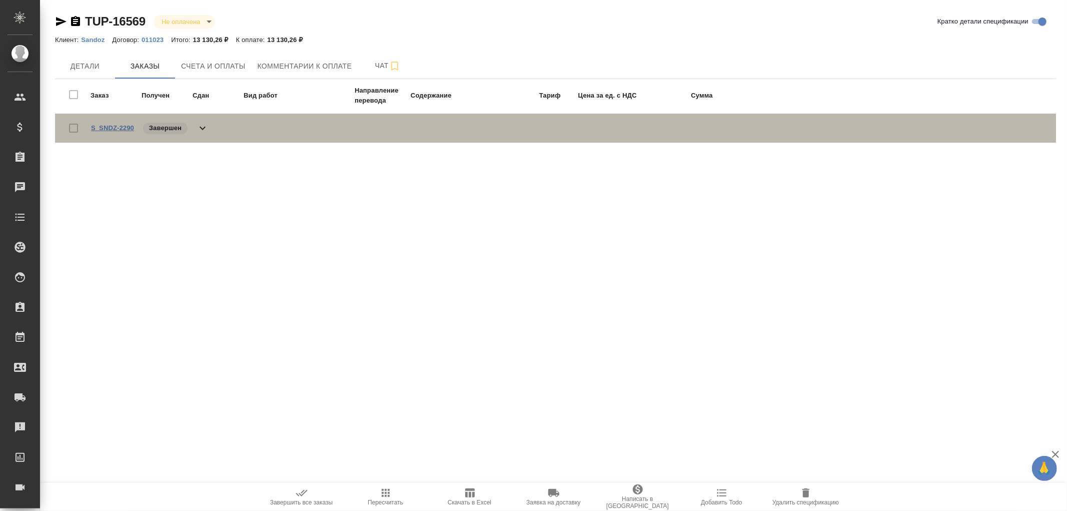
click at [127, 124] on link "S_SNDZ-2290" at bounding box center [112, 128] width 43 height 8
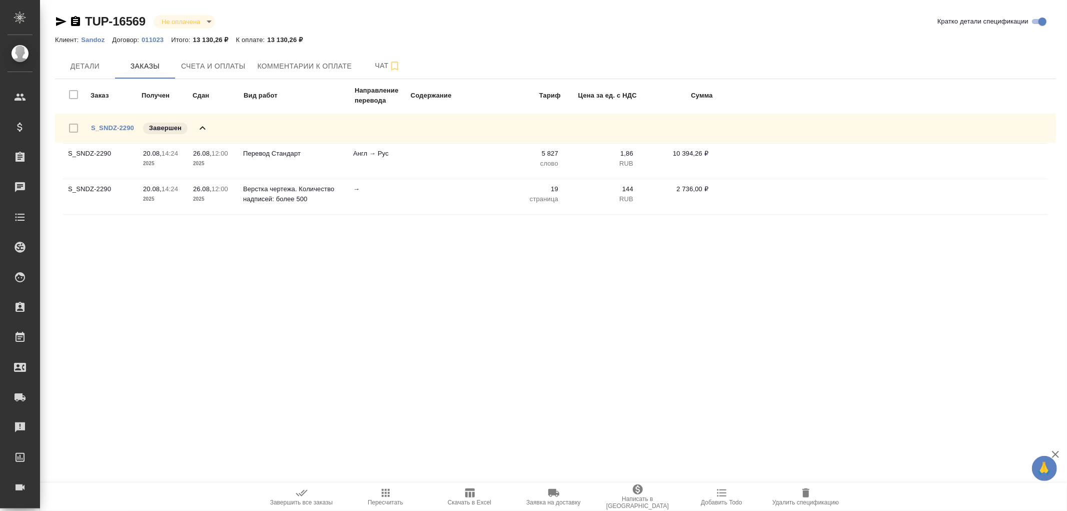
click at [74, 18] on icon "button" at bounding box center [75, 21] width 9 height 10
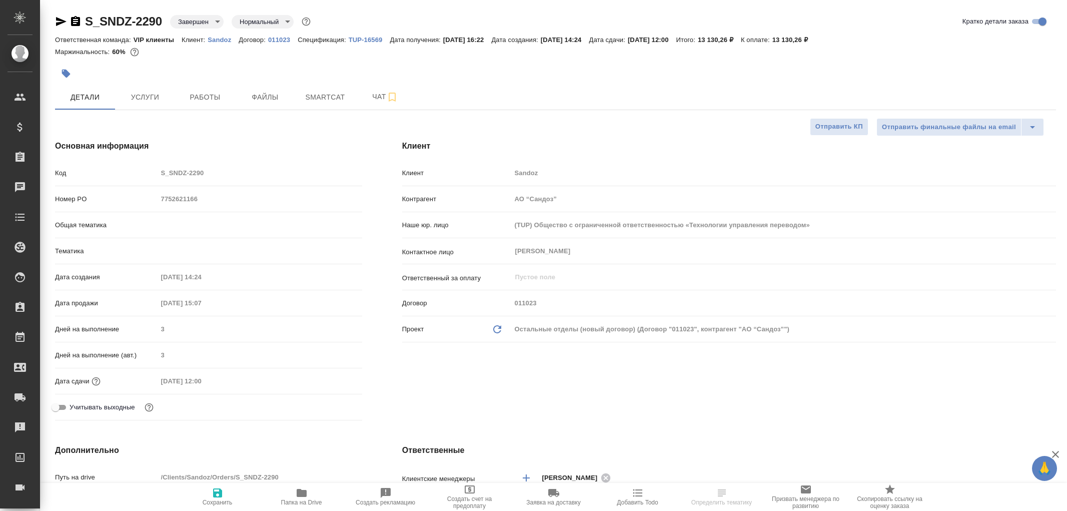
select select "RU"
type textarea "x"
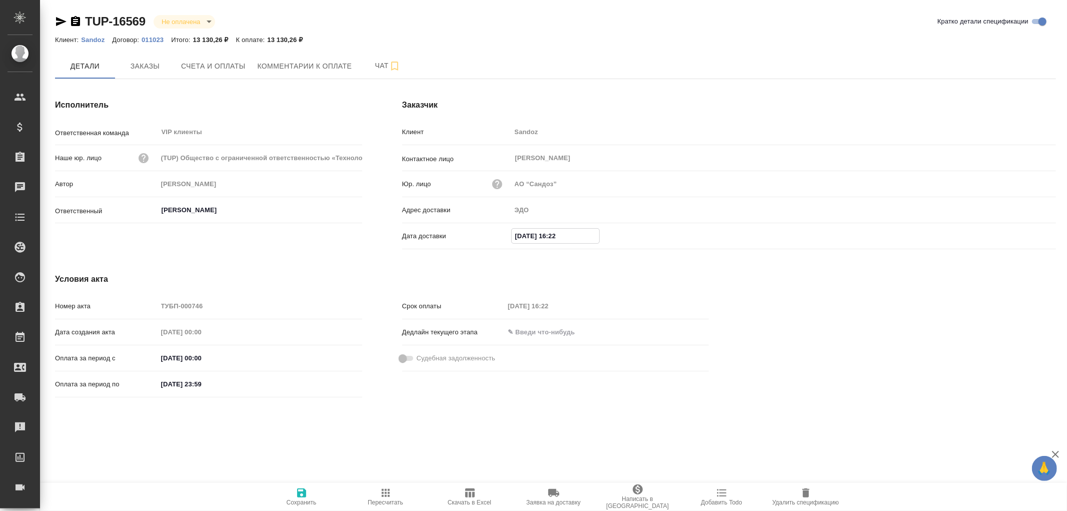
click at [562, 235] on input "[DATE] 16:22" at bounding box center [556, 236] width 88 height 15
click at [1027, 233] on icon "button" at bounding box center [1027, 235] width 12 height 12
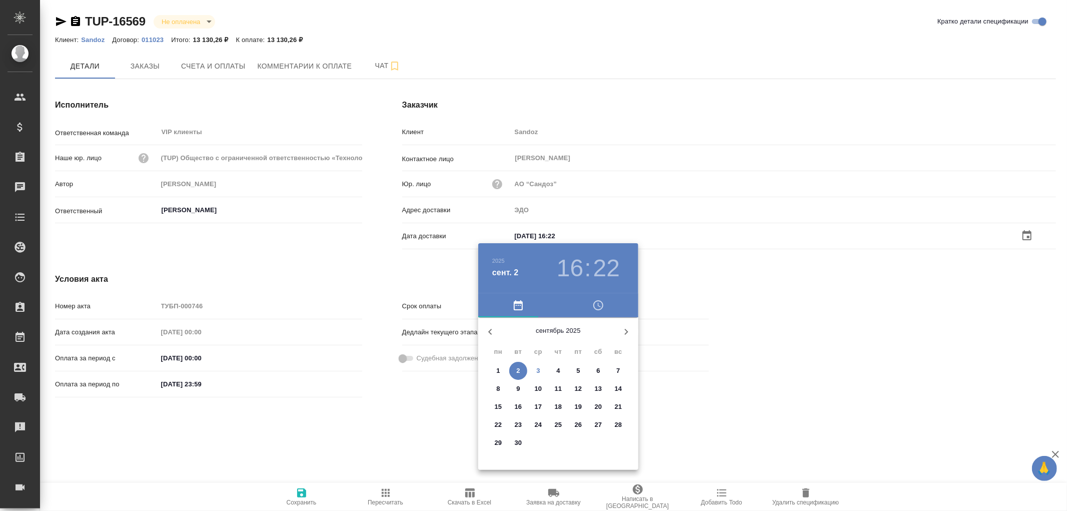
click at [540, 371] on span "3" at bounding box center [538, 371] width 18 height 10
type input "[DATE] 16:22"
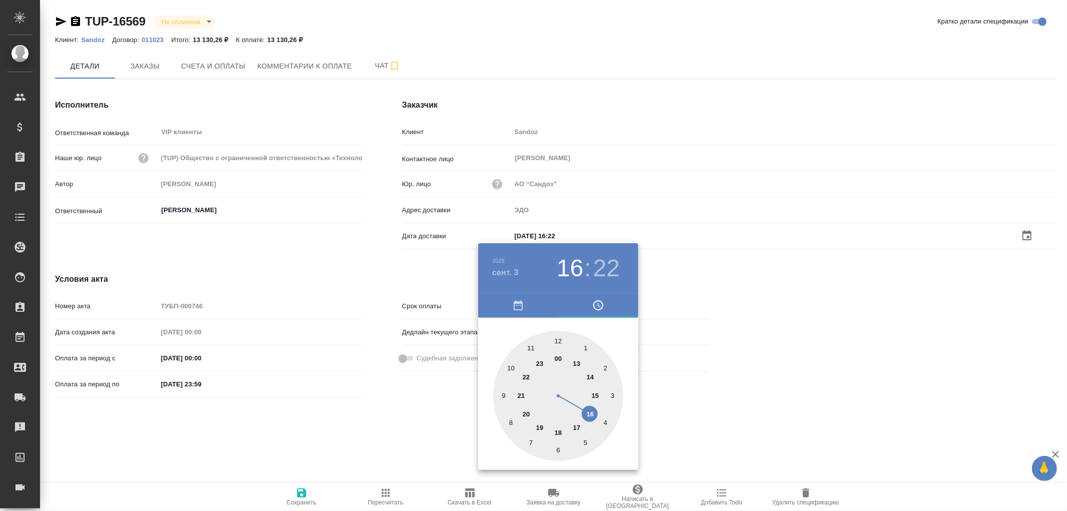
click at [301, 496] on div at bounding box center [533, 255] width 1067 height 511
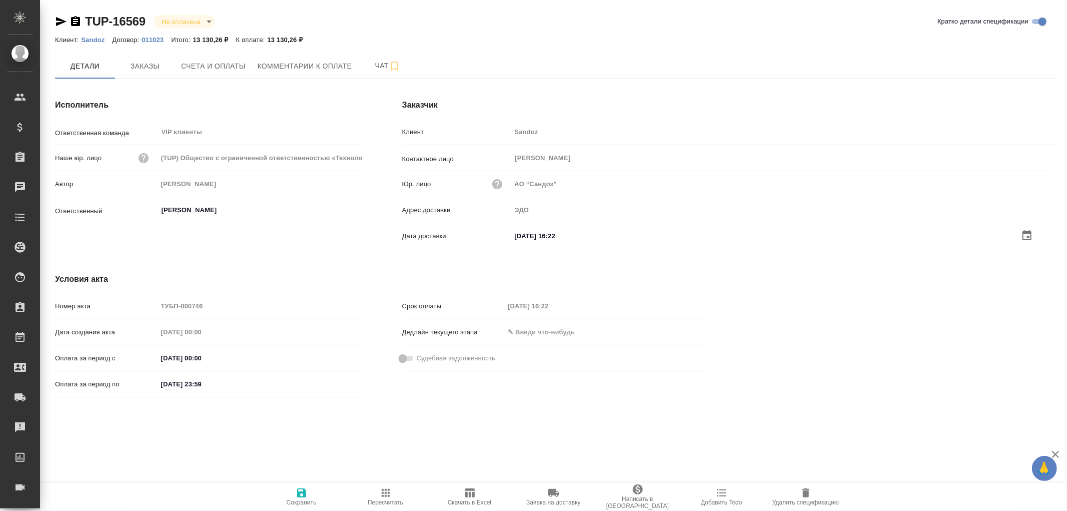
click at [302, 493] on icon "button" at bounding box center [301, 492] width 9 height 9
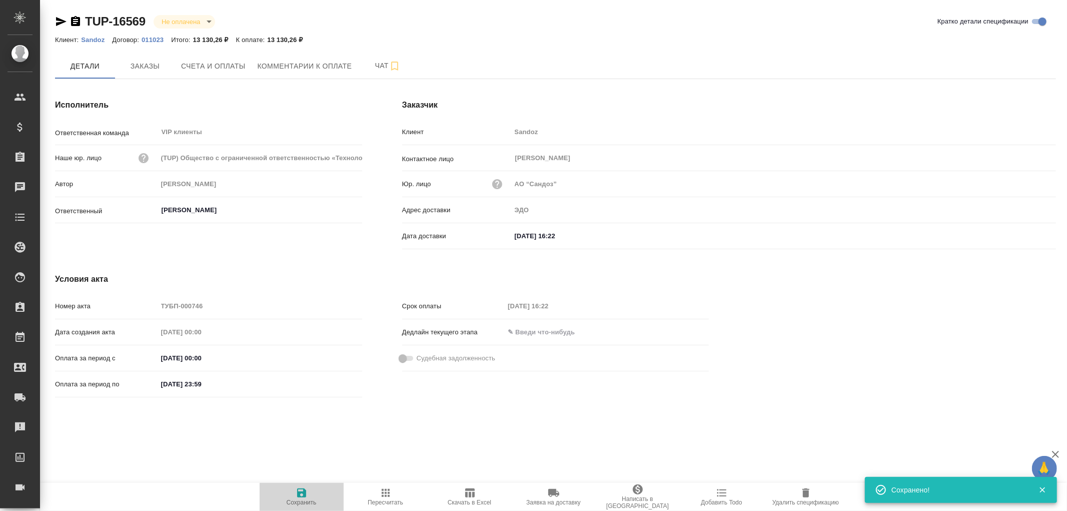
click at [302, 493] on icon "button" at bounding box center [301, 492] width 9 height 9
